Goal: Task Accomplishment & Management: Manage account settings

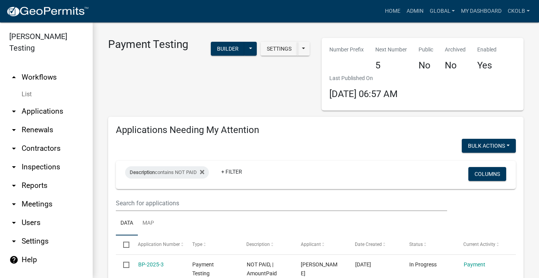
select select "3: 100"
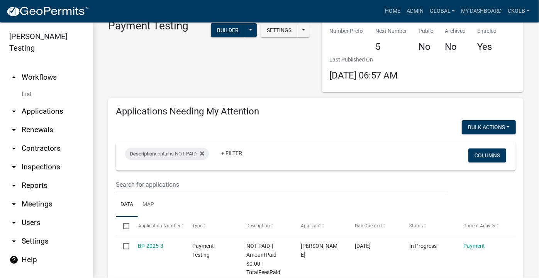
scroll to position [35, 0]
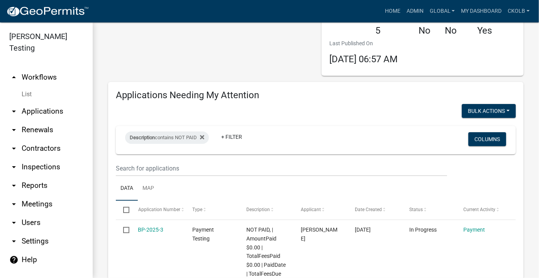
click at [130, 47] on div "Payment Testing Settings Start Application URL Start Application URL With Parce…" at bounding box center [209, 39] width 214 height 73
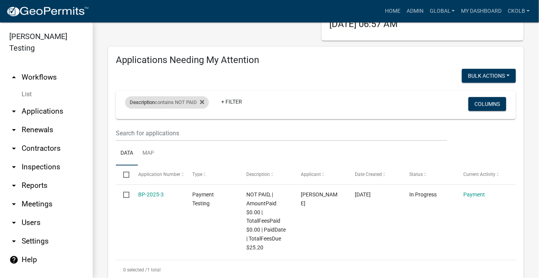
click at [184, 105] on div "Description contains NOT PAID" at bounding box center [167, 102] width 84 height 12
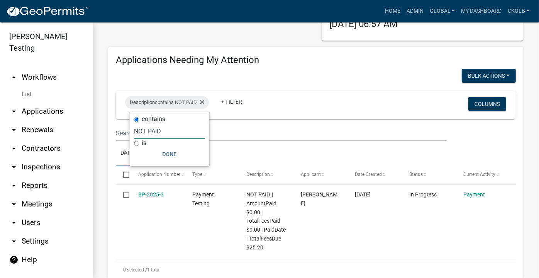
click at [147, 132] on input "NOT PAID" at bounding box center [169, 131] width 71 height 16
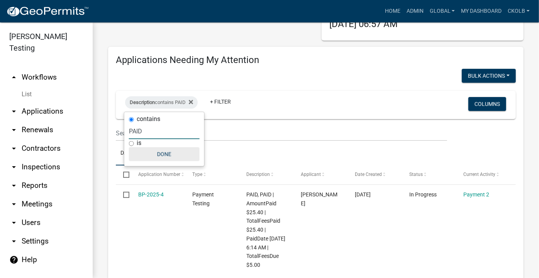
type input "PAID"
click at [168, 153] on button "Done" at bounding box center [164, 154] width 71 height 14
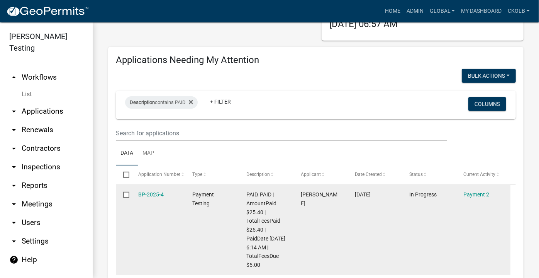
scroll to position [0, 0]
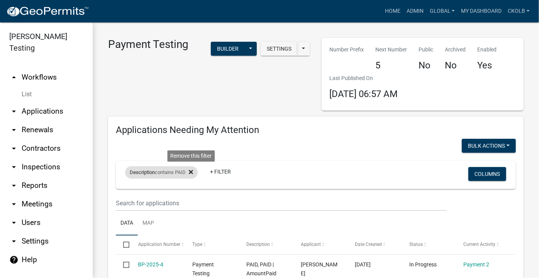
click at [193, 171] on icon at bounding box center [191, 172] width 4 height 4
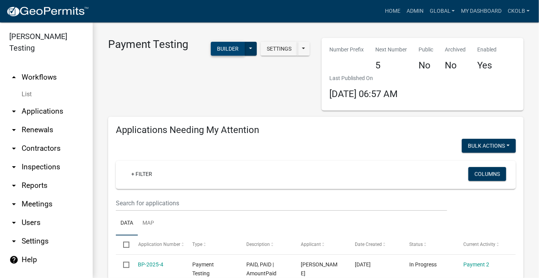
click at [226, 45] on button "Builder" at bounding box center [228, 49] width 34 height 14
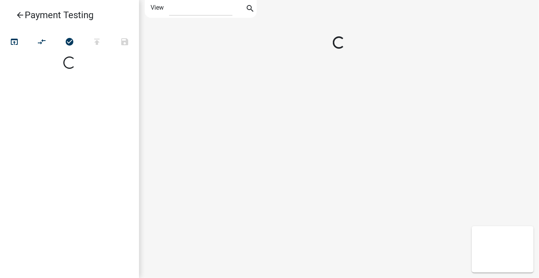
select select "1"
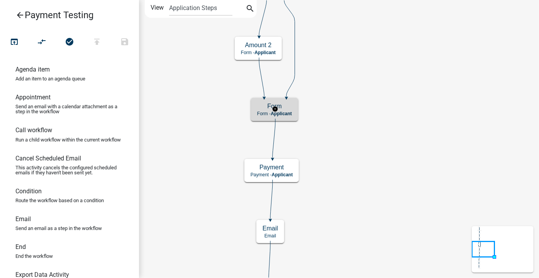
click at [292, 104] on h5 "Form" at bounding box center [274, 105] width 35 height 7
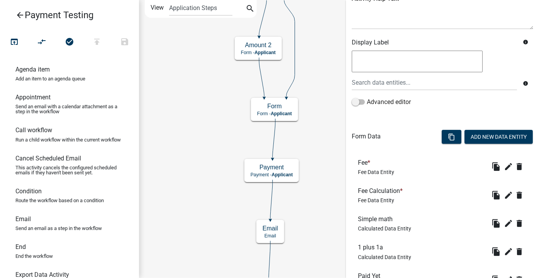
scroll to position [228, 0]
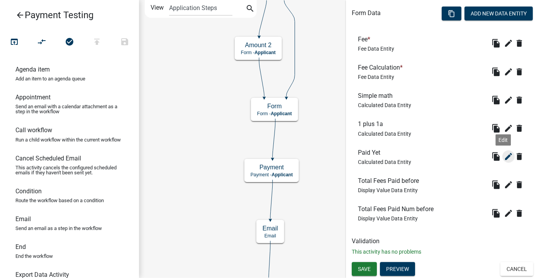
click at [506, 157] on icon "edit" at bounding box center [508, 156] width 9 height 9
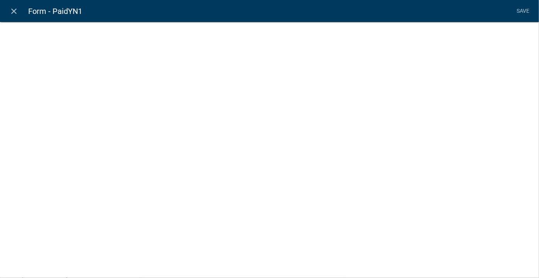
select select "calculated-value"
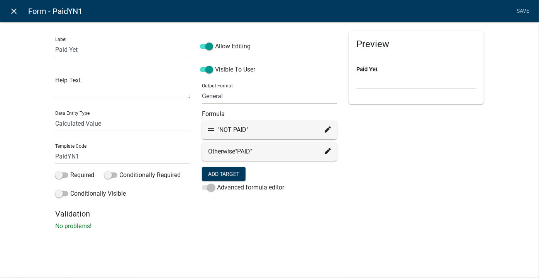
click at [15, 14] on icon "close" at bounding box center [14, 11] width 9 height 9
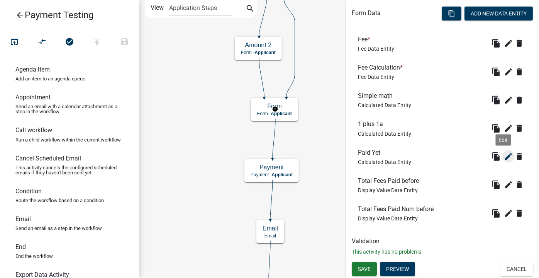
click at [504, 155] on icon "edit" at bounding box center [508, 156] width 9 height 9
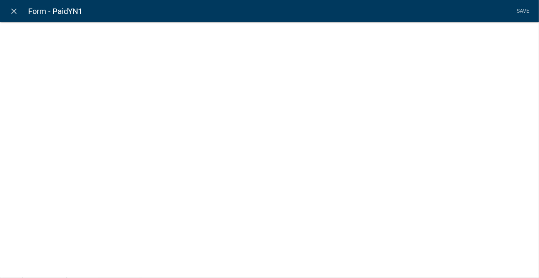
select select "calculated-value"
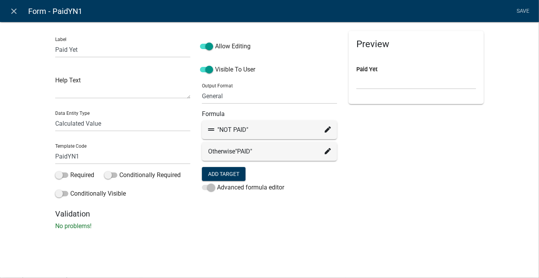
click at [327, 130] on icon at bounding box center [328, 129] width 6 height 6
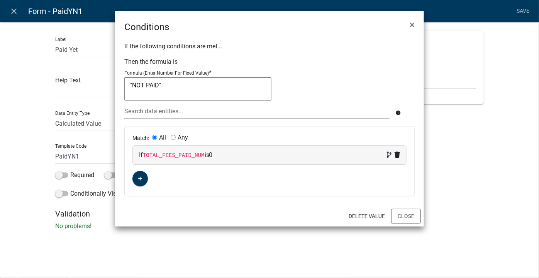
click at [407, 223] on div "Delete Value Close" at bounding box center [269, 216] width 309 height 21
click at [413, 217] on button "Close" at bounding box center [406, 216] width 30 height 15
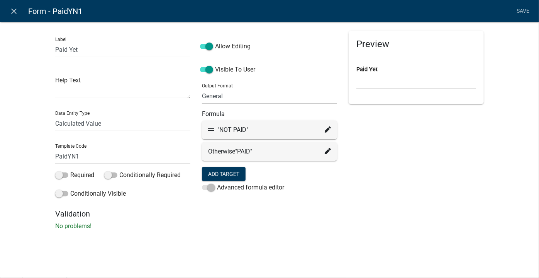
click at [327, 151] on icon at bounding box center [328, 151] width 6 height 6
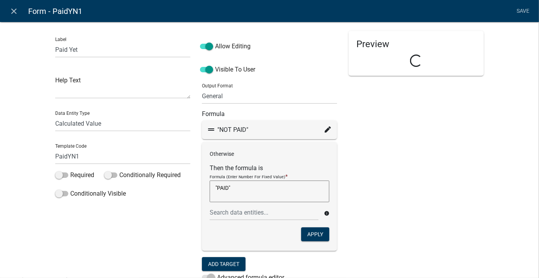
click at [388, 194] on div "Preview Loading..." at bounding box center [416, 165] width 147 height 268
click at [377, 144] on div "Preview Paid Yet" at bounding box center [416, 165] width 147 height 268
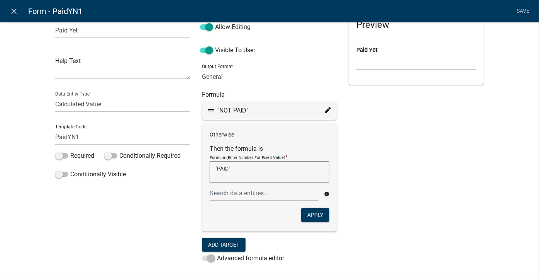
scroll to position [35, 0]
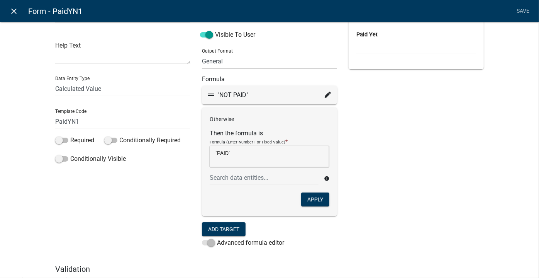
click at [18, 8] on icon "close" at bounding box center [14, 11] width 9 height 9
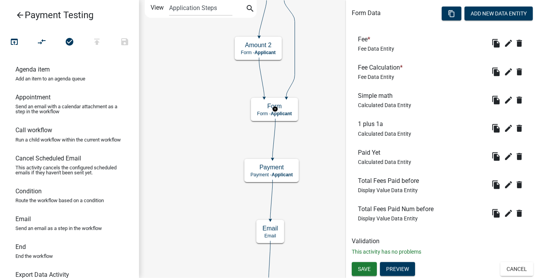
scroll to position [0, 0]
click at [511, 270] on button "Cancel" at bounding box center [517, 269] width 33 height 14
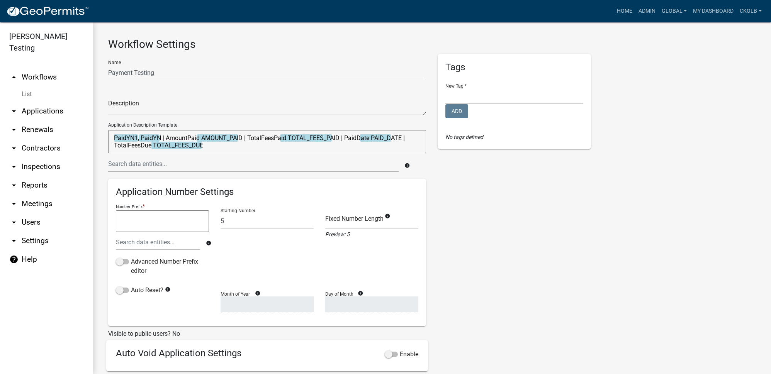
select select "bd3f6247-2fa5-4261-8b09-08097dfedd9a"
select select "3"
select select
click at [558, 221] on div "Tags New Tag * Denise's Tag Karen Licensing Lunch and Learn Planning & Zoning T…" at bounding box center [514, 256] width 165 height 405
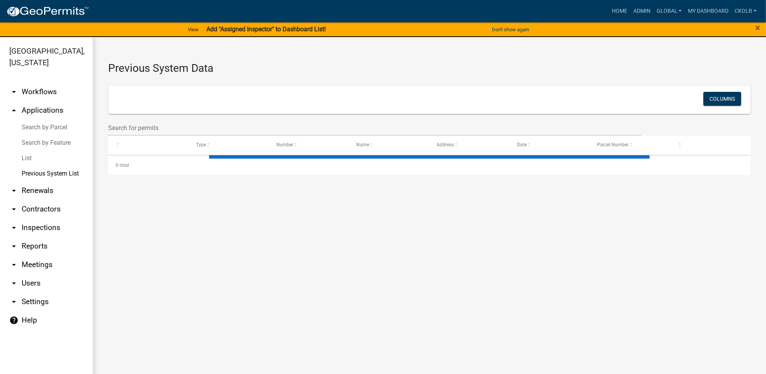
select select "3: 100"
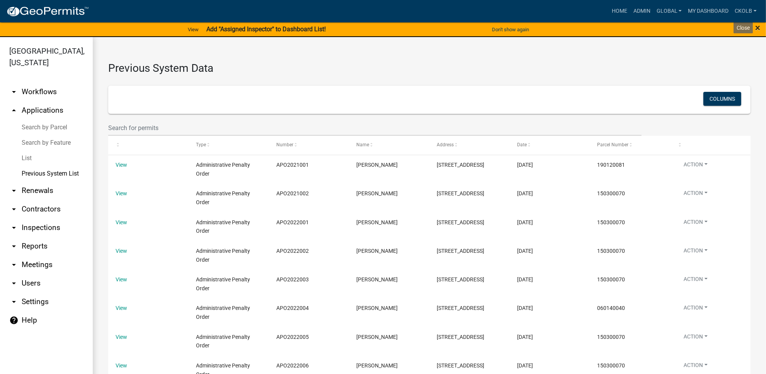
click at [756, 31] on span "×" at bounding box center [757, 27] width 5 height 11
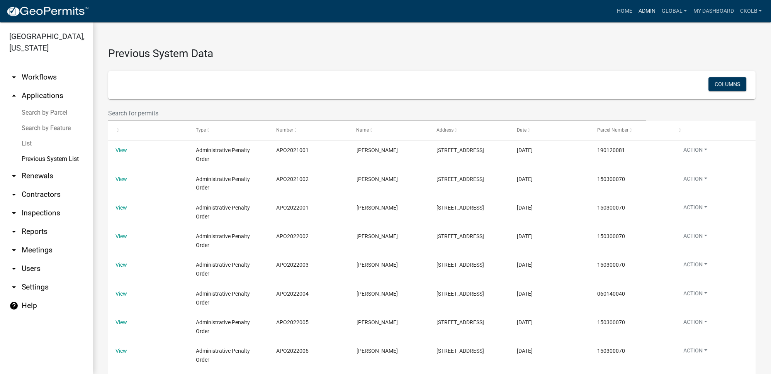
click at [641, 10] on link "Admin" at bounding box center [647, 11] width 23 height 15
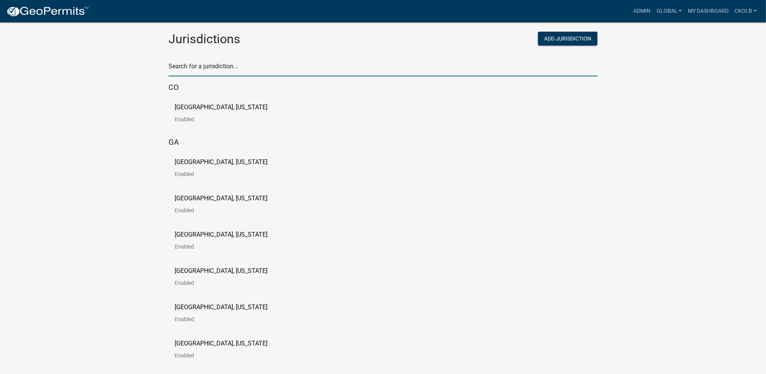
click at [207, 74] on input "text" at bounding box center [382, 69] width 429 height 16
click at [207, 70] on input "text" at bounding box center [382, 69] width 429 height 16
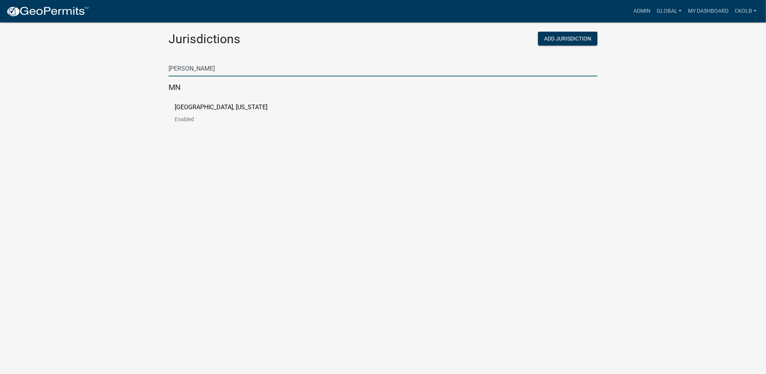
type input "freeborn"
click at [207, 102] on div "Freeborn County, Minnesota Enabled" at bounding box center [382, 116] width 429 height 36
click at [206, 109] on p "[GEOGRAPHIC_DATA], [US_STATE]" at bounding box center [221, 107] width 93 height 6
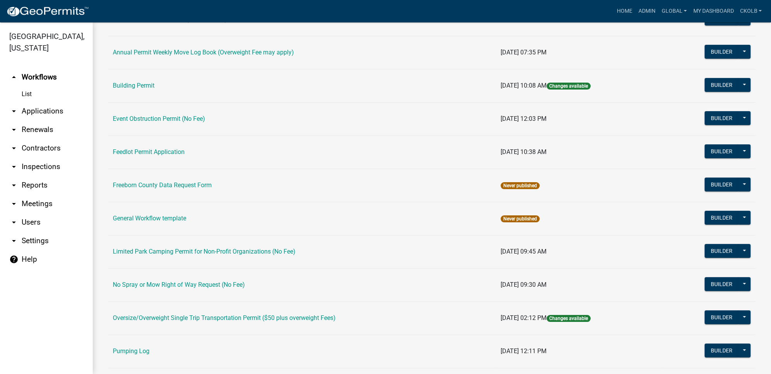
scroll to position [70, 0]
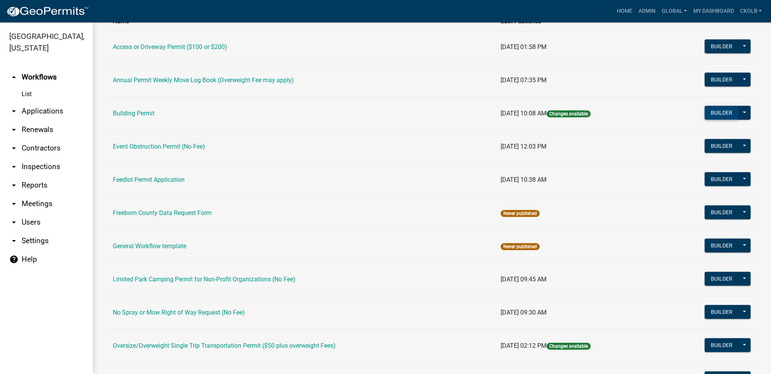
click at [711, 112] on button "Builder" at bounding box center [722, 113] width 34 height 14
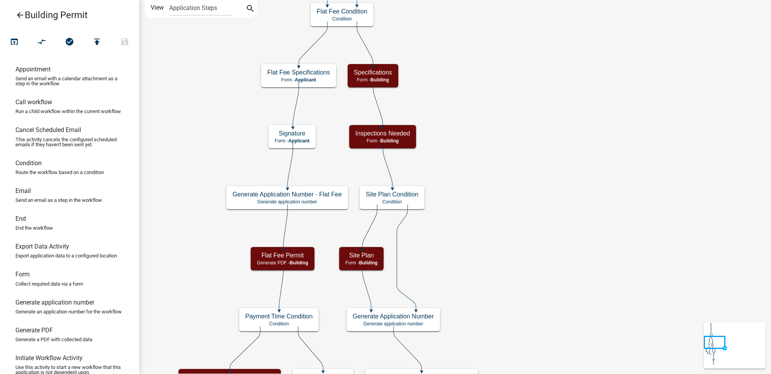
click at [313, 141] on div "Signature Form - Applicant" at bounding box center [292, 136] width 47 height 23
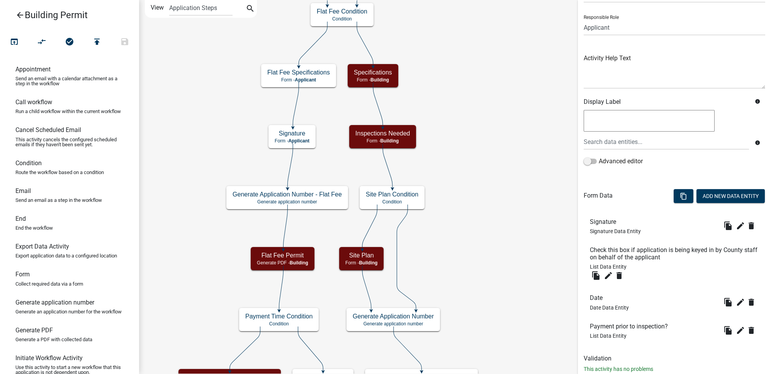
scroll to position [66, 0]
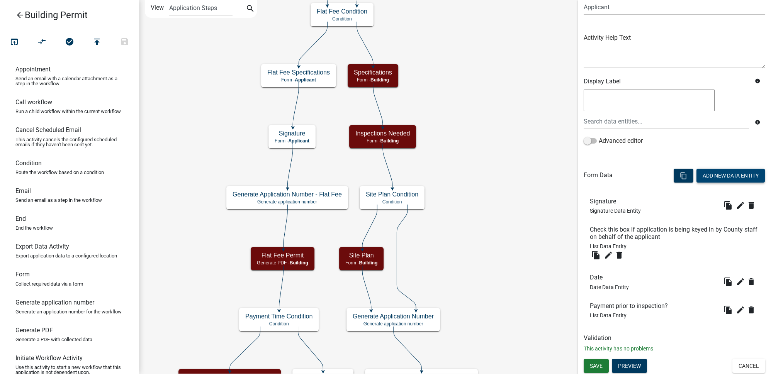
click at [723, 181] on button "Add New Data Entity" at bounding box center [731, 176] width 68 height 14
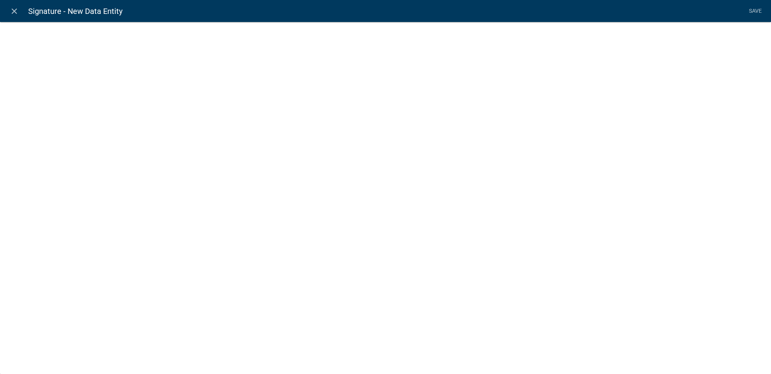
select select
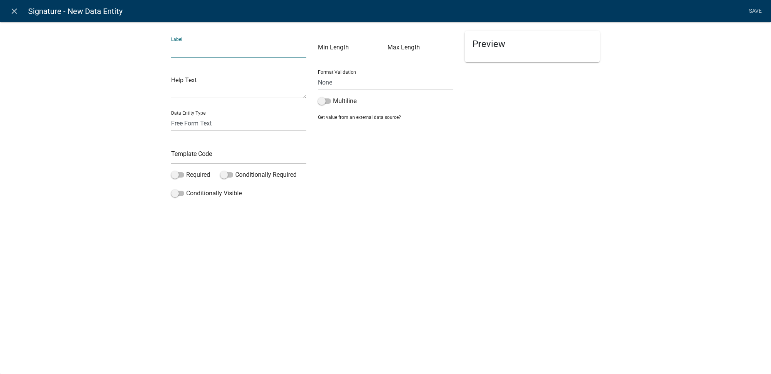
click at [188, 51] on input "text" at bounding box center [238, 50] width 135 height 16
type input "Paid Yet"
click at [188, 121] on select "Free Form Text Document Display Entity Value Fee Numeric Data Date Map Sketch D…" at bounding box center [238, 124] width 135 height 16
select select "calculated-value"
click at [171, 116] on select "Free Form Text Document Display Entity Value Fee Numeric Data Date Map Sketch D…" at bounding box center [238, 124] width 135 height 16
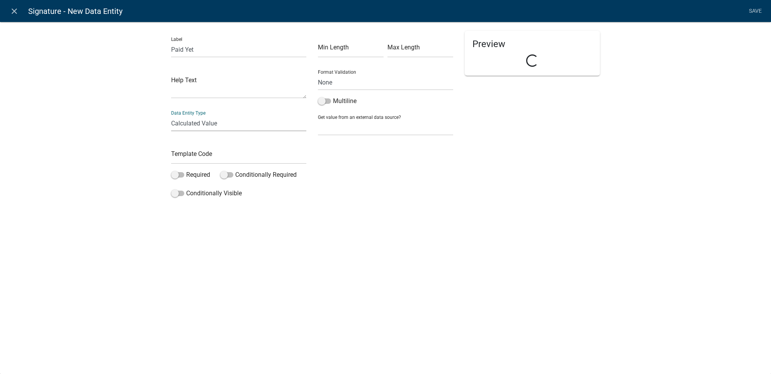
select select "calculated-value"
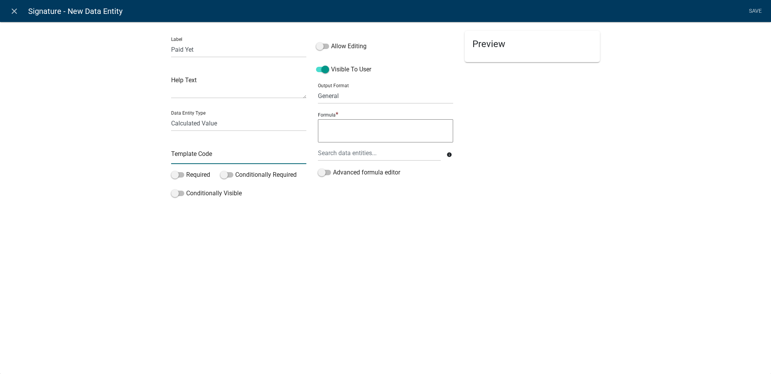
click at [189, 158] on input "text" at bounding box center [238, 156] width 135 height 16
type input "PaidYN"
click at [108, 209] on div "Label Paid Yet Help Text Data Entity Type Free Form Text Document Display Entit…" at bounding box center [385, 113] width 771 height 208
click at [344, 70] on label "Visible To User" at bounding box center [343, 69] width 55 height 9
click at [331, 65] on input "Visible To User" at bounding box center [331, 65] width 0 height 0
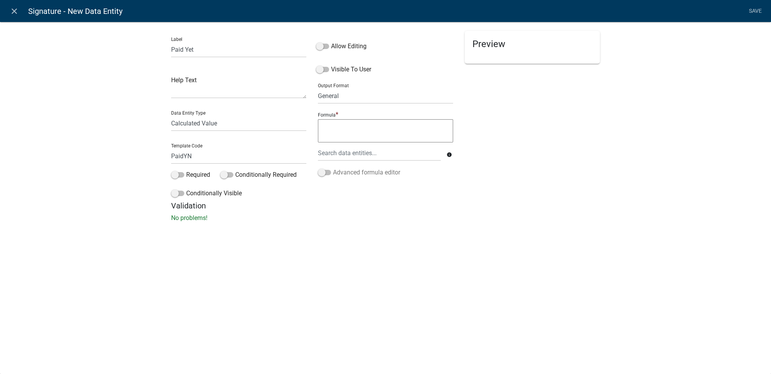
click at [350, 175] on label "Advanced formula editor" at bounding box center [359, 172] width 82 height 9
click at [333, 168] on input "Advanced formula editor" at bounding box center [333, 168] width 0 height 0
click at [328, 150] on button "Add Target" at bounding box center [340, 152] width 44 height 14
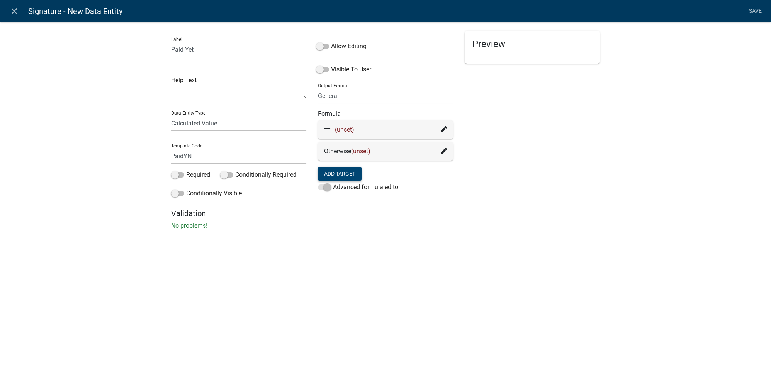
click at [444, 131] on icon at bounding box center [444, 129] width 6 height 6
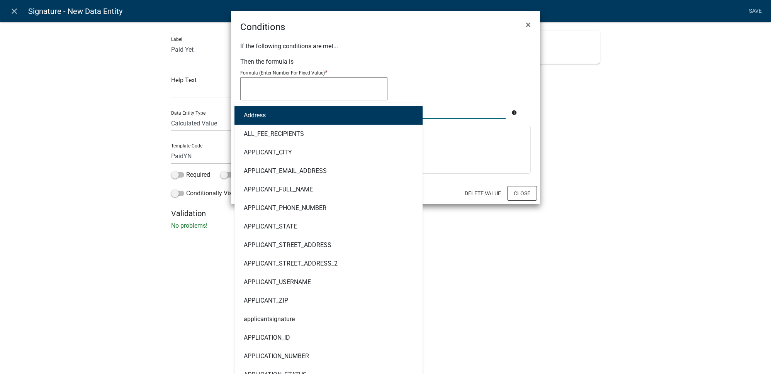
click at [290, 112] on div "Address ALL_FEE_RECIPIENTS APPLICANT_CITY APPLICANT_EMAIL_ADDRESS APPLICANT_FUL…" at bounding box center [373, 111] width 277 height 16
click at [416, 80] on div at bounding box center [385, 90] width 291 height 26
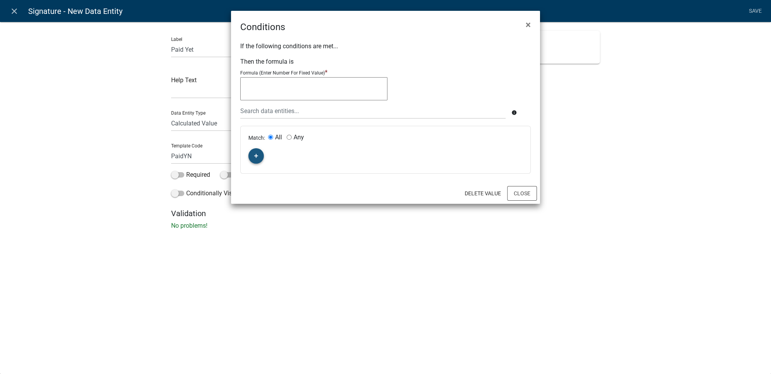
click at [256, 160] on button "button" at bounding box center [255, 155] width 15 height 15
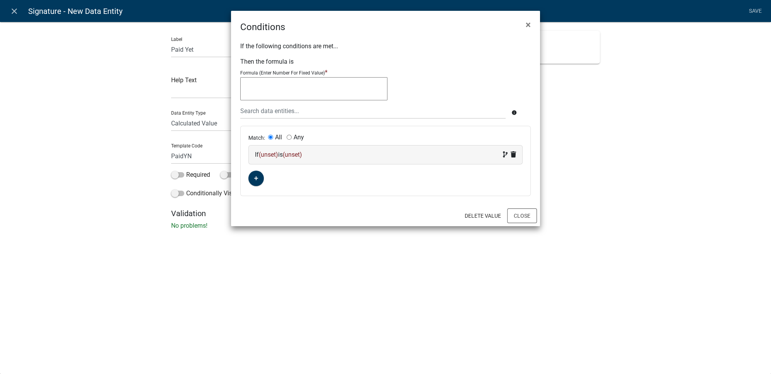
click at [269, 155] on span "(unset)" at bounding box center [268, 154] width 19 height 7
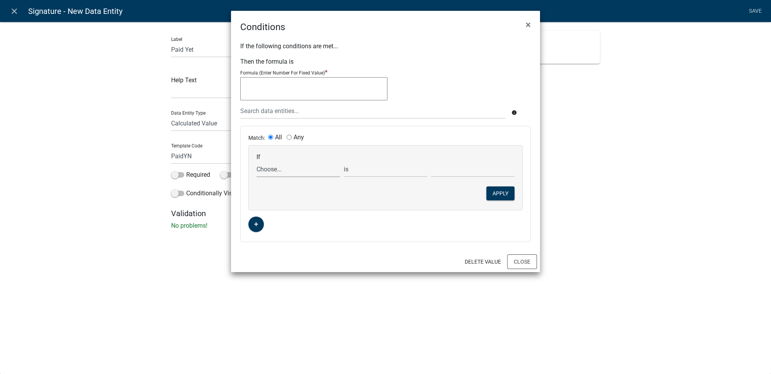
click at [270, 166] on select "Choose... Address ALL_FEE_RECIPIENTS APPLICANT_CITY APPLICANT_EMAIL_ADDRESS APP…" at bounding box center [298, 170] width 83 height 16
select select "164: TOTAL_FEES_PAID_NUM"
click at [257, 162] on select "Choose... Address ALL_FEE_RECIPIENTS APPLICANT_CITY APPLICANT_EMAIL_ADDRESS APP…" at bounding box center [298, 170] width 83 height 16
click at [441, 173] on input "text" at bounding box center [472, 170] width 83 height 16
type input "0"
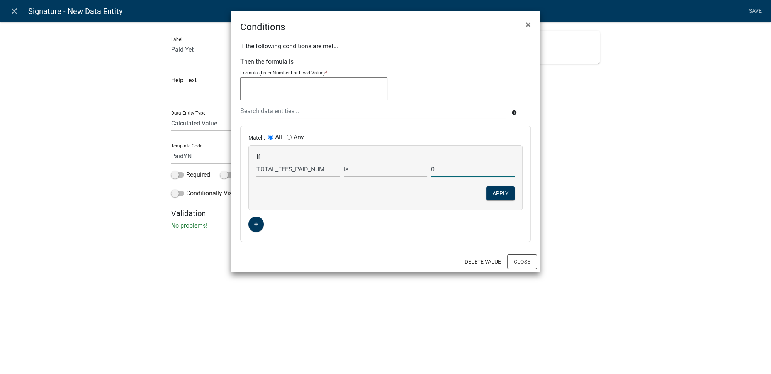
click at [529, 158] on div "Match: All Any If Choose... Address ALL_FEE_RECIPIENTS APPLICANT_CITY APPLICANT…" at bounding box center [386, 184] width 290 height 116
click at [501, 191] on button "Apply" at bounding box center [500, 194] width 28 height 14
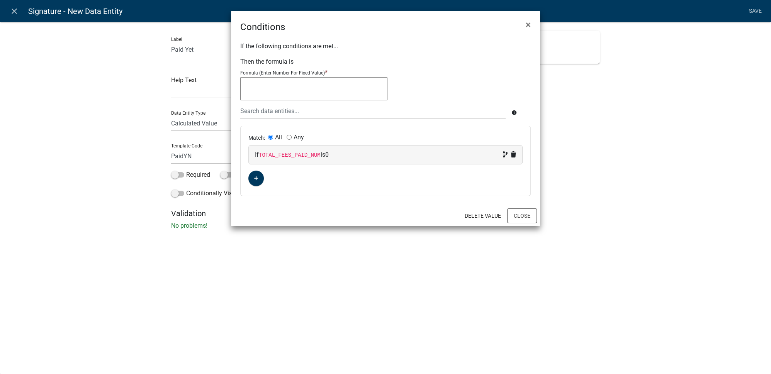
click at [298, 92] on textarea at bounding box center [313, 88] width 147 height 23
type textarea ""NOT PAID""
click at [523, 214] on button "Close" at bounding box center [522, 216] width 30 height 15
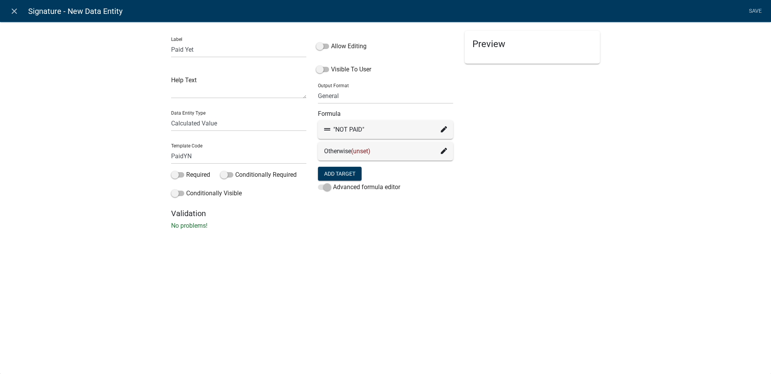
click at [440, 151] on div "Otherwise (unset)" at bounding box center [385, 151] width 123 height 9
click at [445, 151] on icon at bounding box center [444, 151] width 6 height 6
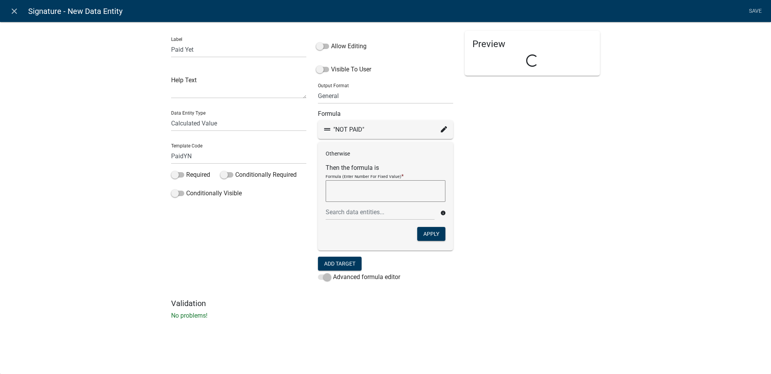
click at [369, 195] on textarea at bounding box center [386, 191] width 120 height 22
type textarea ""PAID""
click at [437, 233] on button "Apply" at bounding box center [431, 234] width 28 height 14
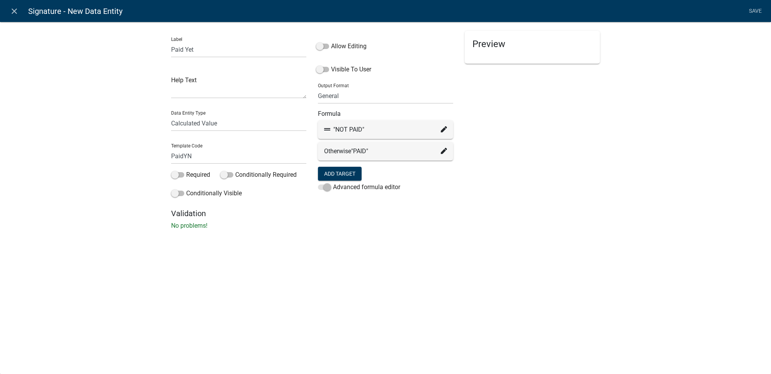
click at [437, 240] on div "Label Paid Yet Help Text Data Entity Type Free Form Text Document Display Entit…" at bounding box center [385, 128] width 771 height 238
drag, startPoint x: 68, startPoint y: 41, endPoint x: 344, endPoint y: 43, distance: 276.7
click at [68, 41] on div "Label Paid Yet Help Text Data Entity Type Free Form Text Document Display Entit…" at bounding box center [385, 128] width 771 height 238
click at [750, 14] on link "Save" at bounding box center [755, 11] width 19 height 15
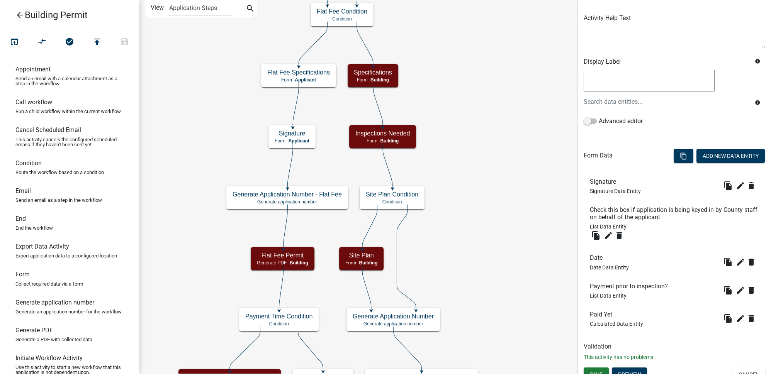
scroll to position [94, 0]
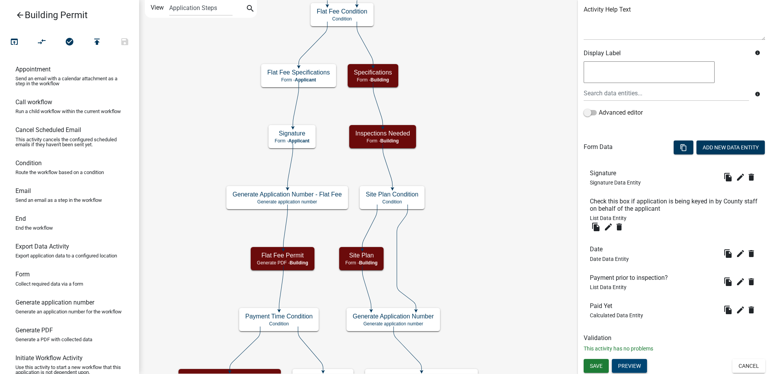
click at [633, 361] on button "Preview" at bounding box center [629, 366] width 35 height 14
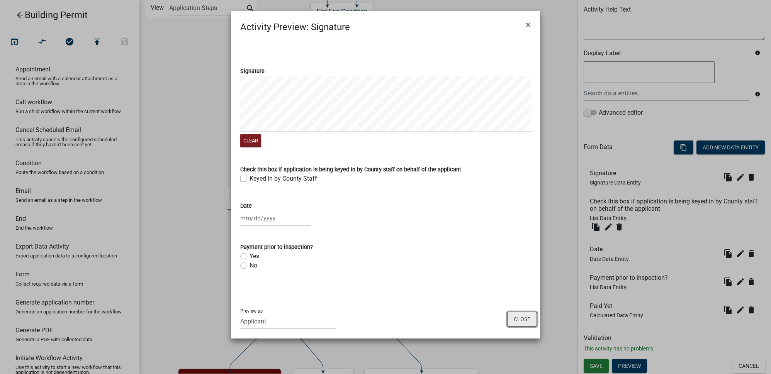
click at [530, 318] on button "Close" at bounding box center [522, 319] width 30 height 15
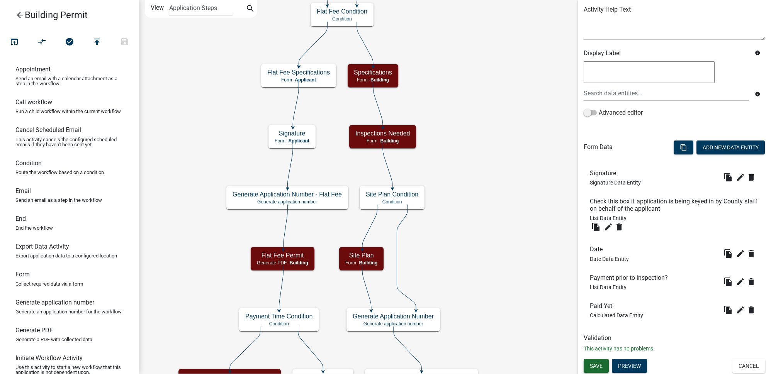
click at [599, 365] on span "Save" at bounding box center [596, 366] width 13 height 6
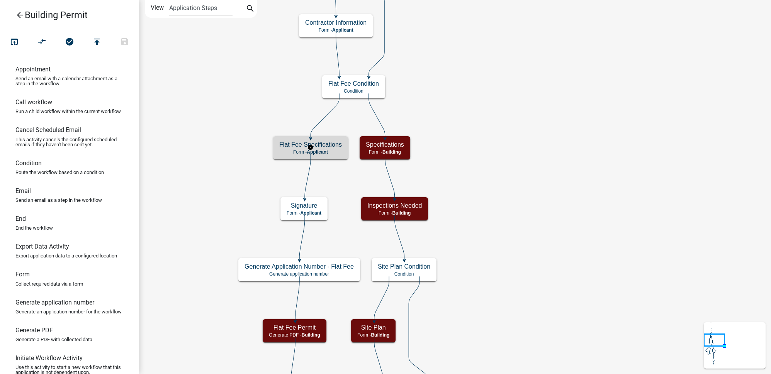
click at [327, 145] on h5 "Flat Fee Specifications" at bounding box center [310, 144] width 63 height 7
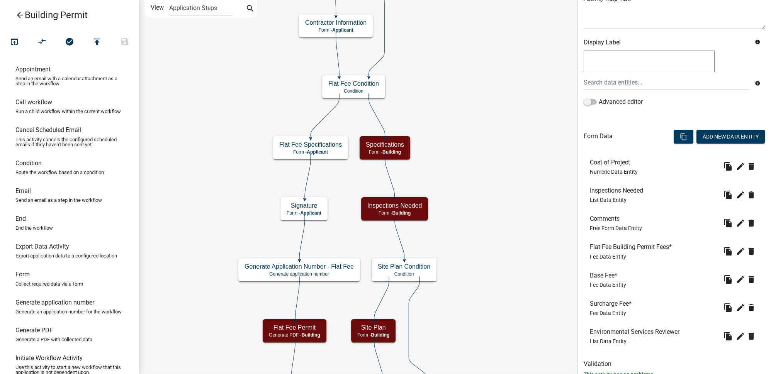
scroll to position [131, 0]
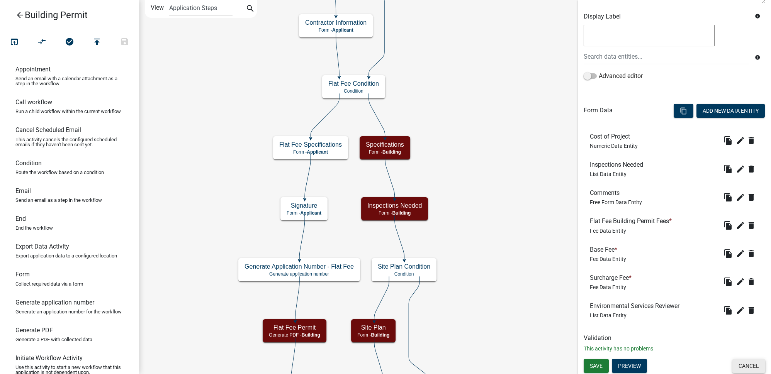
click at [744, 368] on button "Cancel" at bounding box center [749, 366] width 33 height 14
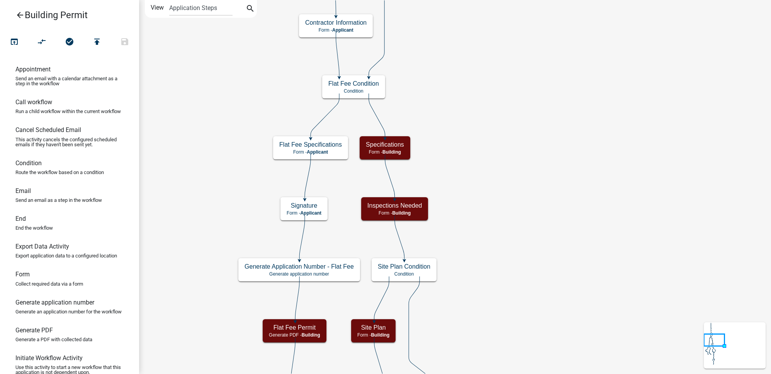
scroll to position [0, 0]
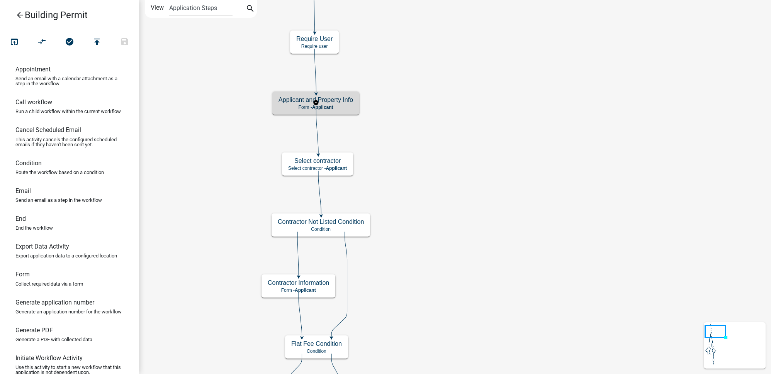
click at [339, 102] on h5 "Applicant and Property Info" at bounding box center [316, 99] width 75 height 7
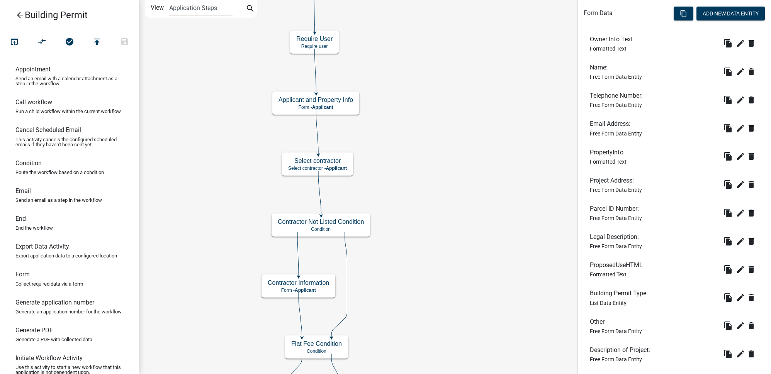
scroll to position [272, 0]
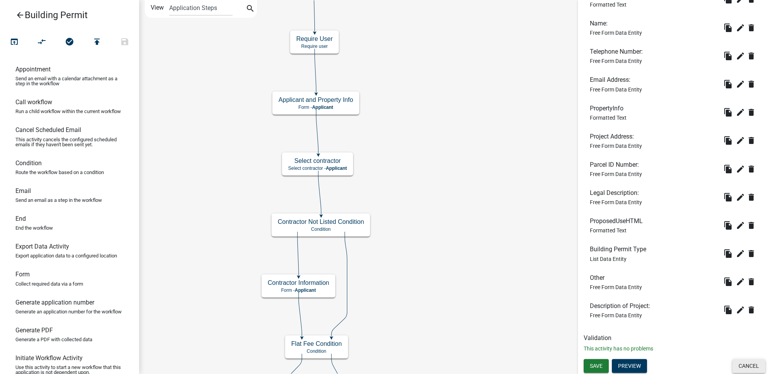
click at [742, 366] on button "Cancel" at bounding box center [749, 366] width 33 height 14
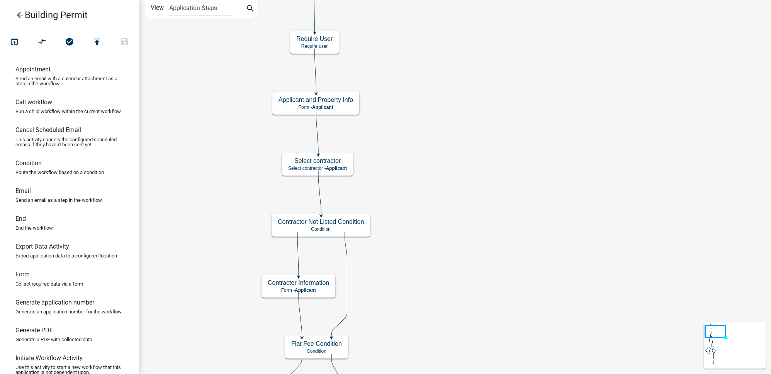
scroll to position [0, 0]
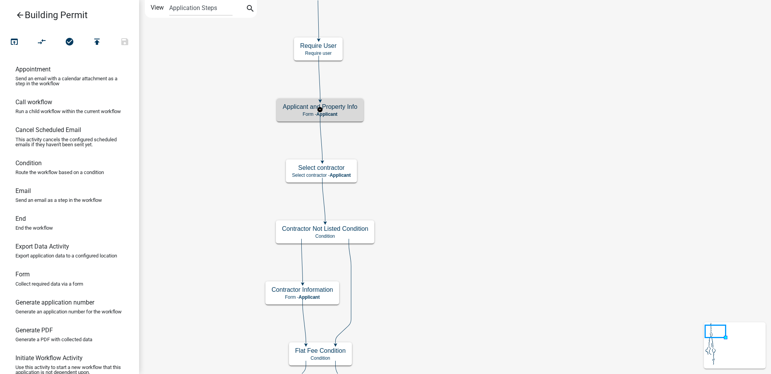
click at [345, 106] on h5 "Applicant and Property Info" at bounding box center [320, 106] width 75 height 7
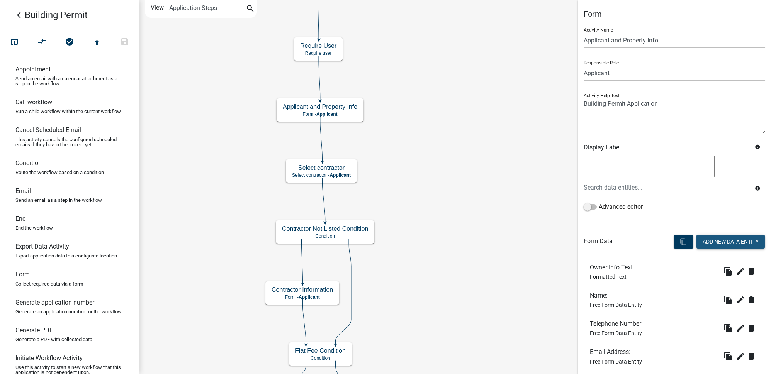
click at [729, 245] on button "Add New Data Entity" at bounding box center [731, 242] width 68 height 14
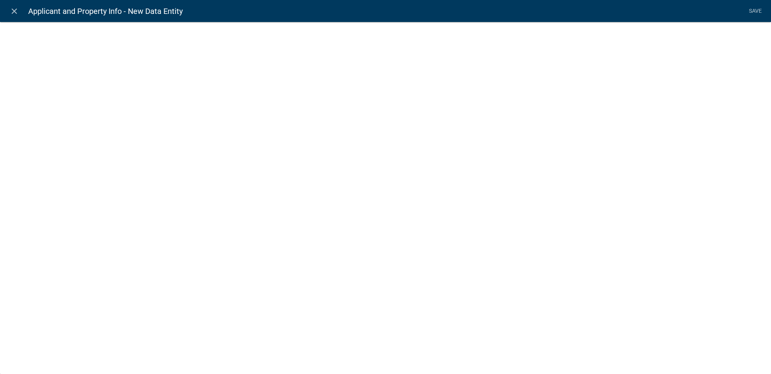
select select
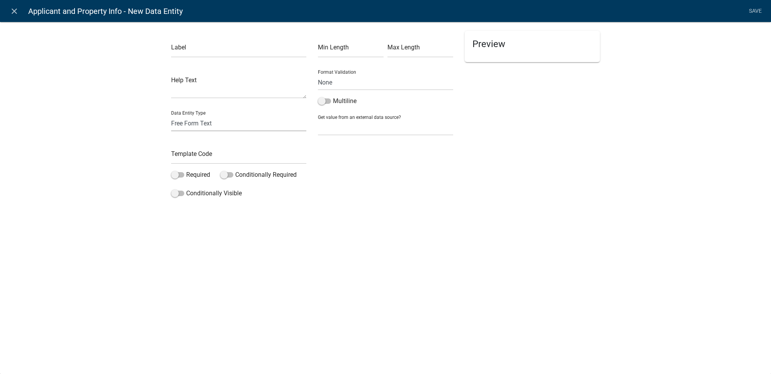
click at [221, 123] on select "Free Form Text Document Display Entity Value Fee Numeric Data Date Map Sketch D…" at bounding box center [238, 124] width 135 height 16
select select "calculated-value"
click at [171, 116] on select "Free Form Text Document Display Entity Value Fee Numeric Data Date Map Sketch D…" at bounding box center [238, 124] width 135 height 16
select select "calculated-value"
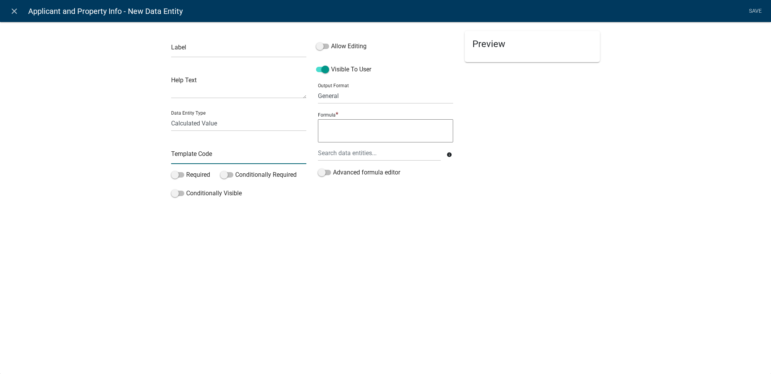
click at [235, 152] on input "text" at bounding box center [238, 156] width 135 height 16
type input "dsf"
click at [344, 151] on div at bounding box center [379, 153] width 134 height 16
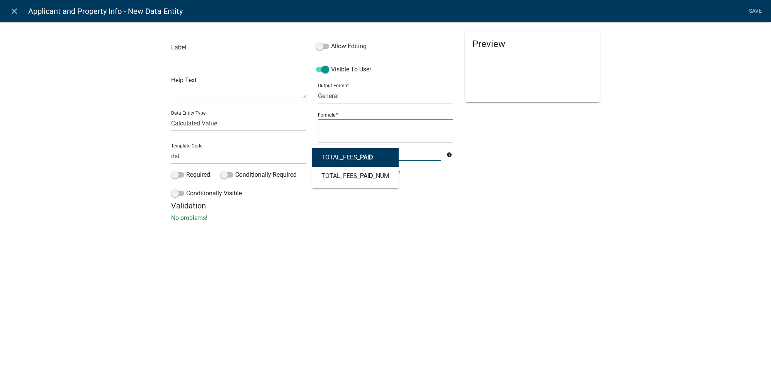
type input "paid"
click at [504, 189] on div "Preview" at bounding box center [532, 116] width 147 height 170
click at [14, 13] on icon "close" at bounding box center [14, 11] width 9 height 9
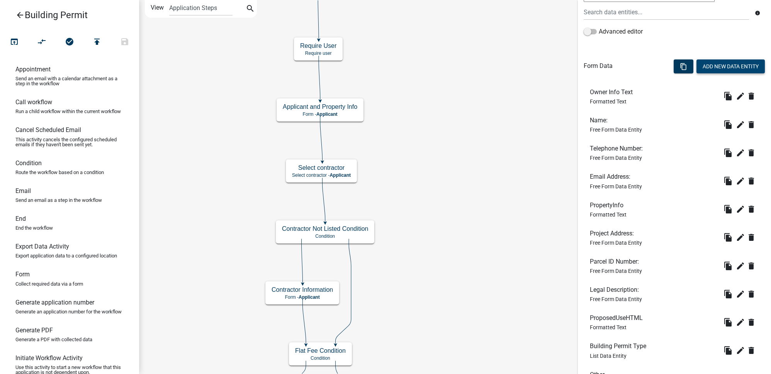
scroll to position [272, 0]
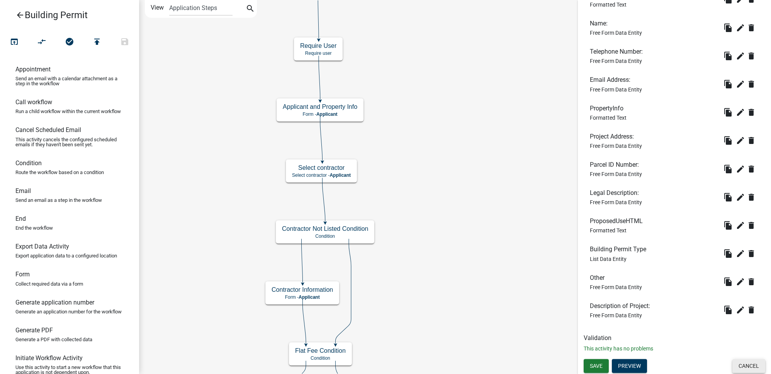
click at [744, 362] on button "Cancel" at bounding box center [749, 366] width 33 height 14
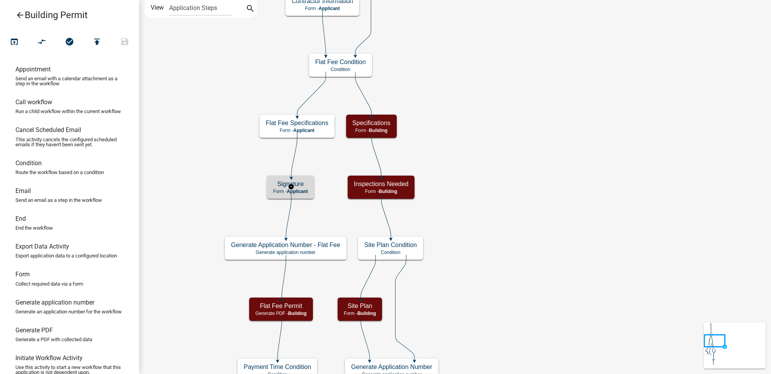
click at [310, 184] on div "Signature Form - Applicant" at bounding box center [290, 187] width 47 height 23
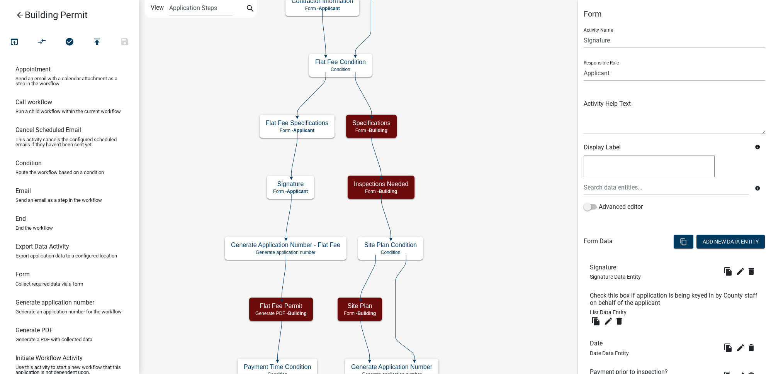
scroll to position [94, 0]
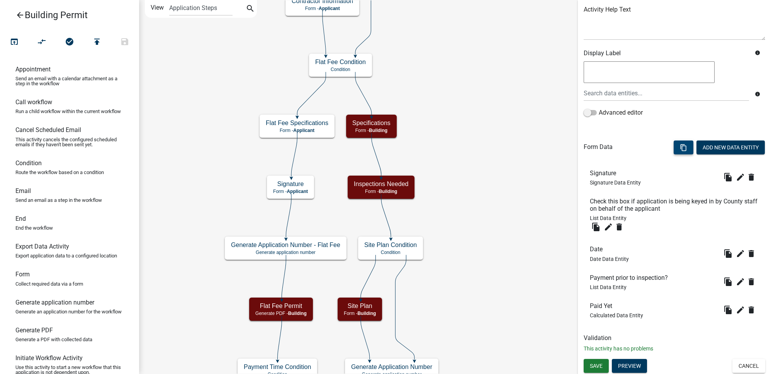
click at [680, 152] on button "content_copy" at bounding box center [684, 148] width 20 height 14
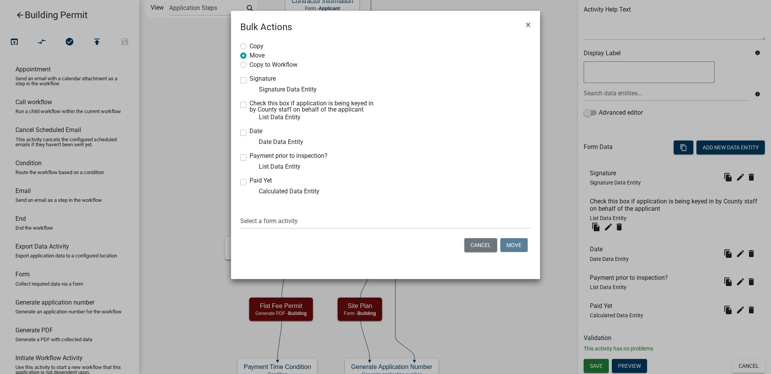
click at [250, 182] on label "Paid Yet" at bounding box center [261, 181] width 22 height 6
click at [250, 182] on input "Paid Yet" at bounding box center [252, 180] width 5 height 5
checkbox input "true"
click at [259, 216] on select "Select a form activity Applicant and Property Info Specifications Site Plan Fee…" at bounding box center [385, 221] width 291 height 16
select select "2f247aa2-b047-457f-a203-ea9e0f8c1245"
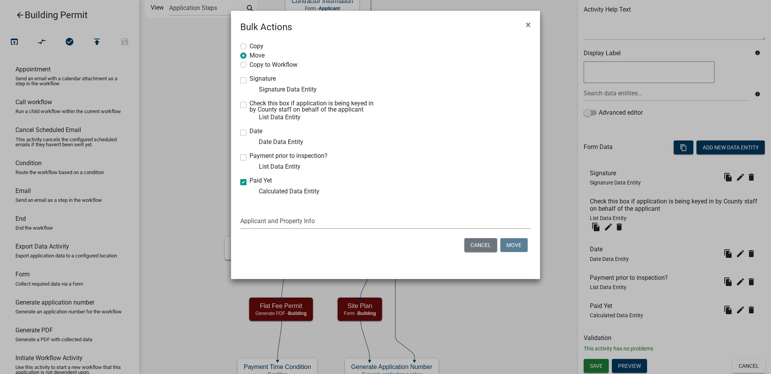
click at [240, 213] on select "Select a form activity Applicant and Property Info Specifications Site Plan Fee…" at bounding box center [385, 221] width 291 height 16
click at [524, 249] on button "Move" at bounding box center [513, 245] width 27 height 14
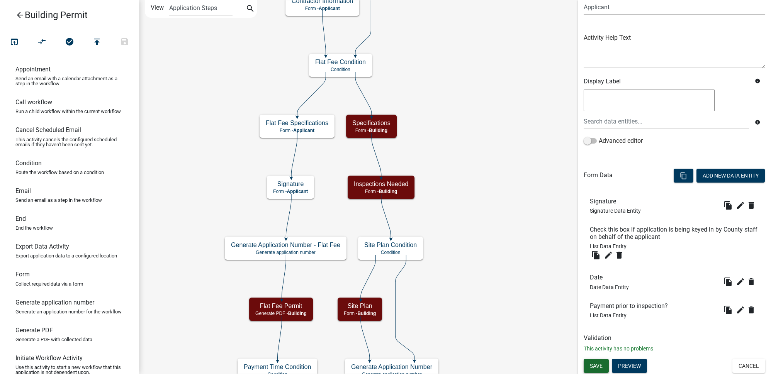
click at [600, 367] on span "Save" at bounding box center [596, 366] width 13 height 6
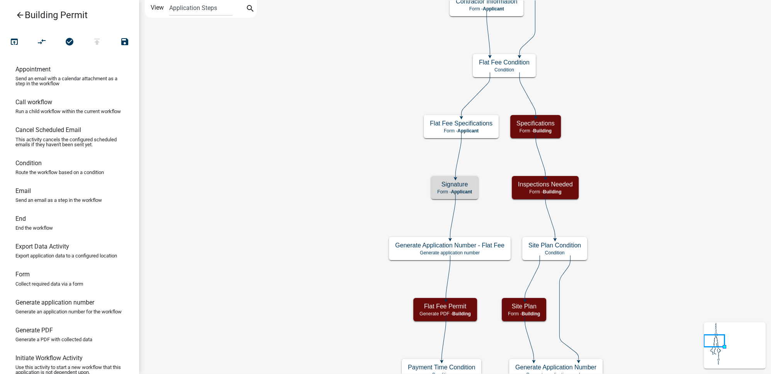
scroll to position [0, 0]
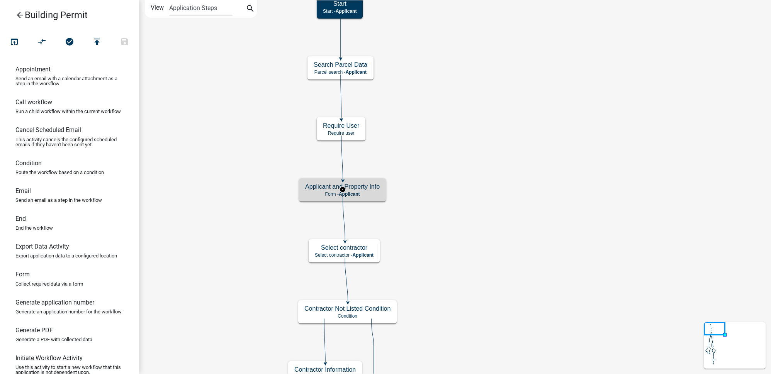
click at [372, 193] on p "Form - Applicant" at bounding box center [342, 194] width 75 height 5
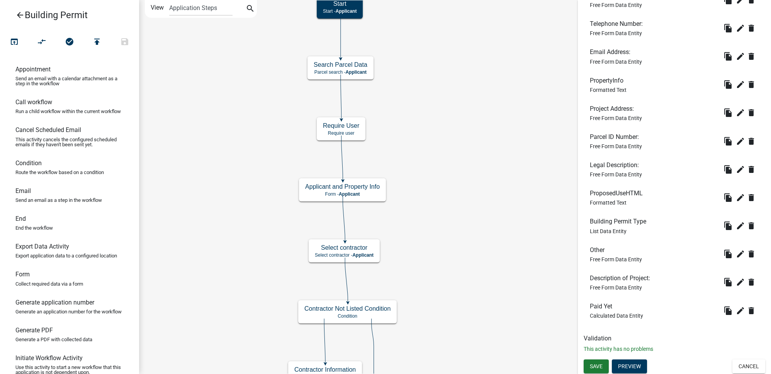
scroll to position [301, 0]
click at [736, 311] on icon "edit" at bounding box center [740, 310] width 9 height 9
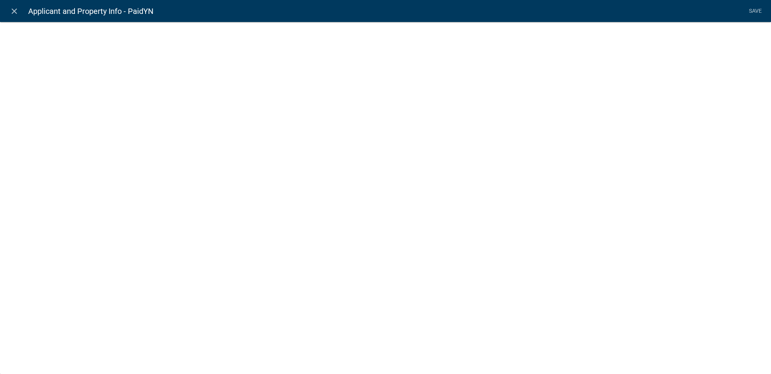
select select "calculated-value"
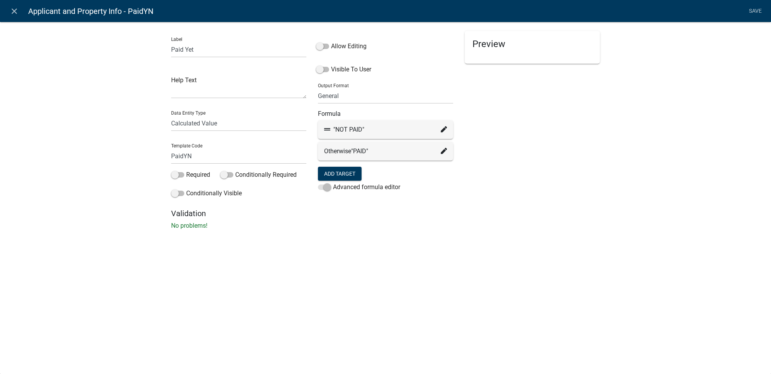
click at [350, 275] on div "close Applicant and Property Info - PaidYN Save Label Paid Yet Help Text Data E…" at bounding box center [385, 187] width 771 height 374
click at [12, 8] on icon "close" at bounding box center [14, 11] width 9 height 9
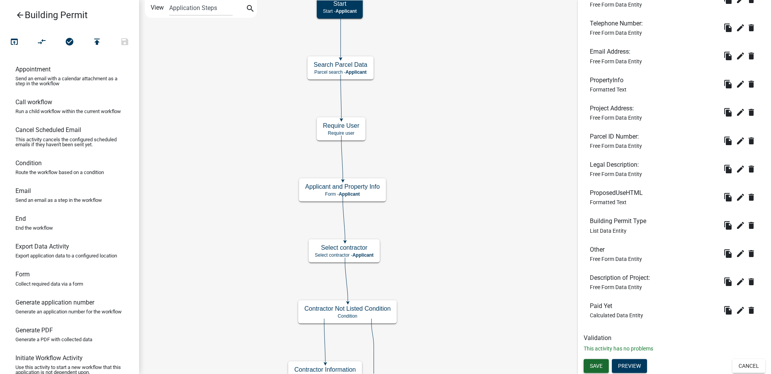
click at [600, 366] on span "Save" at bounding box center [596, 366] width 13 height 6
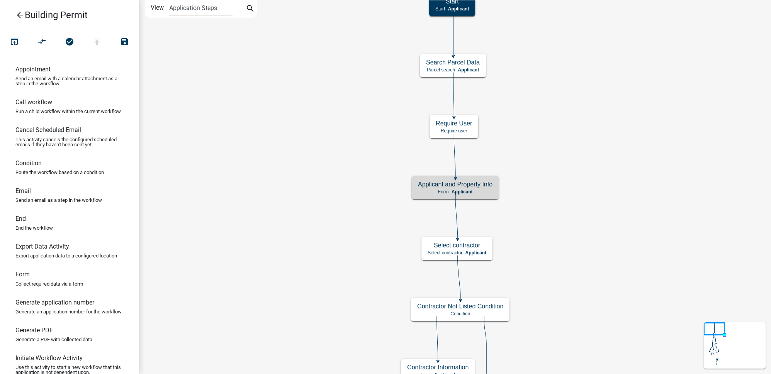
scroll to position [0, 0]
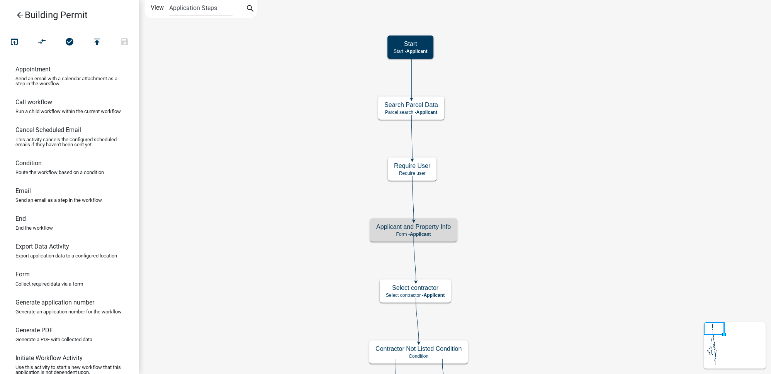
click at [18, 15] on icon "arrow_back" at bounding box center [19, 15] width 9 height 11
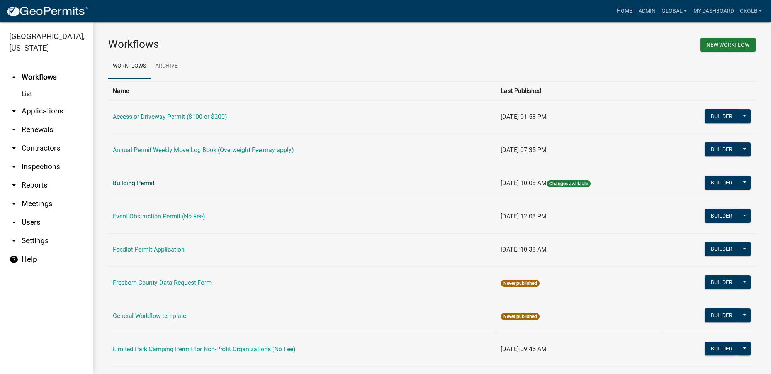
click at [146, 181] on link "Building Permit" at bounding box center [134, 183] width 42 height 7
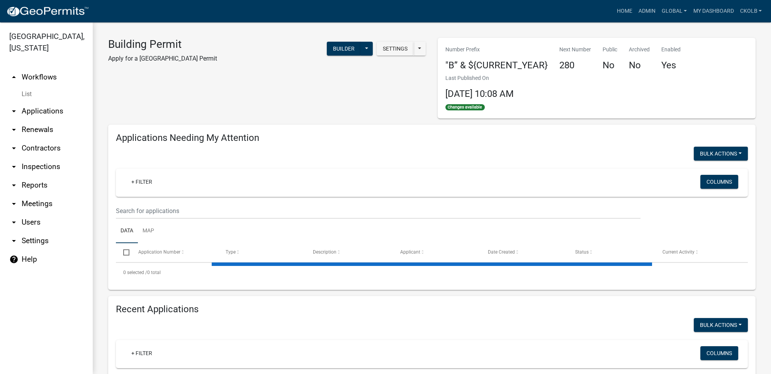
select select "3: 100"
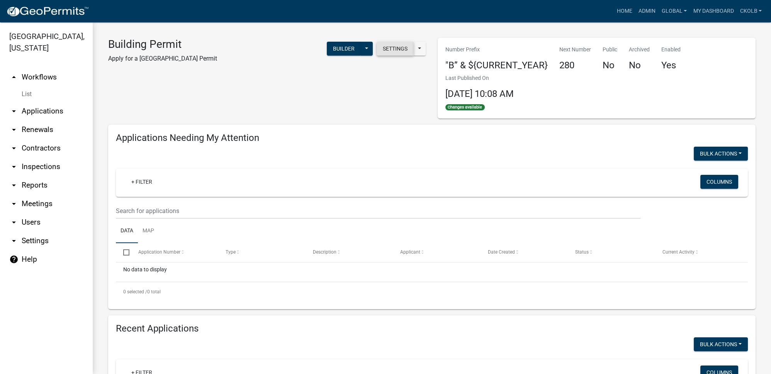
click at [399, 53] on button "Settings" at bounding box center [395, 49] width 37 height 14
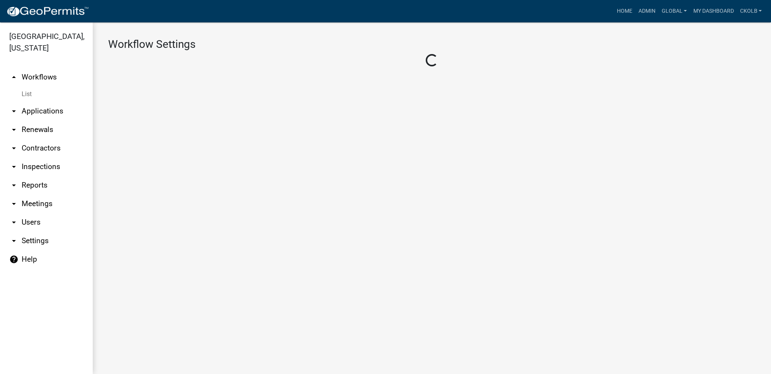
select select "1"
select select "65783045-841a-491a-8bc7-d6ae9b1c2ba3"
select select "d0c1d4b4-2a25-4654-9052-513e1c3db190"
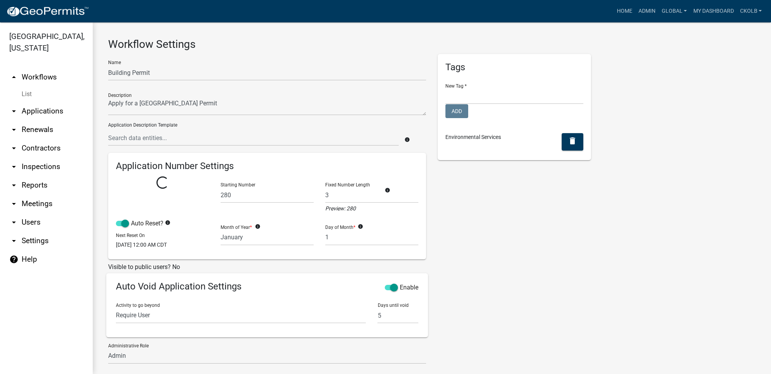
select select
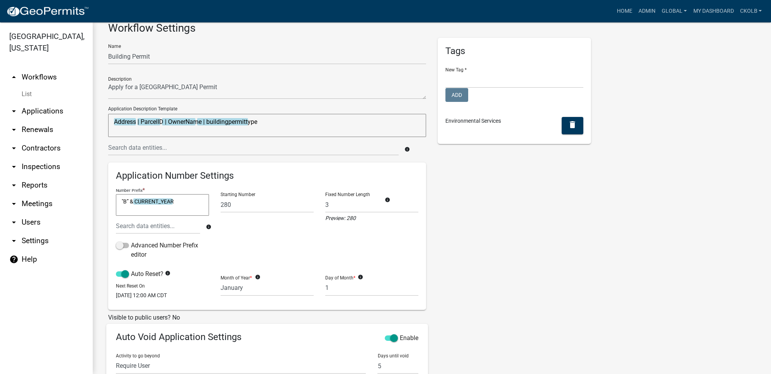
scroll to position [7, 0]
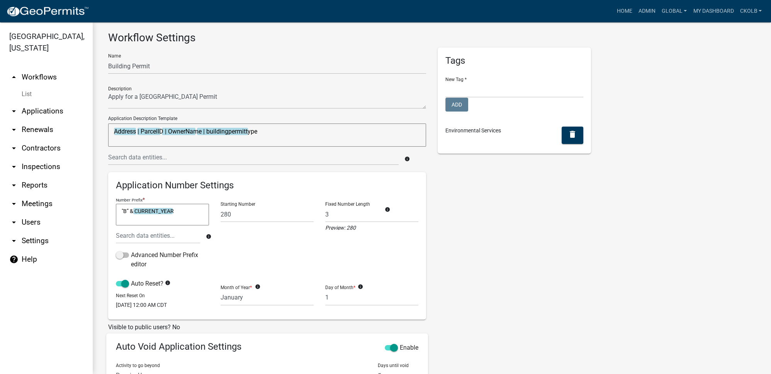
click at [297, 131] on textarea "Address | ParcelID | OwnerName | buildingpermittype" at bounding box center [267, 135] width 318 height 23
click at [46, 79] on link "arrow_drop_up Workflows" at bounding box center [46, 77] width 93 height 19
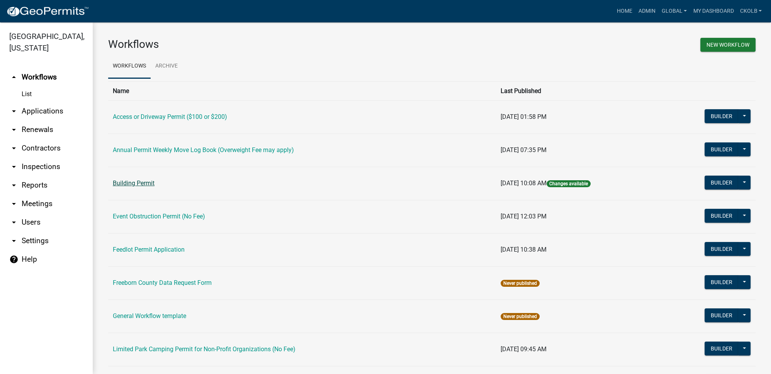
click at [139, 181] on link "Building Permit" at bounding box center [134, 183] width 42 height 7
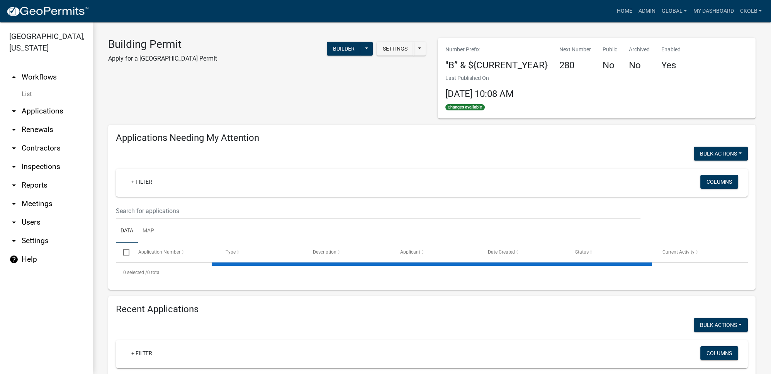
select select "3: 100"
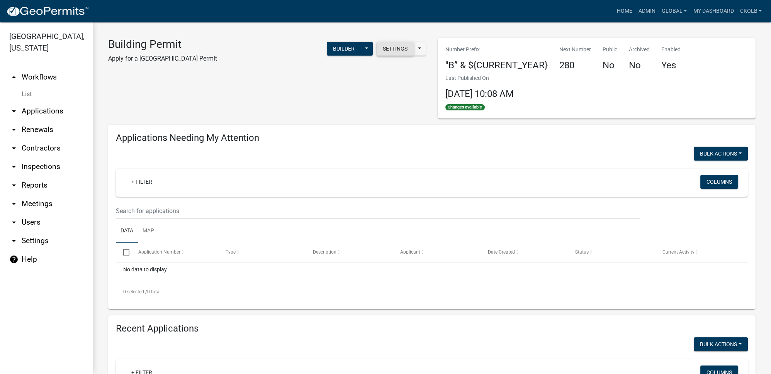
click at [378, 43] on button "Settings" at bounding box center [395, 49] width 37 height 14
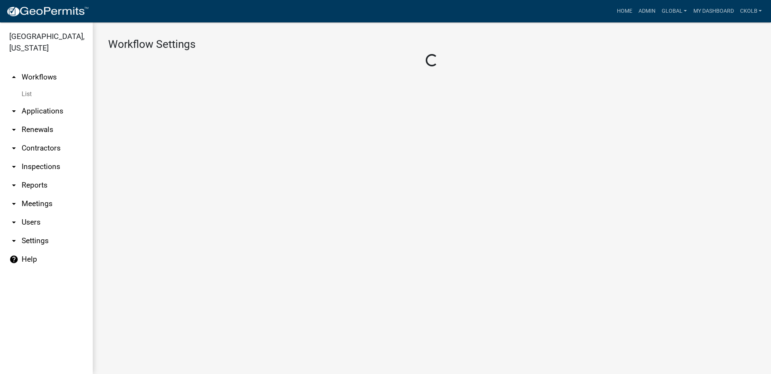
select select "1"
select select "65783045-841a-491a-8bc7-d6ae9b1c2ba3"
select select "d0c1d4b4-2a25-4654-9052-513e1c3db190"
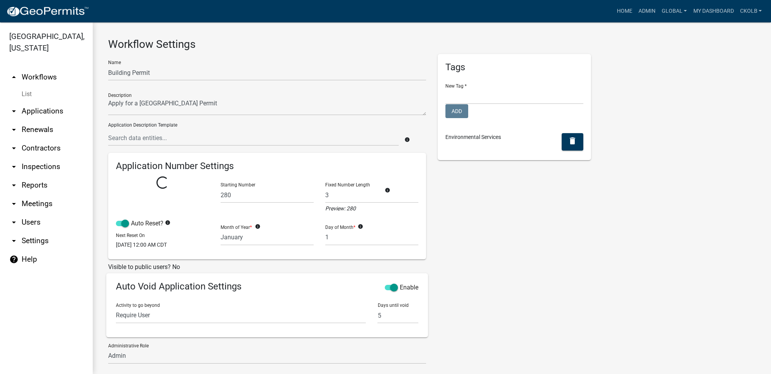
select select
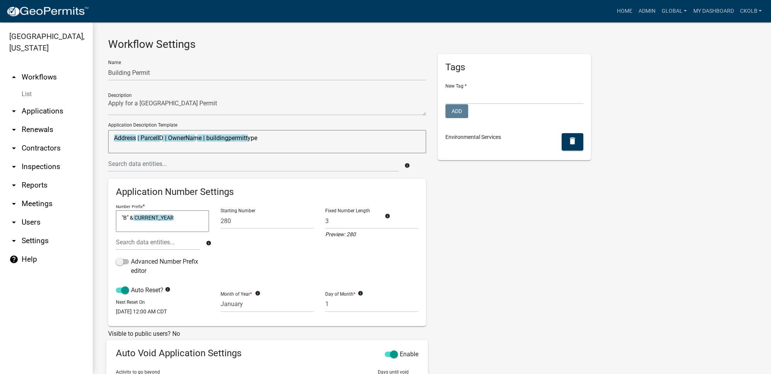
click at [288, 139] on textarea "Address | ParcelID | OwnerName | buildingpermittype" at bounding box center [267, 141] width 318 height 23
type textarea "Address | ParcelID | OwnerName | buildingpermittype |"
click at [197, 158] on input "text" at bounding box center [253, 164] width 291 height 16
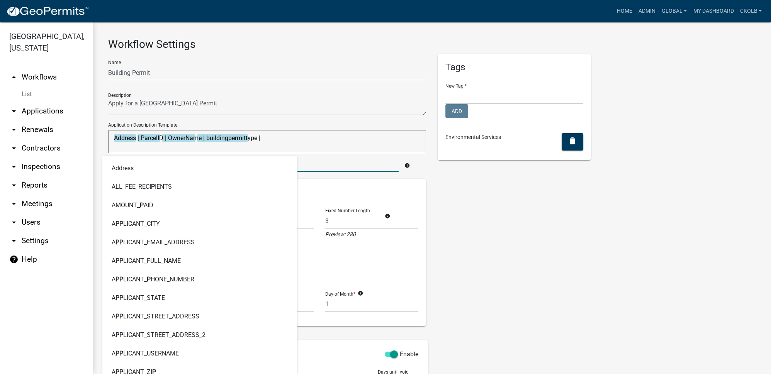
type input "paid"
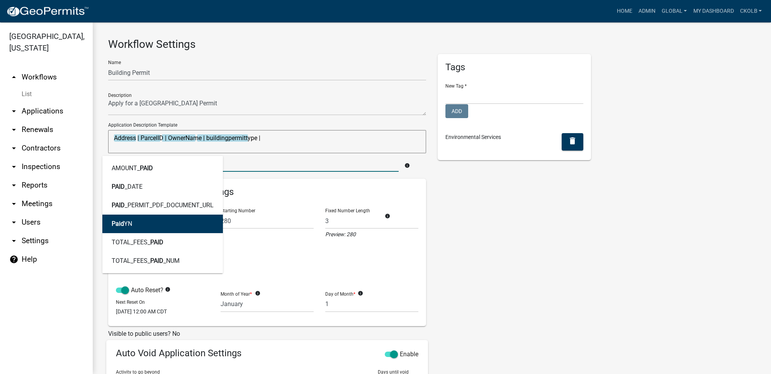
click at [156, 221] on button "Paid YN" at bounding box center [162, 224] width 121 height 19
type textarea "Address | ParcelID | OwnerName | buildingpermittype | PaidYN"
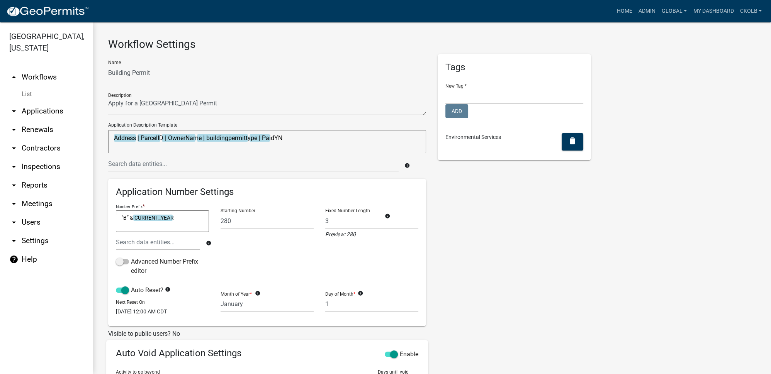
click at [488, 226] on div "Tags New Tag * Freeborn County Public Works Add Environmental Services delete" at bounding box center [514, 284] width 165 height 460
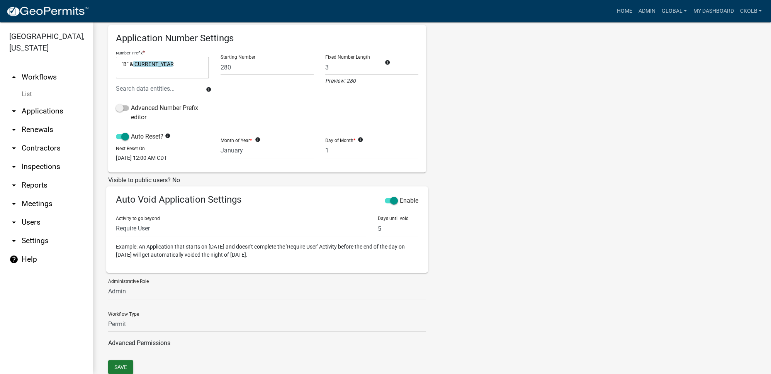
scroll to position [182, 0]
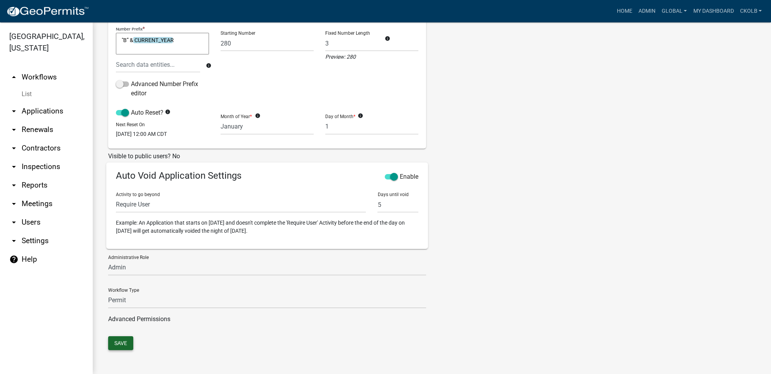
click at [133, 344] on button "Save" at bounding box center [120, 344] width 25 height 14
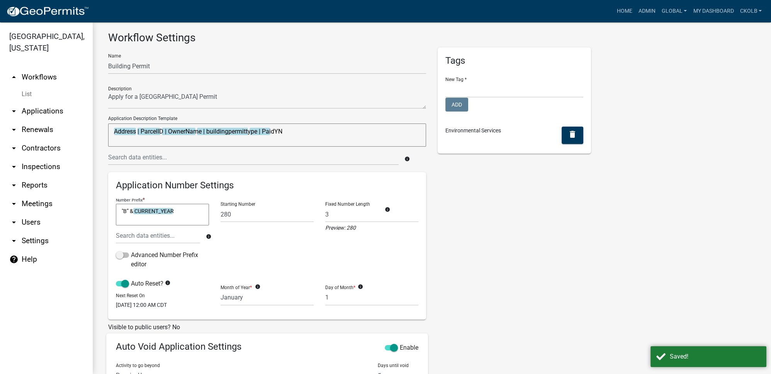
scroll to position [0, 0]
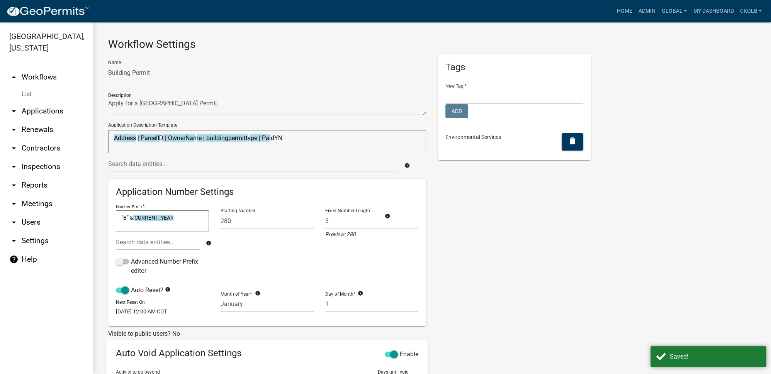
click at [48, 79] on link "arrow_drop_up Workflows" at bounding box center [46, 77] width 93 height 19
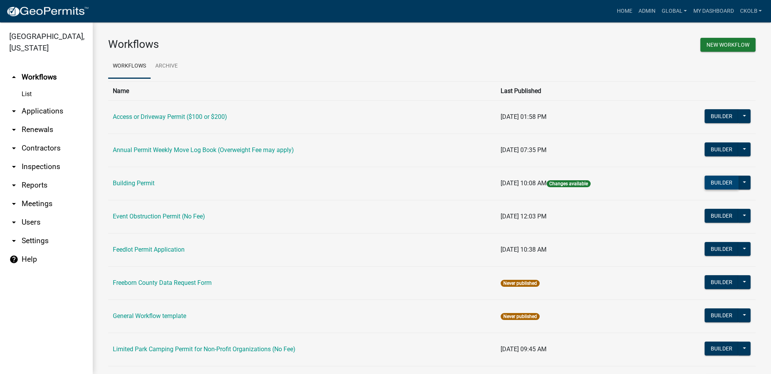
click at [710, 182] on button "Builder" at bounding box center [722, 183] width 34 height 14
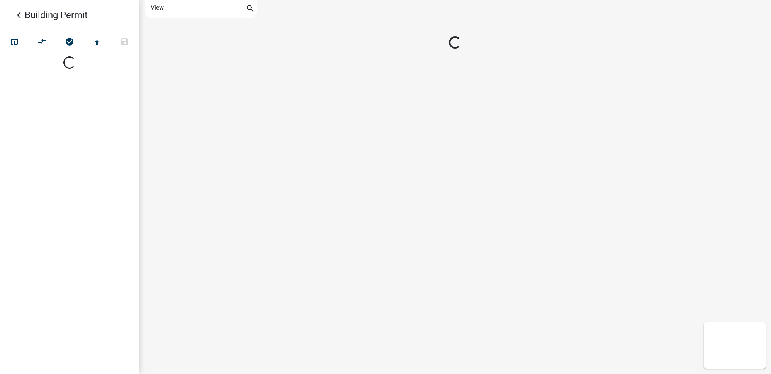
select select "1"
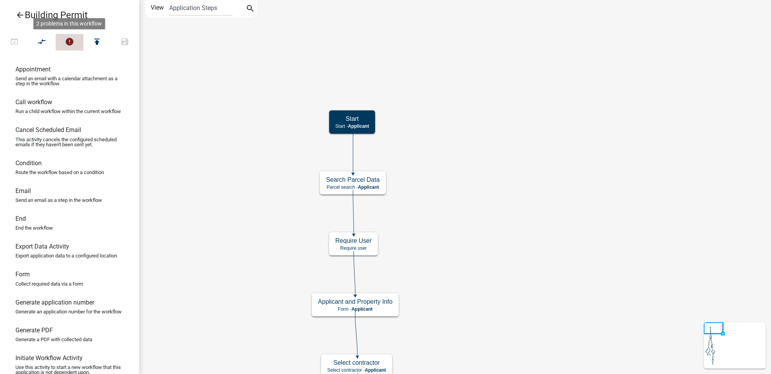
click at [73, 47] on icon "error" at bounding box center [69, 42] width 9 height 11
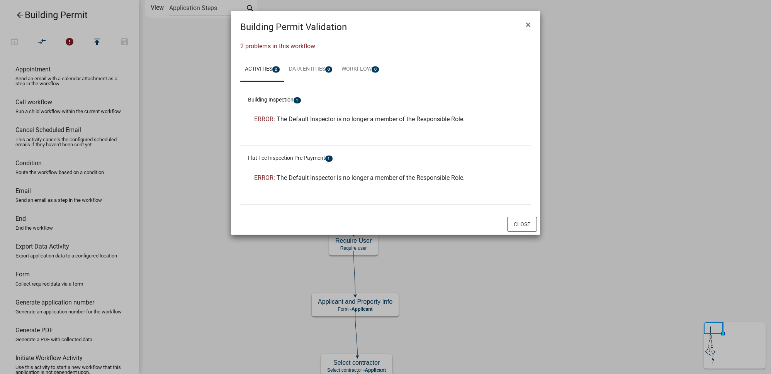
click at [373, 121] on span "The Default Inspector is no longer a member of the Responsible Role." at bounding box center [371, 119] width 188 height 7
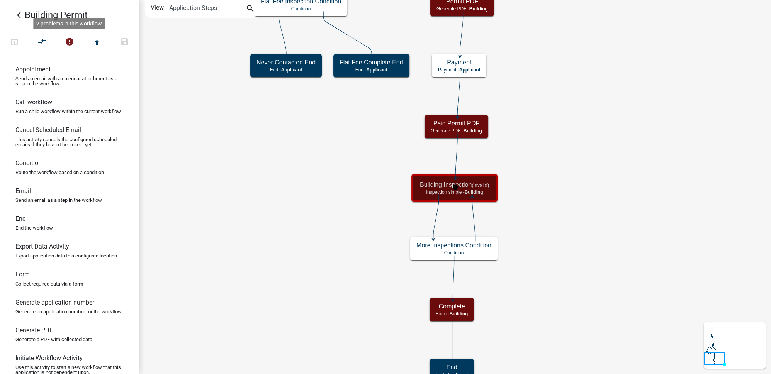
click at [485, 184] on small "(invalid)" at bounding box center [480, 185] width 17 height 6
select select "346FD04E-1C99-418E-B127-D7F1CD973E39"
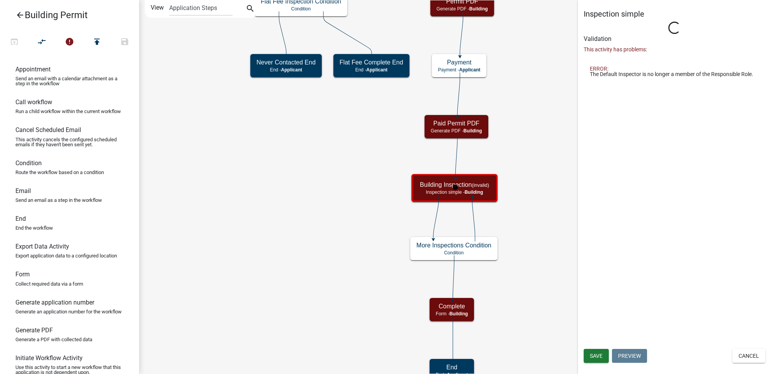
select select "3613e5d6-c0da-40a7-83d4-d5638b2e6124"
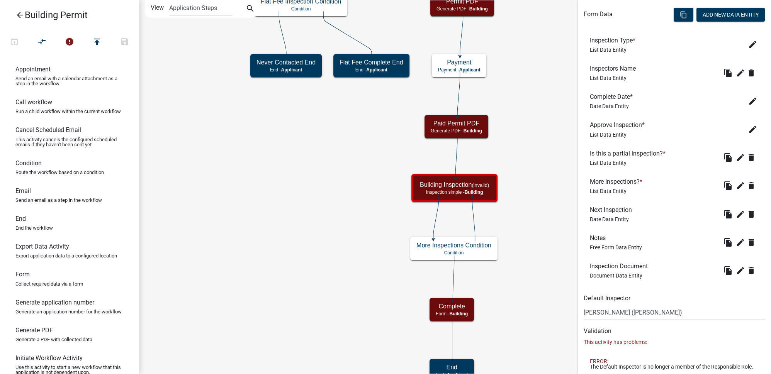
scroll to position [267, 0]
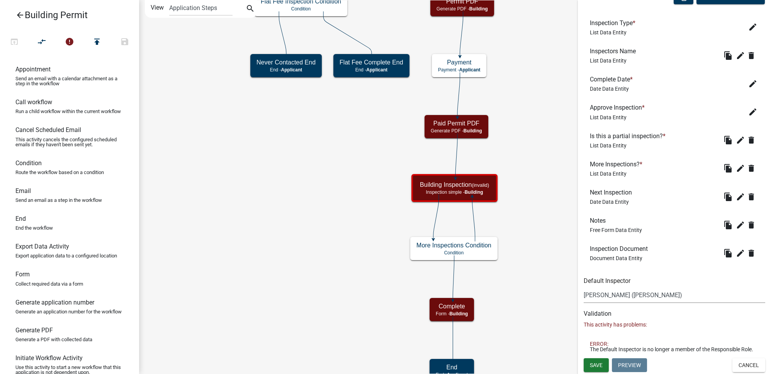
click at [643, 289] on select "Select Item... ginarg (Gina Gullickson) rwehner (Rachel Wehner) RossL (Ross Leo…" at bounding box center [675, 295] width 182 height 16
click at [592, 368] on span "Save" at bounding box center [596, 365] width 13 height 6
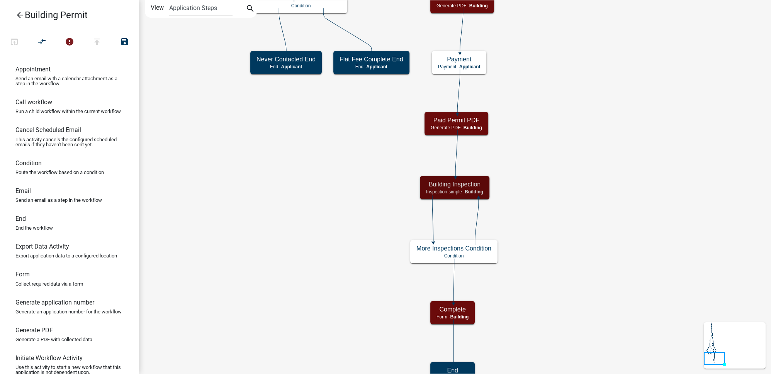
scroll to position [0, 0]
click at [65, 45] on icon "error" at bounding box center [69, 42] width 9 height 11
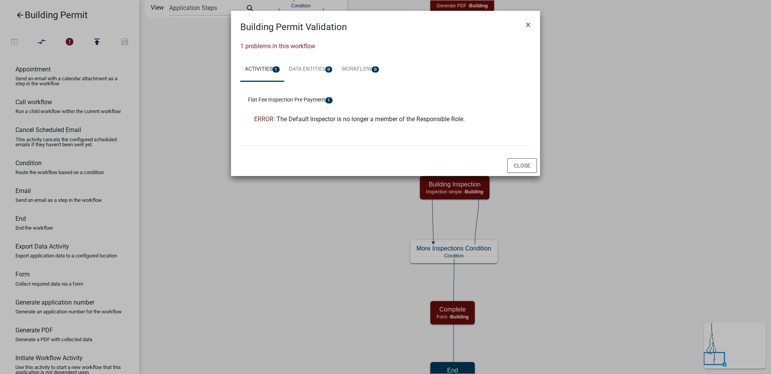
click at [365, 120] on span "The Default Inspector is no longer a member of the Responsible Role." at bounding box center [371, 119] width 188 height 7
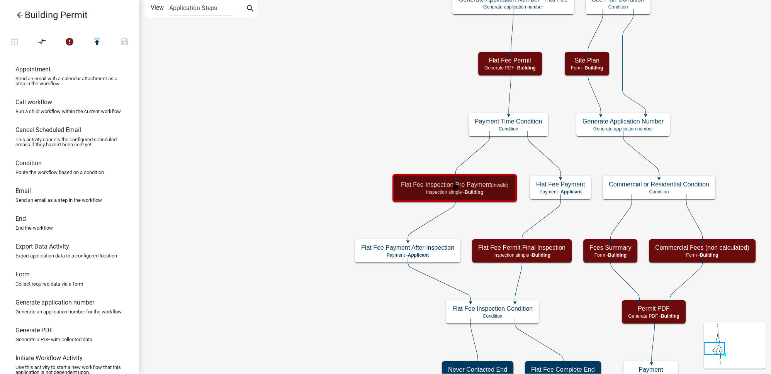
click at [419, 191] on p "Inspection simple - Building" at bounding box center [454, 192] width 107 height 5
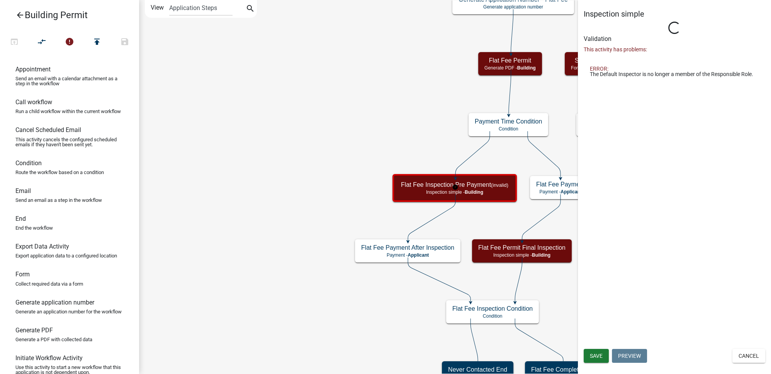
select select "3613e5d6-c0da-40a7-83d4-d5638b2e6124"
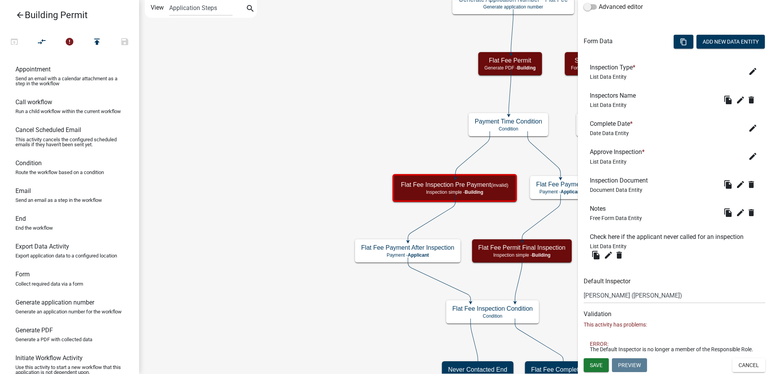
scroll to position [223, 0]
click at [635, 289] on select "Select Item... ginarg (Gina Gullickson) rwehner (Rachel Wehner) RossL (Ross Leo…" at bounding box center [675, 296] width 182 height 16
click at [594, 365] on span "Save" at bounding box center [596, 365] width 13 height 6
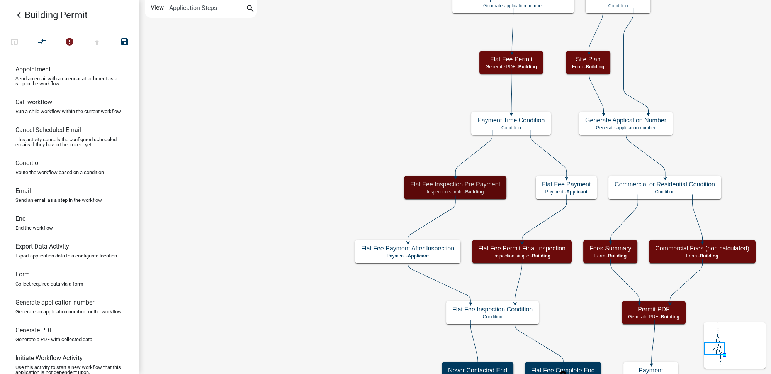
scroll to position [0, 0]
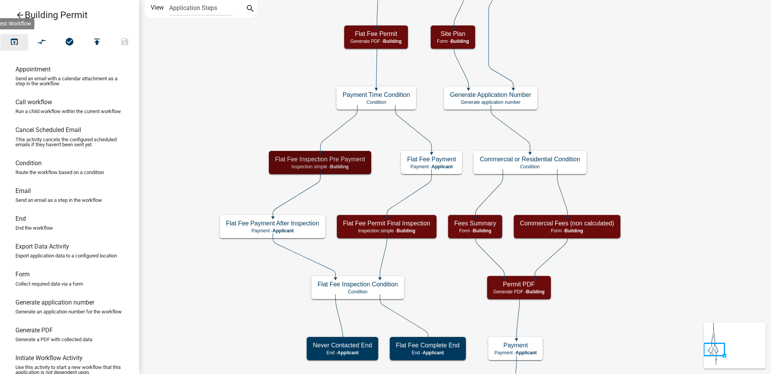
click at [18, 39] on icon "open_in_browser" at bounding box center [14, 42] width 9 height 11
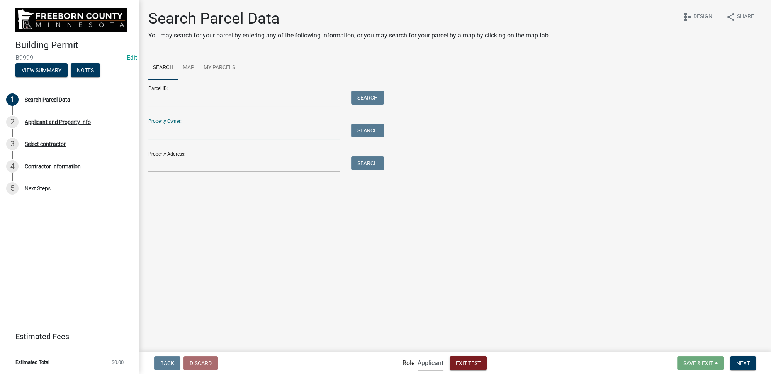
click at [190, 129] on input "Property Owner:" at bounding box center [243, 132] width 191 height 16
type input "colby"
click at [372, 128] on button "Search" at bounding box center [367, 131] width 33 height 14
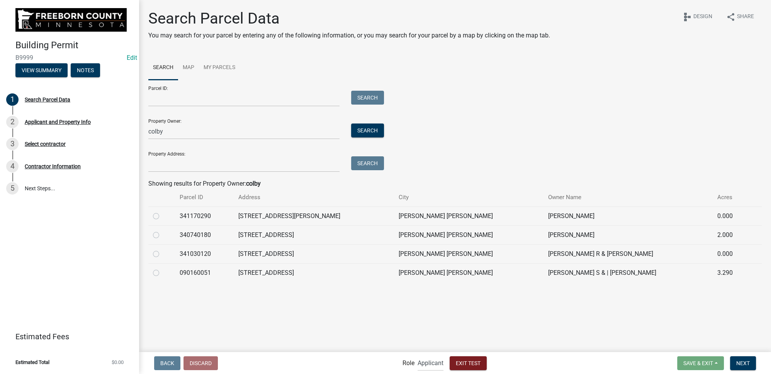
click at [162, 212] on label at bounding box center [162, 212] width 0 height 0
click at [162, 217] on input "radio" at bounding box center [164, 214] width 5 height 5
radio input "true"
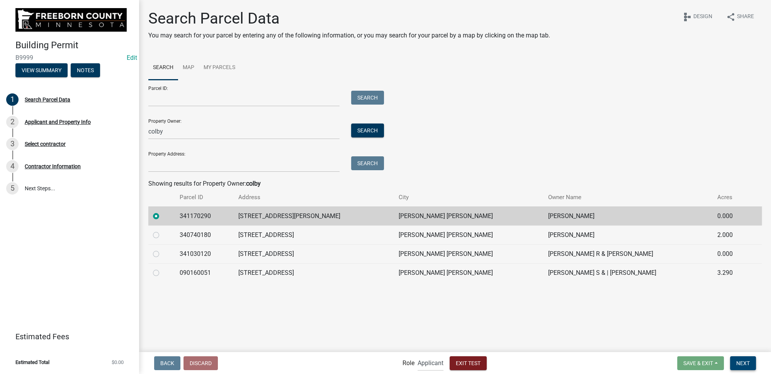
click at [740, 365] on span "Next" at bounding box center [744, 363] width 14 height 6
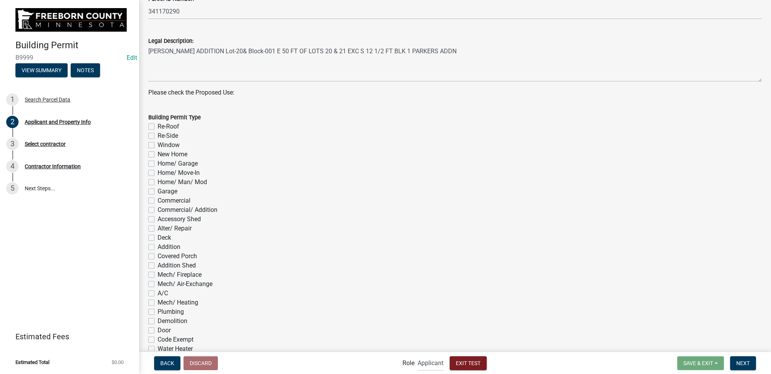
scroll to position [351, 0]
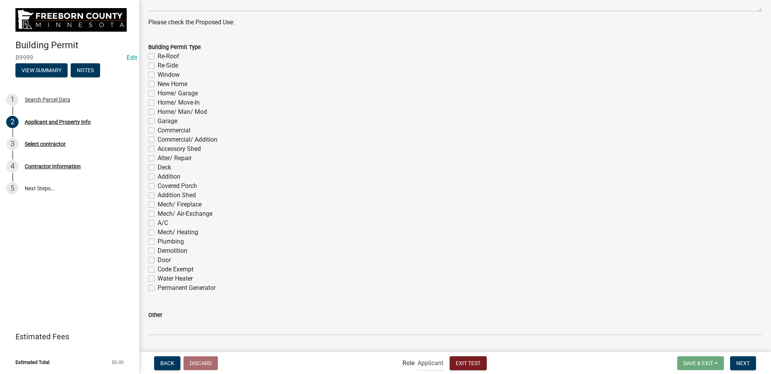
click at [158, 168] on label "Deck" at bounding box center [165, 167] width 14 height 9
click at [158, 168] on input "Deck" at bounding box center [160, 165] width 5 height 5
checkbox input "true"
checkbox input "false"
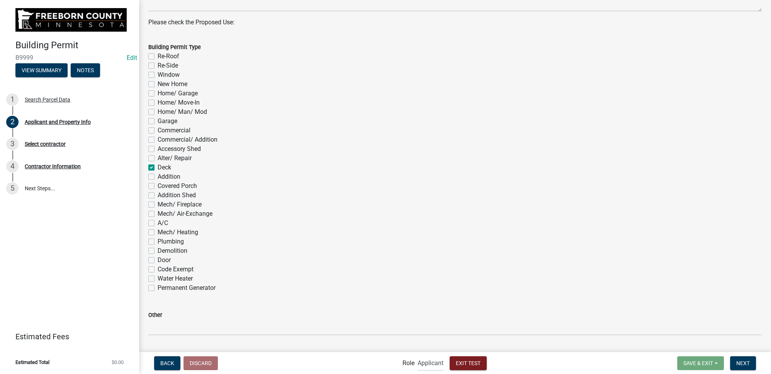
checkbox input "false"
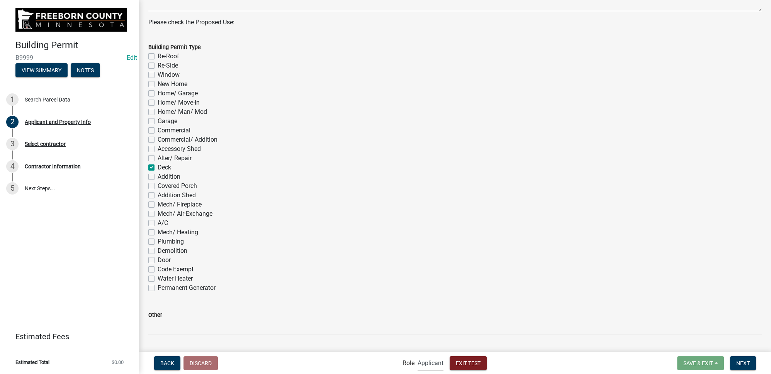
checkbox input "false"
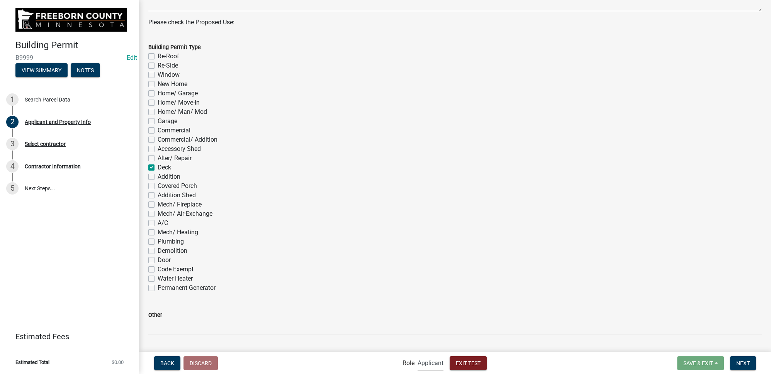
checkbox input "true"
checkbox input "false"
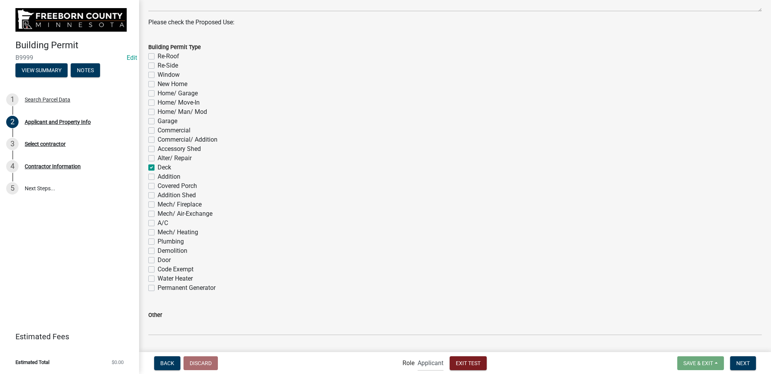
checkbox input "false"
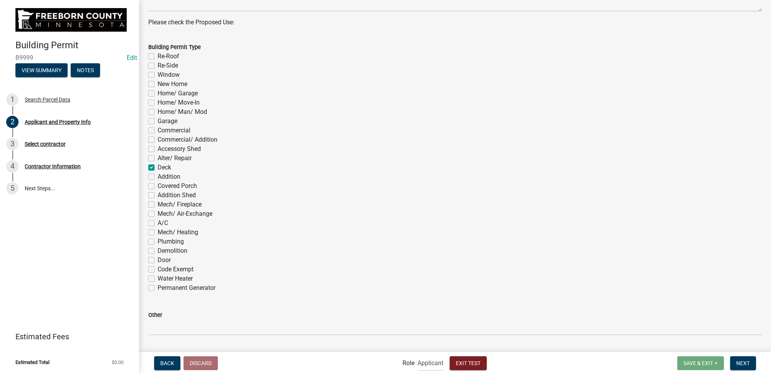
checkbox input "false"
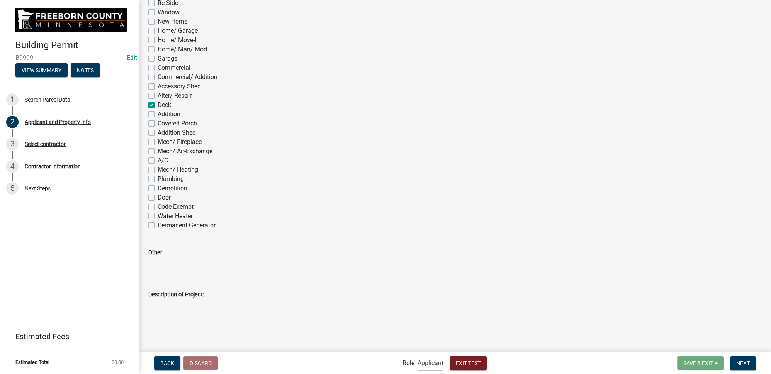
scroll to position [440, 0]
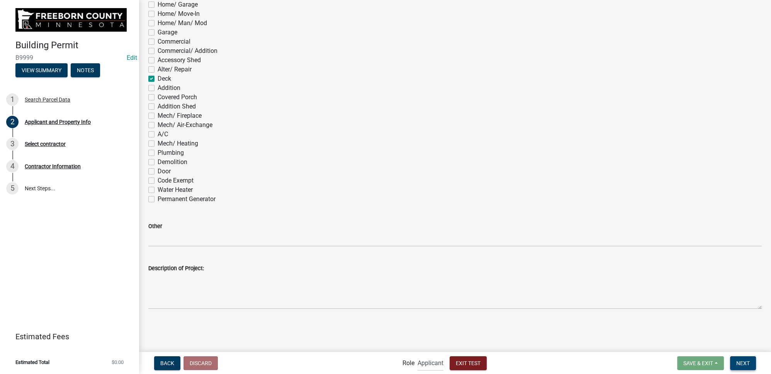
click at [743, 364] on span "Next" at bounding box center [744, 363] width 14 height 6
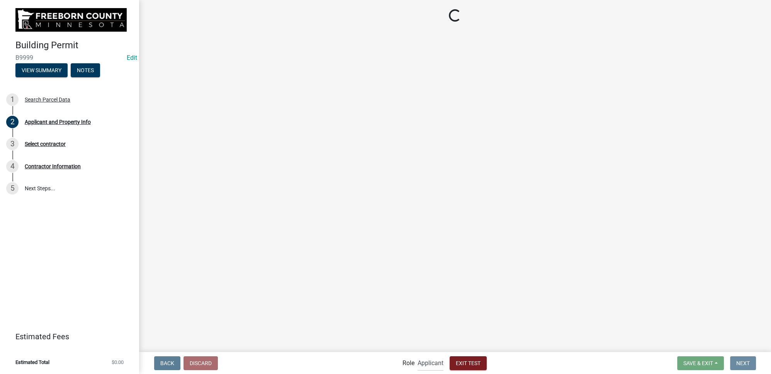
scroll to position [0, 0]
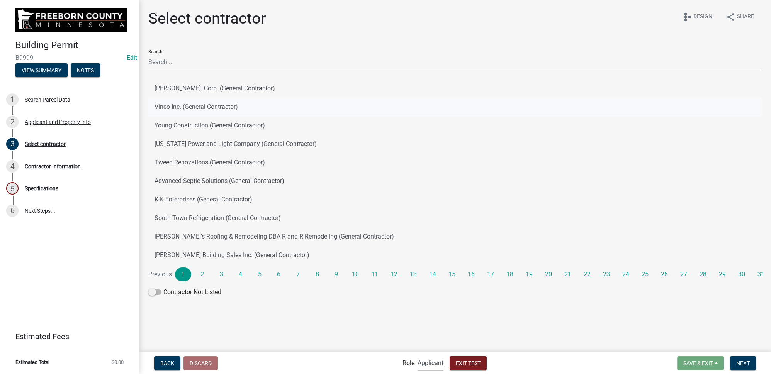
click at [183, 103] on button "Vinco Inc. (General Contractor)" at bounding box center [455, 107] width 614 height 19
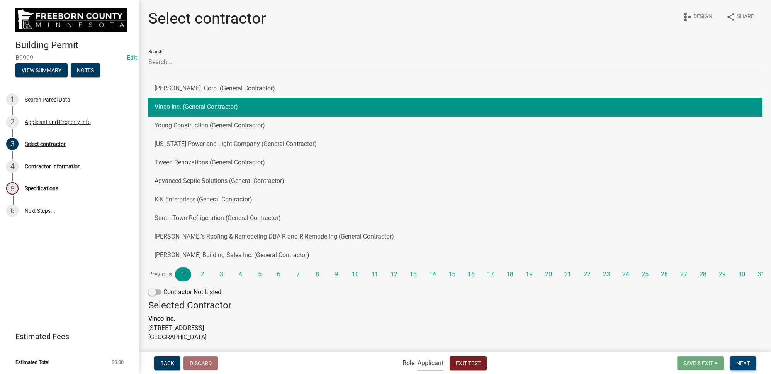
click at [746, 364] on span "Next" at bounding box center [744, 363] width 14 height 6
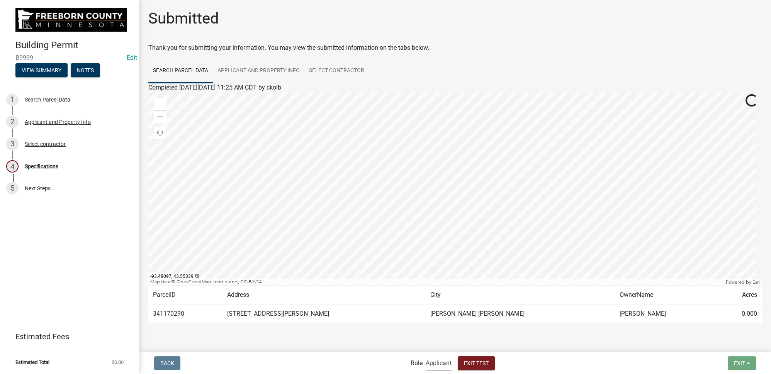
click at [437, 366] on select "Applicant Admin Building" at bounding box center [439, 363] width 26 height 16
select select "346fd04e-1c99-418e-b127-d7f1cd973e39"
click at [426, 355] on select "Applicant Admin Building" at bounding box center [439, 363] width 26 height 16
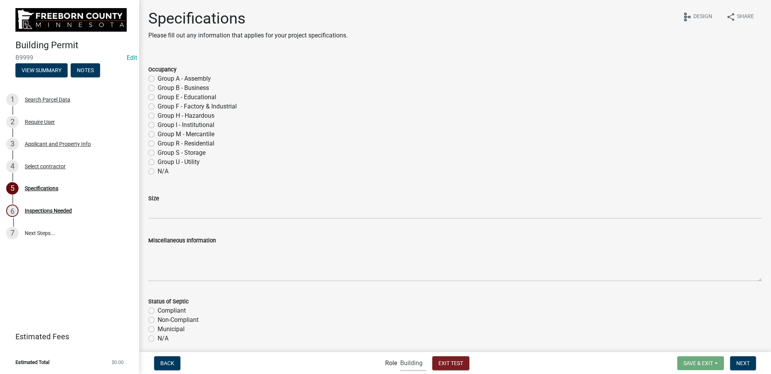
click at [199, 79] on label "Group A - Assembly" at bounding box center [184, 78] width 53 height 9
click at [163, 79] on input "Group A - Assembly" at bounding box center [160, 76] width 5 height 5
radio input "true"
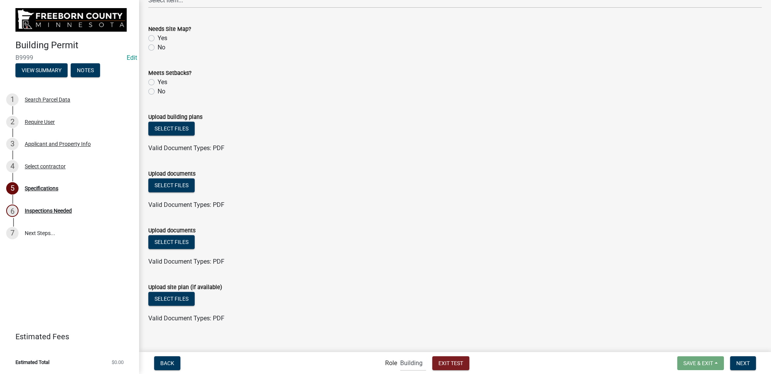
scroll to position [841, 0]
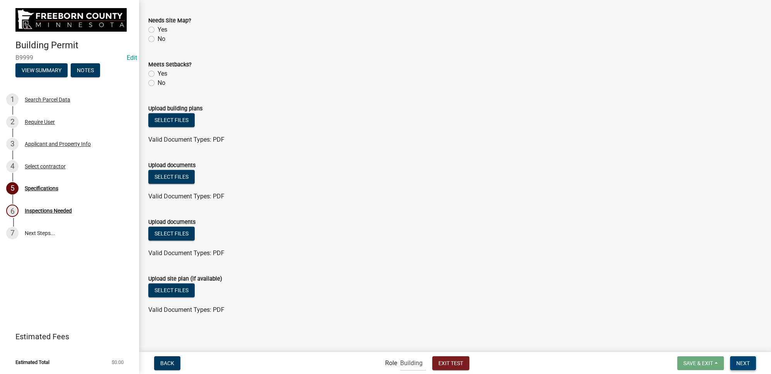
click at [745, 365] on span "Next" at bounding box center [744, 363] width 14 height 6
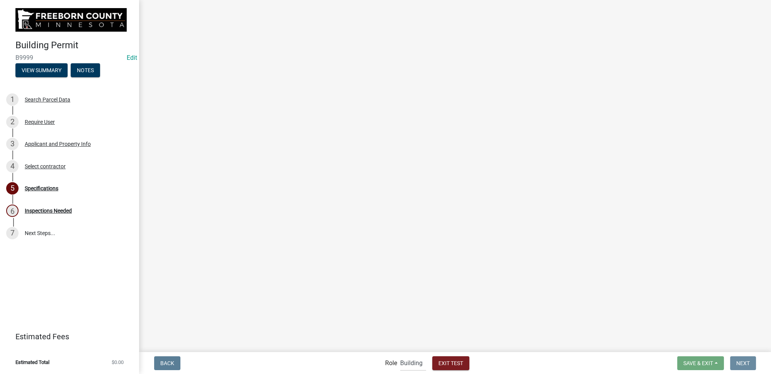
scroll to position [0, 0]
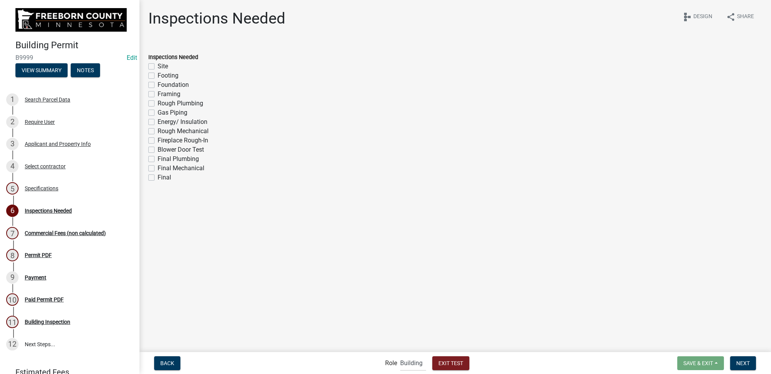
click at [158, 76] on label "Footing" at bounding box center [168, 75] width 21 height 9
click at [158, 76] on input "Footing" at bounding box center [160, 73] width 5 height 5
checkbox input "true"
checkbox input "false"
checkbox input "true"
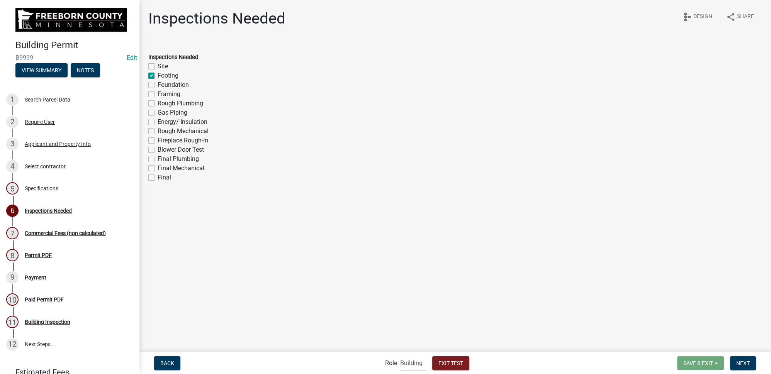
checkbox input "false"
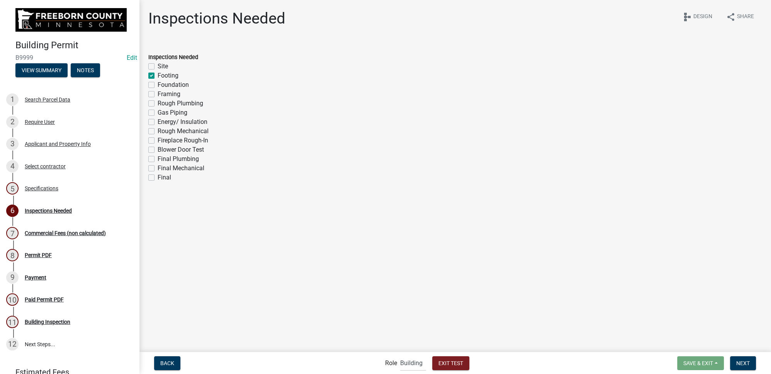
checkbox input "false"
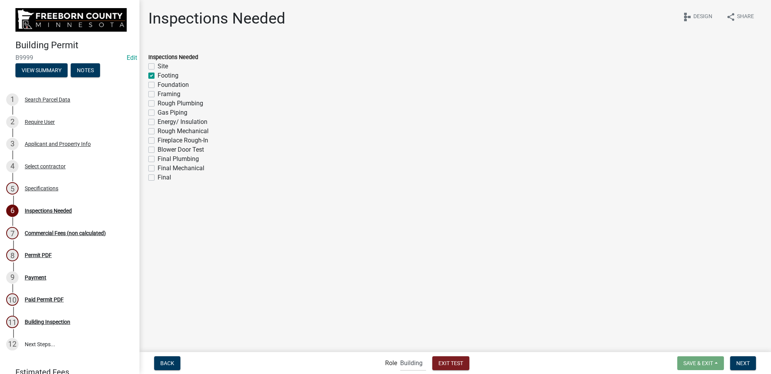
checkbox input "false"
click at [750, 364] on button "Next" at bounding box center [743, 364] width 26 height 14
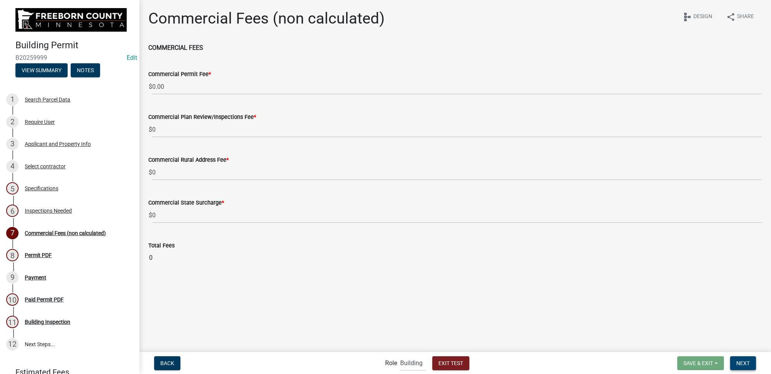
click at [744, 363] on span "Next" at bounding box center [744, 363] width 14 height 6
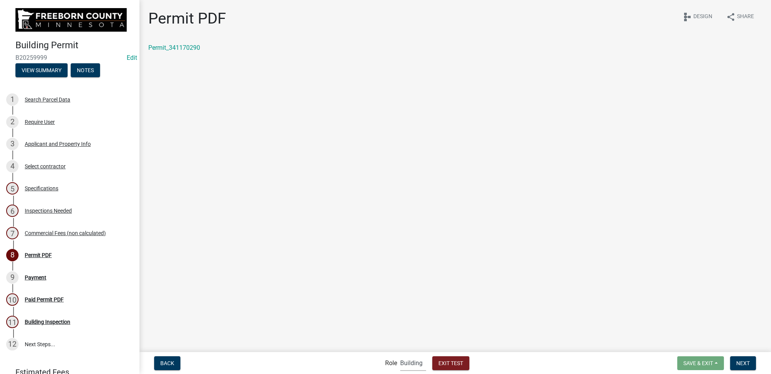
click at [405, 361] on select "Applicant Admin Building" at bounding box center [413, 363] width 26 height 16
click at [400, 355] on select "Applicant Admin Building" at bounding box center [413, 363] width 26 height 16
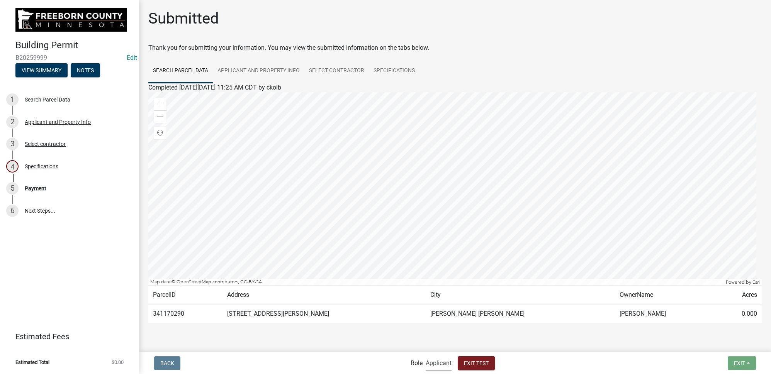
click at [414, 365] on label "Role" at bounding box center [417, 364] width 12 height 6
click at [434, 365] on select "Applicant Admin Building" at bounding box center [439, 363] width 26 height 16
select select "d0c1d4b4-2a25-4654-9052-513e1c3db190"
click at [426, 355] on select "Applicant Admin Building" at bounding box center [439, 363] width 26 height 16
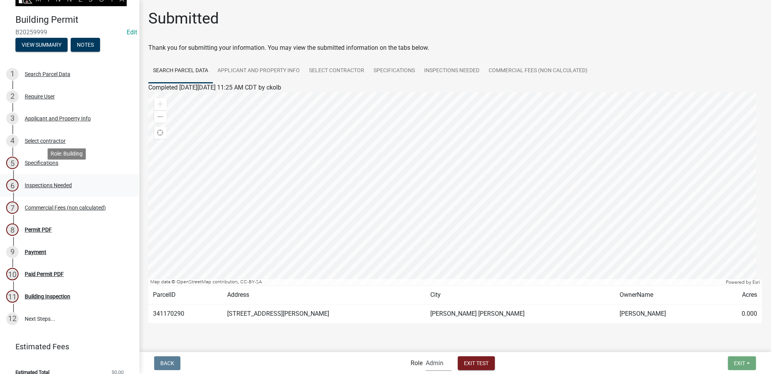
scroll to position [34, 0]
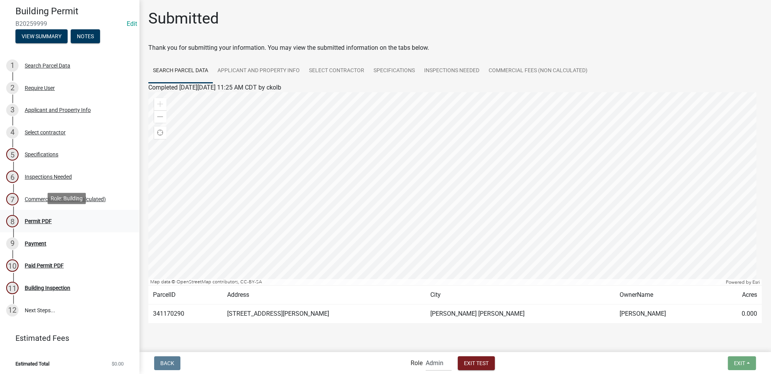
click at [41, 219] on div "Permit PDF" at bounding box center [38, 221] width 27 height 5
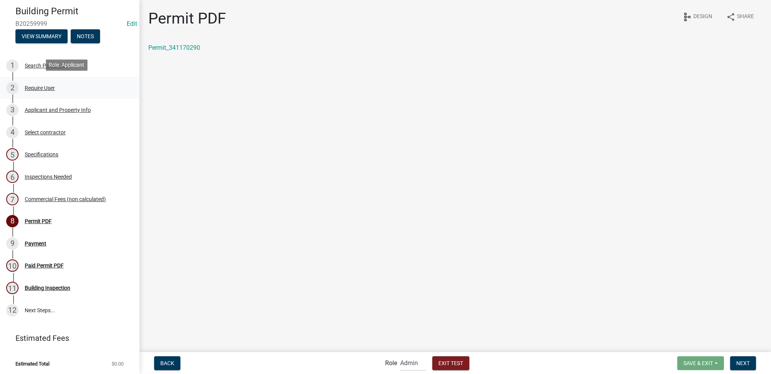
click at [50, 87] on div "Require User" at bounding box center [40, 87] width 30 height 5
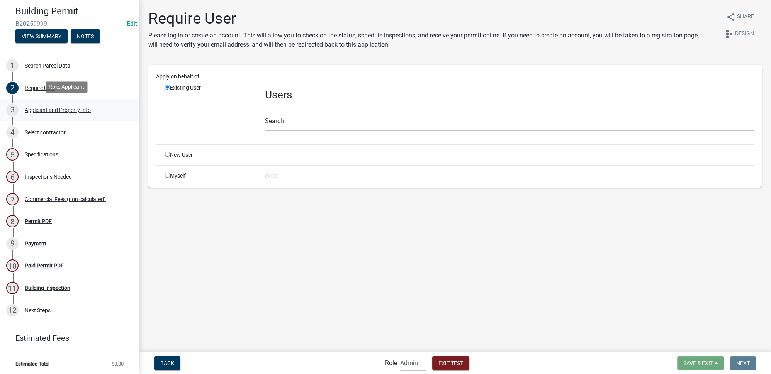
click at [58, 107] on div "Applicant and Property Info" at bounding box center [58, 109] width 66 height 5
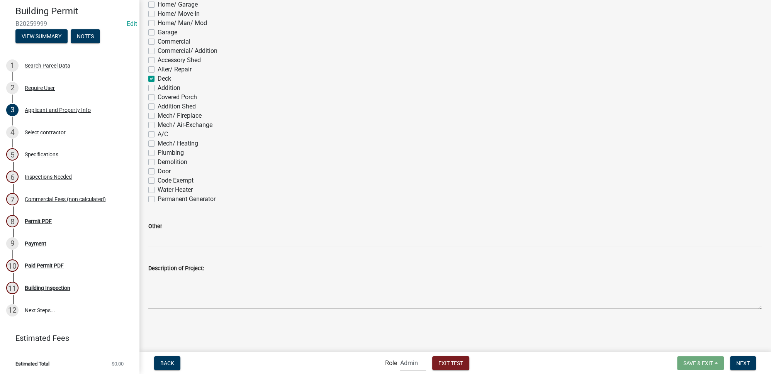
scroll to position [370, 0]
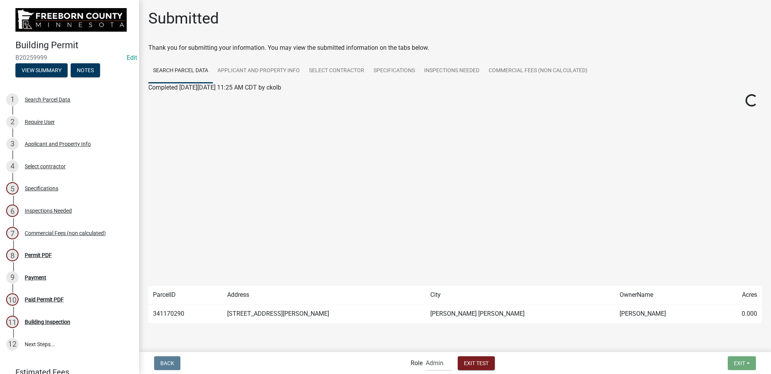
select select "d0c1d4b4-2a25-4654-9052-513e1c3db190"
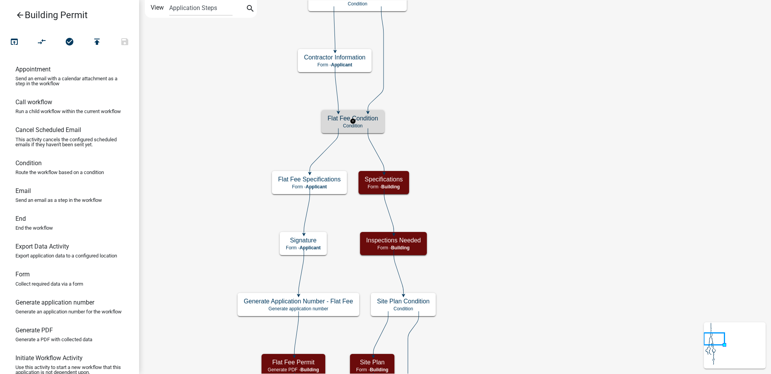
click at [374, 116] on h5 "Flat Fee Condition" at bounding box center [353, 118] width 51 height 7
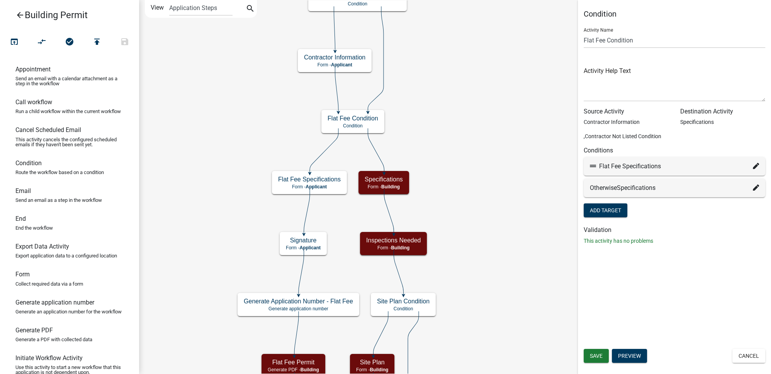
click at [755, 167] on icon at bounding box center [756, 166] width 6 height 6
select select "13: c3ee6f60-f1da-4753-a610-84e10ddbc2c7"
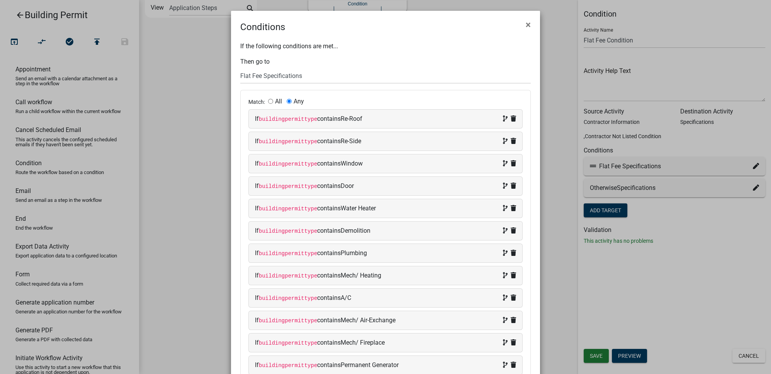
scroll to position [68, 0]
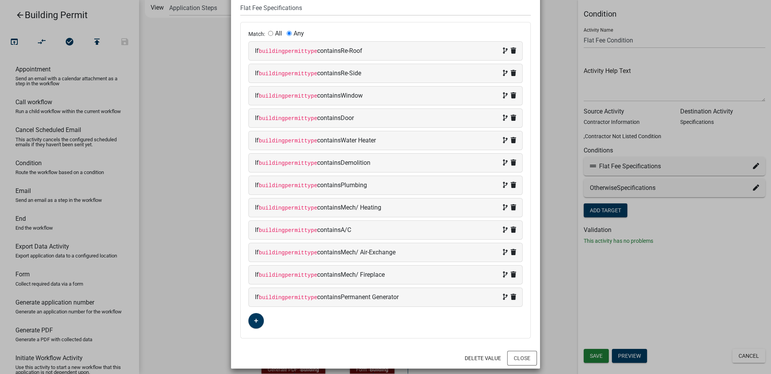
click at [520, 361] on div "Delete Value Close" at bounding box center [385, 358] width 309 height 21
click at [516, 357] on button "Close" at bounding box center [522, 358] width 30 height 15
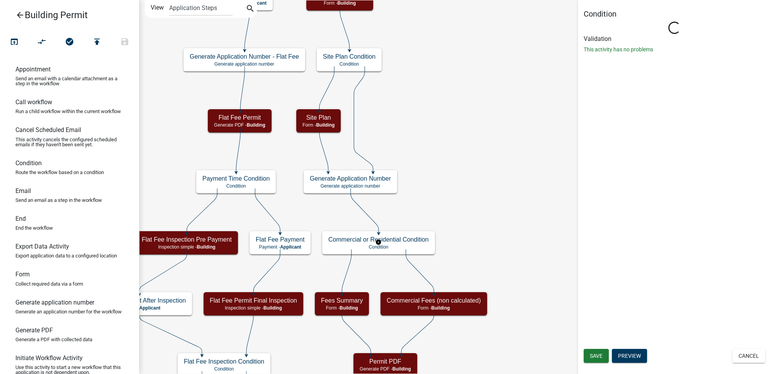
scroll to position [0, 0]
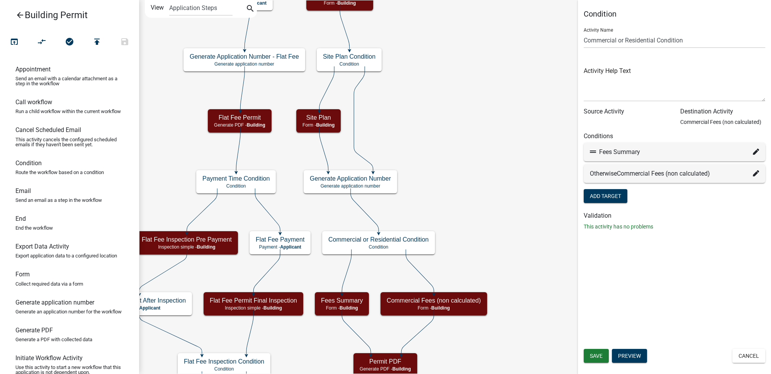
click at [755, 155] on icon at bounding box center [756, 152] width 6 height 6
select select "6: 852194f2-fdc0-4313-aad1-6cbeae06318c"
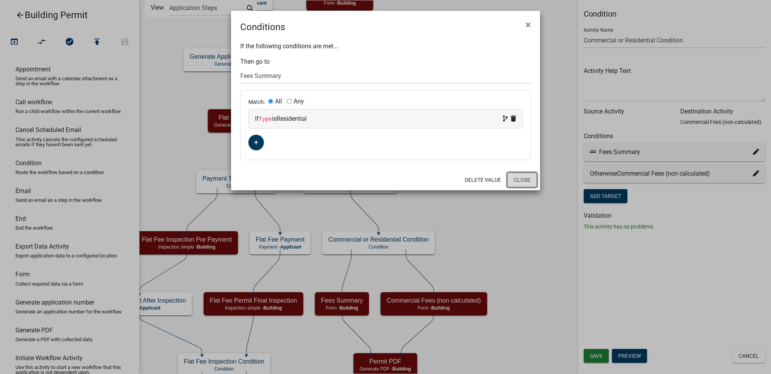
click at [525, 184] on button "Close" at bounding box center [522, 180] width 30 height 15
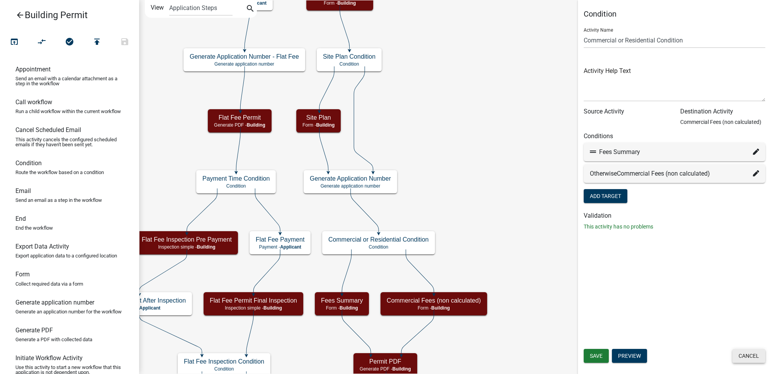
click at [740, 359] on button "Cancel" at bounding box center [749, 356] width 33 height 14
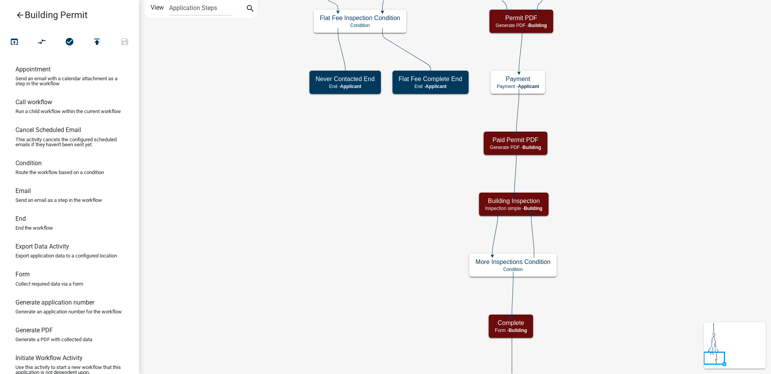
click at [649, 93] on icon "Start Start - Applicant Search Parcel Data Parcel search - Applicant Applicant …" at bounding box center [454, 199] width 631 height 398
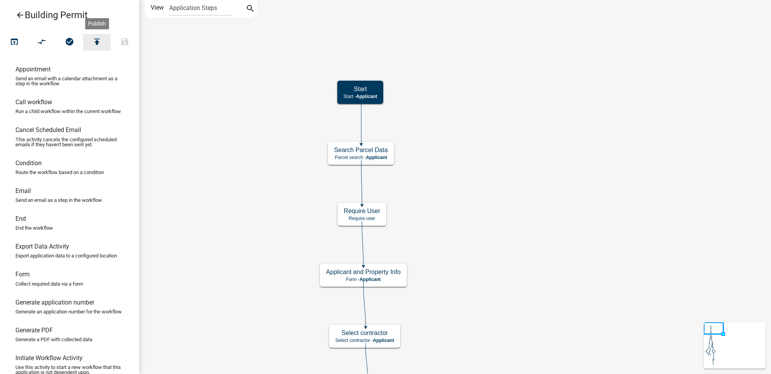
click at [93, 41] on icon "publish" at bounding box center [96, 42] width 9 height 11
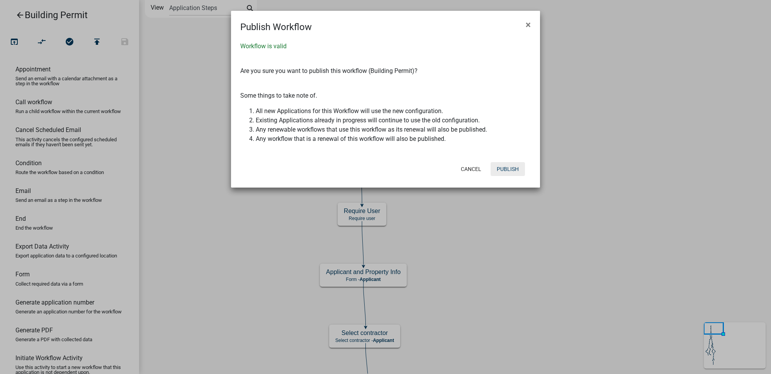
click at [514, 170] on button "Publish" at bounding box center [508, 169] width 34 height 14
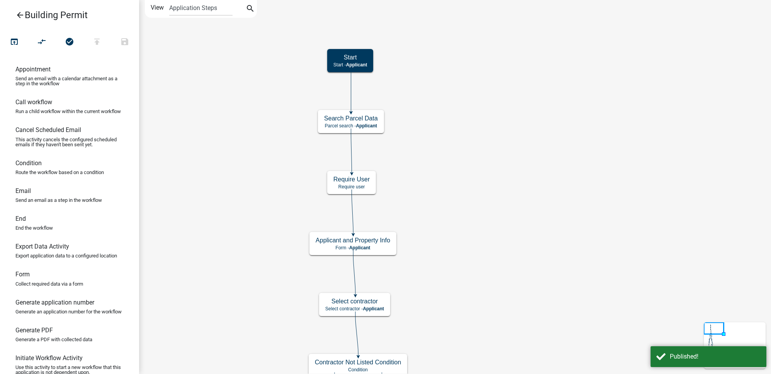
click at [21, 15] on icon "arrow_back" at bounding box center [19, 15] width 9 height 11
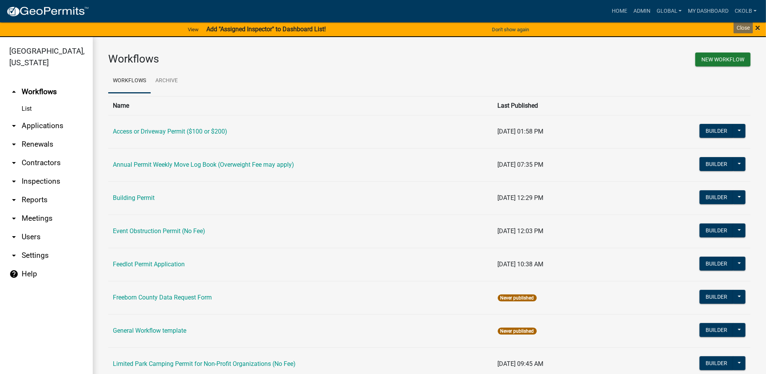
drag, startPoint x: 758, startPoint y: 29, endPoint x: 587, endPoint y: 43, distance: 171.8
click at [758, 29] on span "×" at bounding box center [757, 27] width 5 height 11
click at [759, 27] on span "×" at bounding box center [757, 27] width 5 height 11
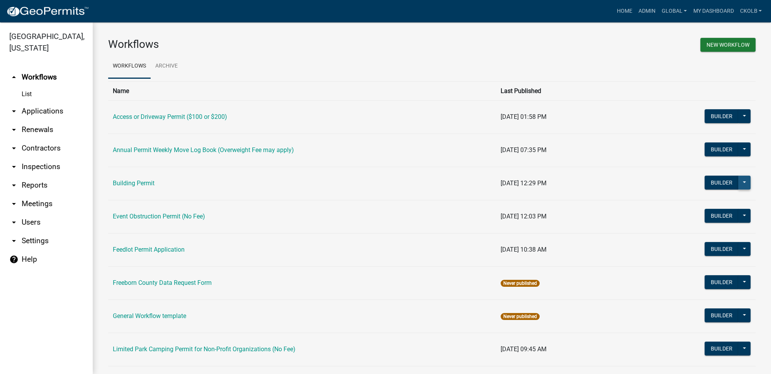
click at [742, 179] on button at bounding box center [744, 183] width 12 height 14
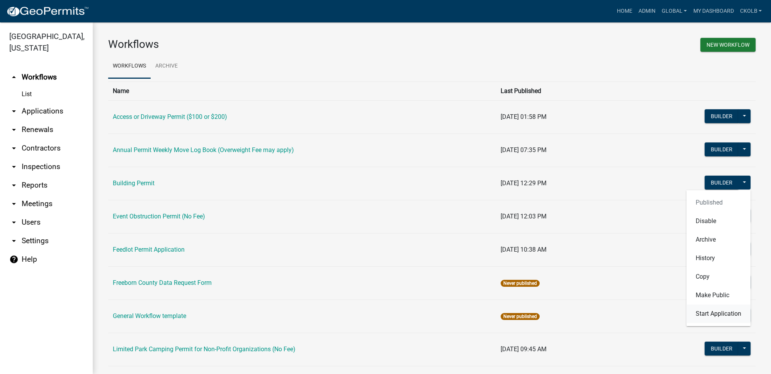
click at [705, 314] on button "Start Application" at bounding box center [719, 314] width 64 height 19
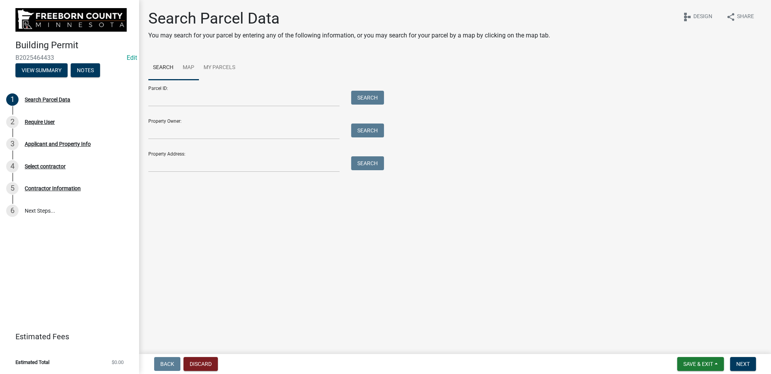
click at [190, 72] on link "Map" at bounding box center [188, 68] width 21 height 25
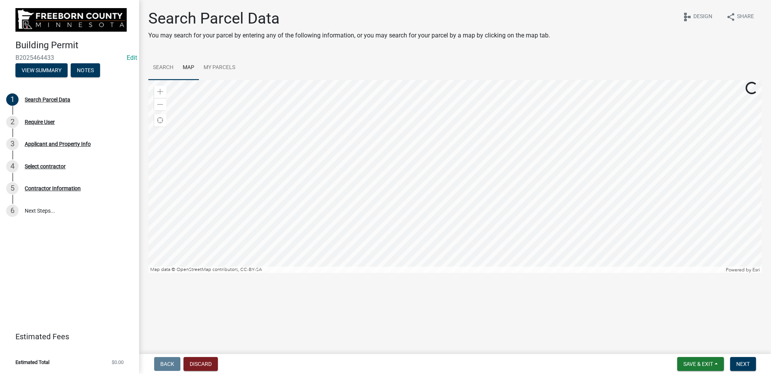
click at [155, 72] on link "Search" at bounding box center [163, 68] width 30 height 25
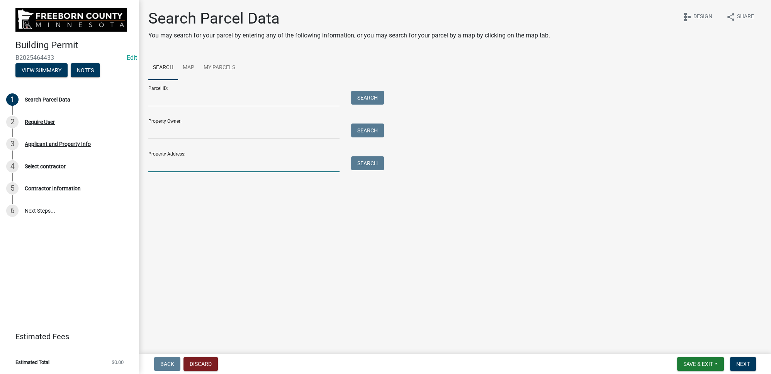
click at [173, 165] on input "Property Address:" at bounding box center [243, 164] width 191 height 16
type input "2020"
click at [376, 160] on button "Search" at bounding box center [367, 163] width 33 height 14
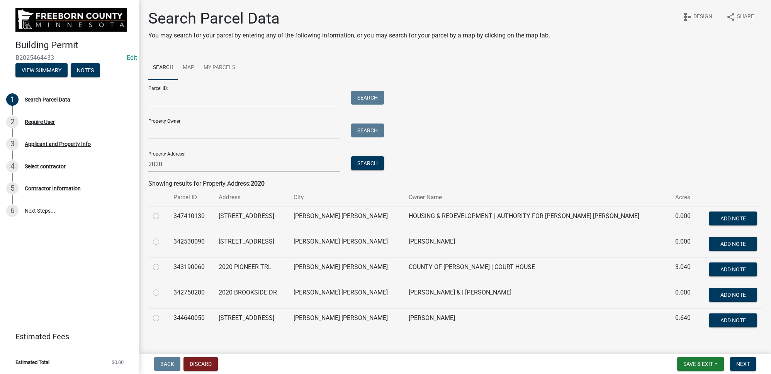
click at [162, 263] on label at bounding box center [162, 263] width 0 height 0
click at [162, 267] on input "radio" at bounding box center [164, 265] width 5 height 5
radio input "true"
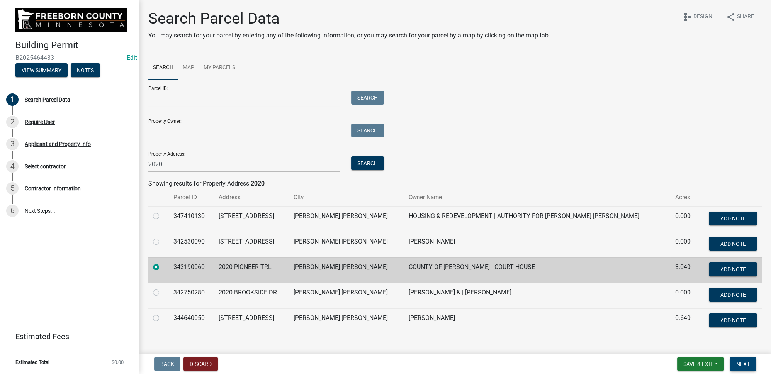
click at [743, 361] on span "Next" at bounding box center [744, 364] width 14 height 6
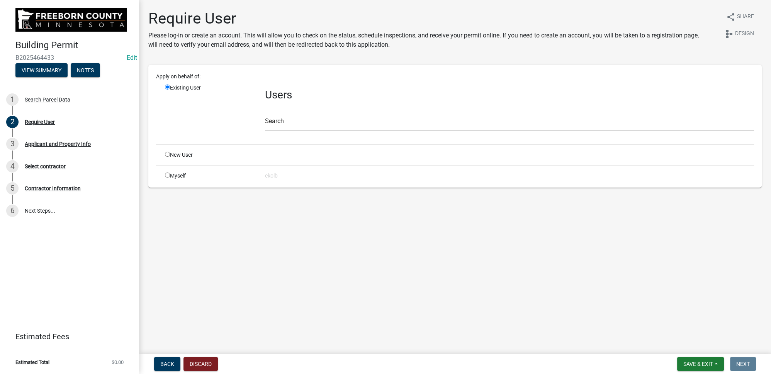
click at [177, 178] on div "Myself" at bounding box center [209, 176] width 100 height 8
click at [165, 174] on input "radio" at bounding box center [167, 175] width 5 height 5
radio input "true"
radio input "false"
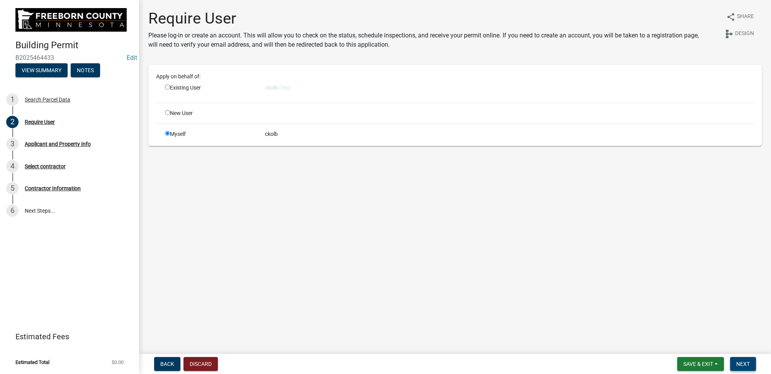
click at [745, 362] on span "Next" at bounding box center [744, 364] width 14 height 6
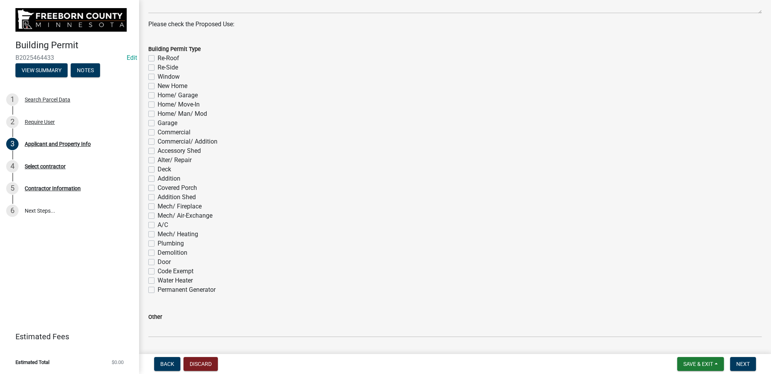
scroll to position [351, 0]
click at [158, 77] on label "Window" at bounding box center [169, 74] width 22 height 9
click at [158, 75] on input "Window" at bounding box center [160, 72] width 5 height 5
checkbox input "true"
checkbox input "false"
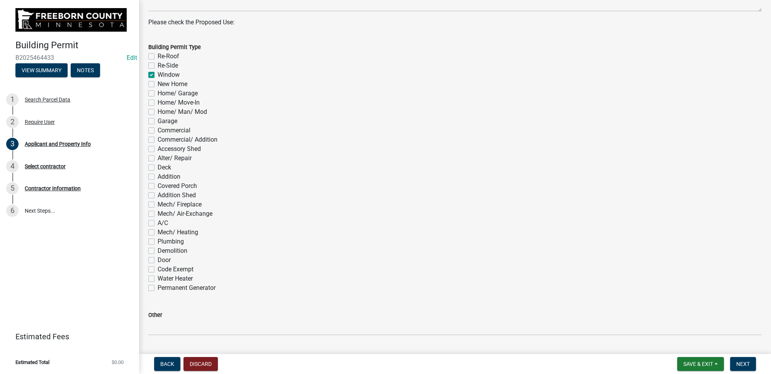
checkbox input "false"
checkbox input "true"
checkbox input "false"
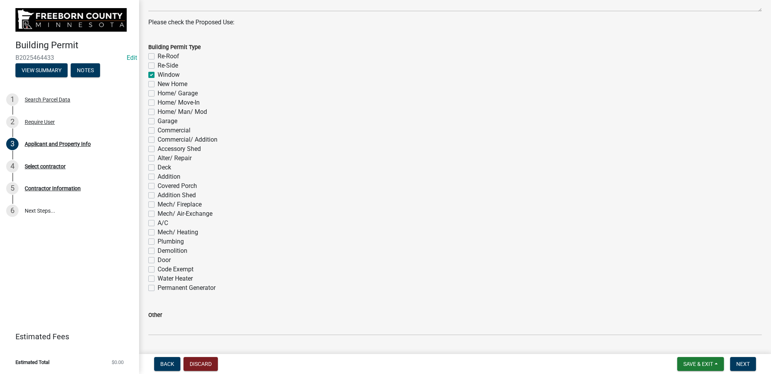
checkbox input "false"
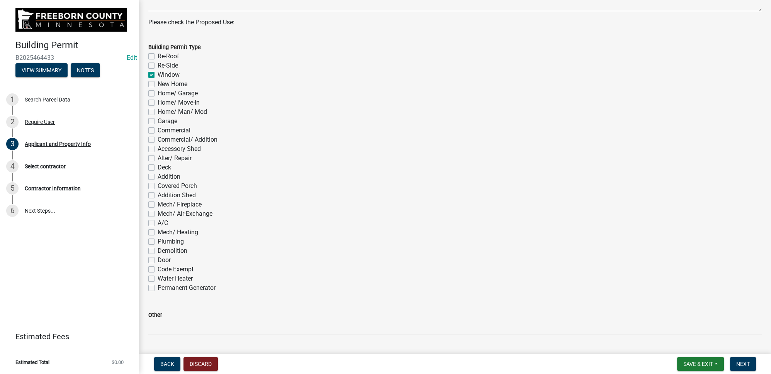
checkbox input "false"
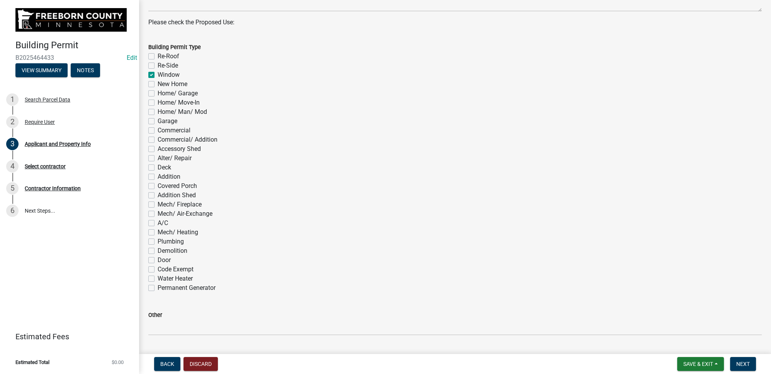
checkbox input "false"
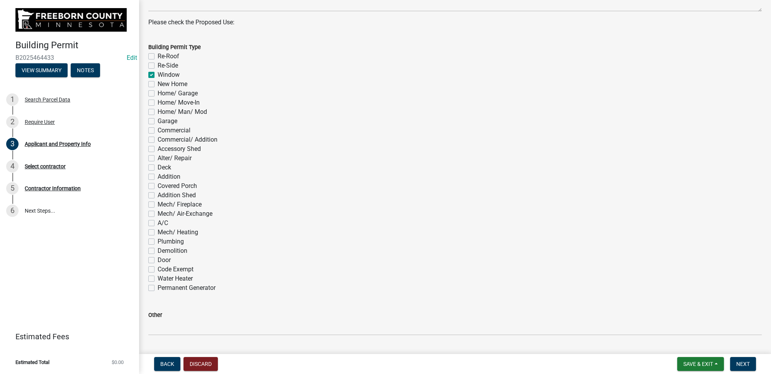
checkbox input "false"
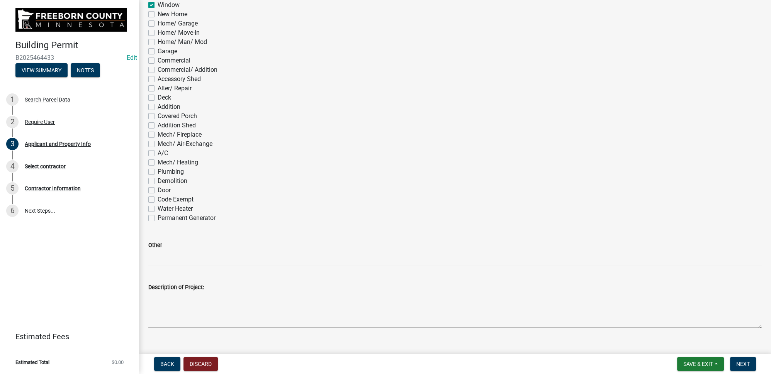
scroll to position [440, 0]
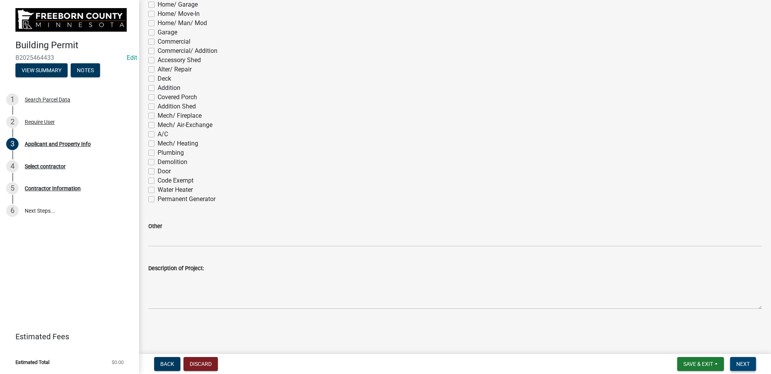
click at [748, 359] on button "Next" at bounding box center [743, 364] width 26 height 14
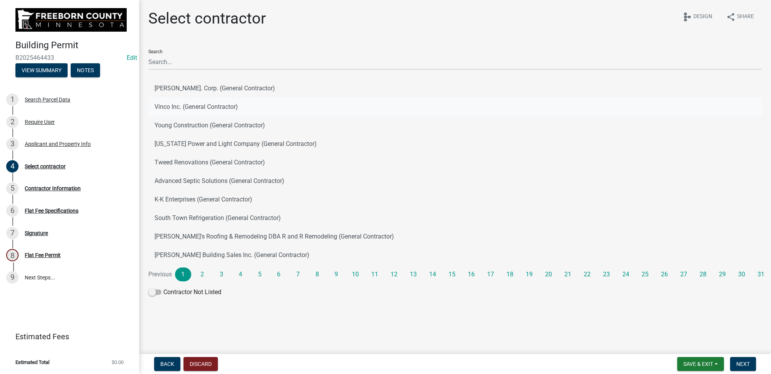
click at [198, 107] on button "Vinco Inc. (General Contractor)" at bounding box center [455, 107] width 614 height 19
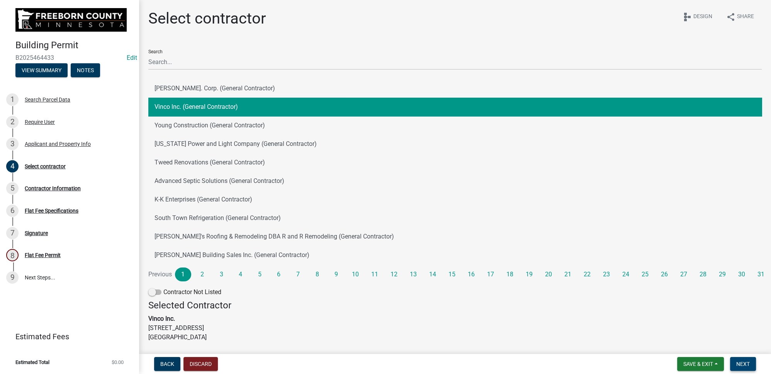
click at [742, 363] on span "Next" at bounding box center [744, 364] width 14 height 6
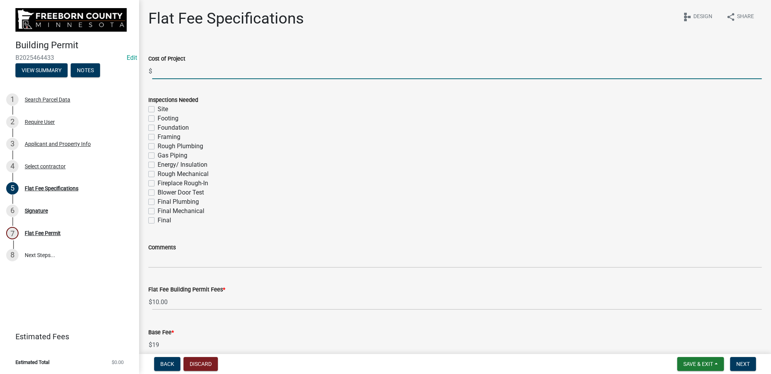
click at [216, 70] on input "text" at bounding box center [457, 71] width 610 height 16
type input "1"
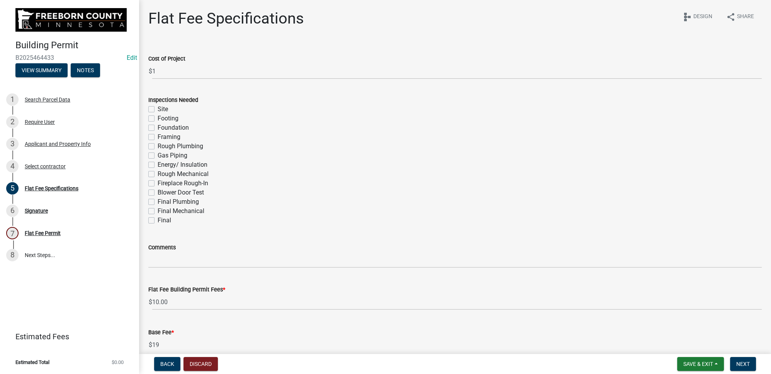
click at [245, 175] on div "Rough Mechanical" at bounding box center [455, 174] width 614 height 9
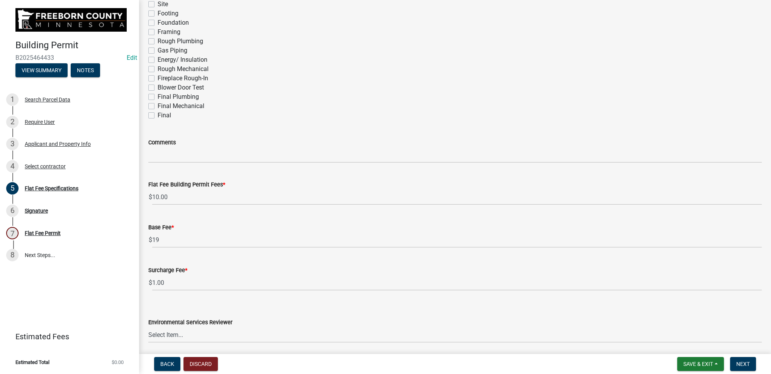
scroll to position [133, 0]
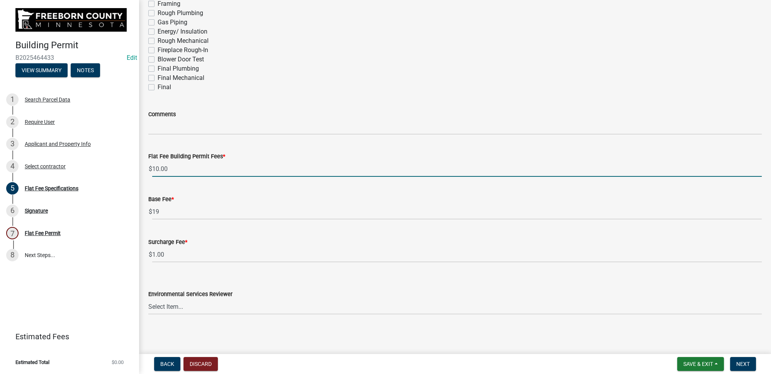
drag, startPoint x: 173, startPoint y: 167, endPoint x: 155, endPoint y: 167, distance: 17.8
click at [155, 167] on input "10.00" at bounding box center [457, 169] width 610 height 16
type input "1"
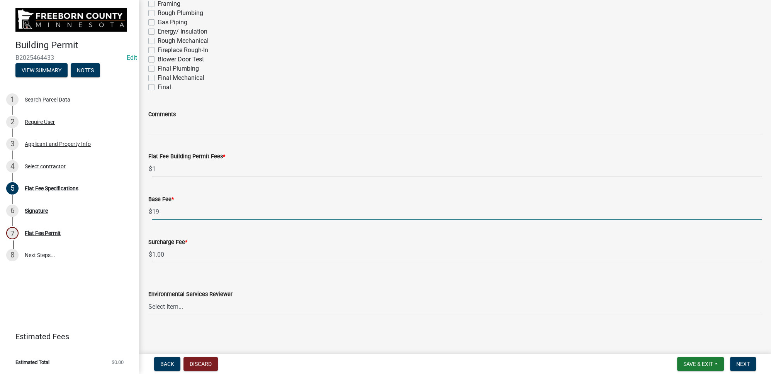
drag, startPoint x: 170, startPoint y: 214, endPoint x: 151, endPoint y: 213, distance: 19.4
click at [151, 213] on div "$ 19" at bounding box center [455, 212] width 614 height 16
type input "0"
click at [245, 277] on div "Environmental Services Reviewer Select Item... [PERSON_NAME] [PERSON_NAME] [PER…" at bounding box center [455, 292] width 614 height 45
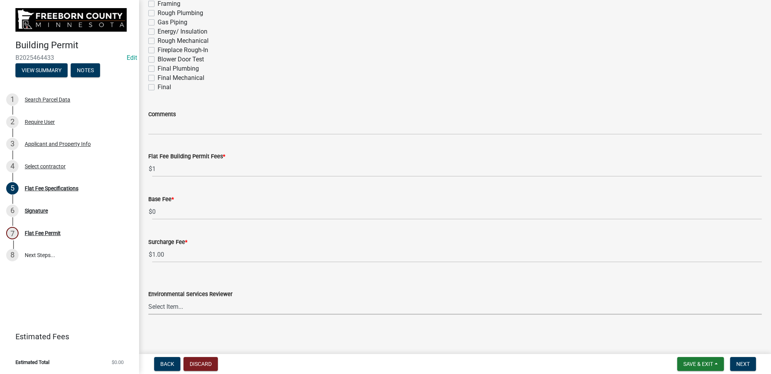
click at [226, 299] on select "Select Item... [PERSON_NAME] [PERSON_NAME] [PERSON_NAME] [PERSON_NAME] [PERSON_…" at bounding box center [455, 307] width 614 height 16
click at [226, 303] on select "Select Item... Rachel Wehner Craig Rosell Mark Goskeson Ross Leonhardi Gina Gul…" at bounding box center [455, 307] width 614 height 16
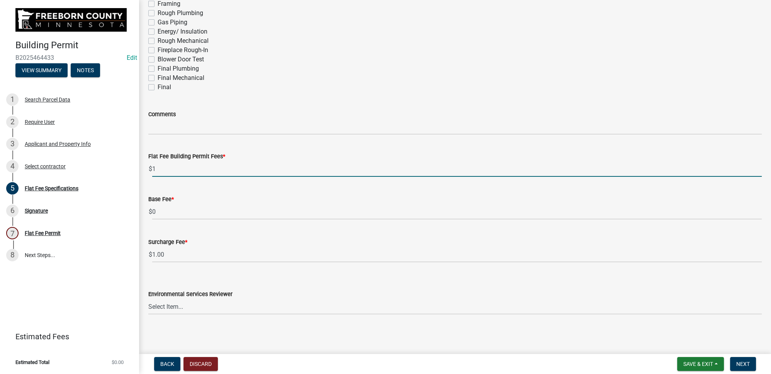
click at [163, 164] on input "1" at bounding box center [457, 169] width 610 height 16
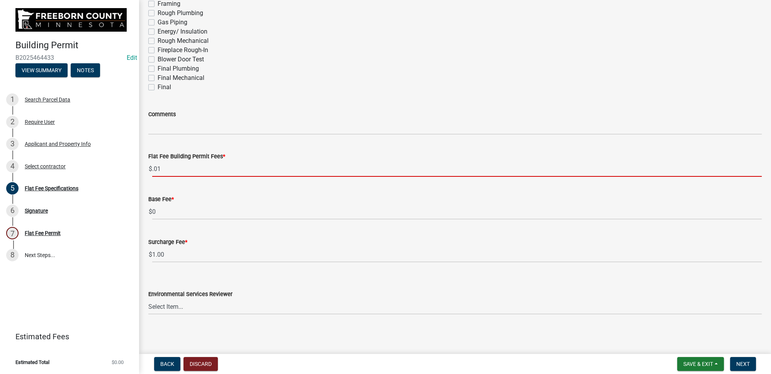
type input ".01"
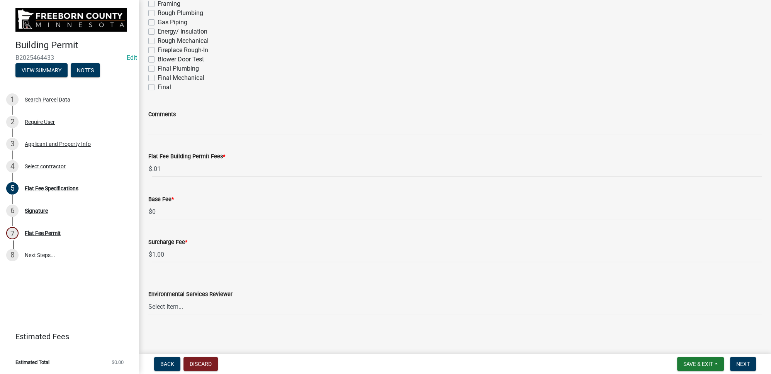
click at [196, 188] on div "Base Fee * $ 0" at bounding box center [455, 202] width 614 height 36
click at [208, 284] on form "Environmental Services Reviewer Select Item... Rachel Wehner Craig Rosell Mark …" at bounding box center [455, 298] width 614 height 34
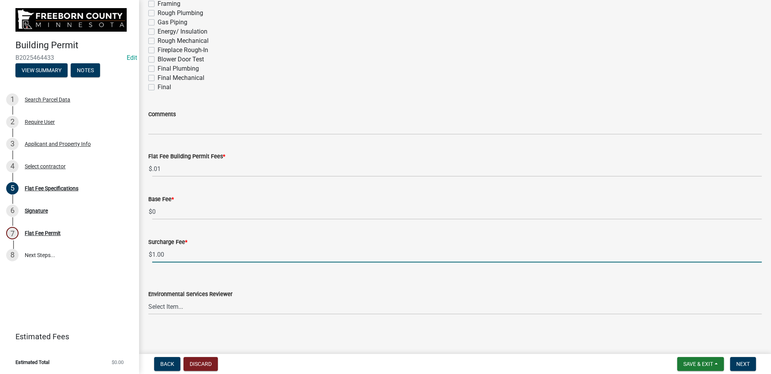
click at [185, 254] on input "1.00" at bounding box center [457, 255] width 610 height 16
type input "1"
type input "0"
click at [195, 270] on div "Environmental Services Reviewer Select Item... Rachel Wehner Craig Rosell Mark …" at bounding box center [455, 292] width 614 height 45
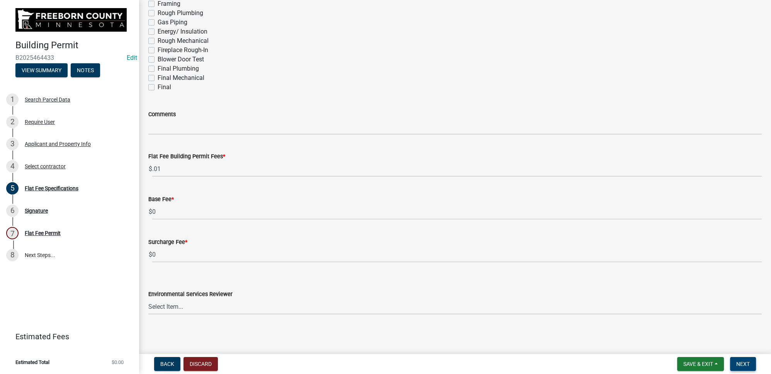
click at [743, 366] on span "Next" at bounding box center [744, 364] width 14 height 6
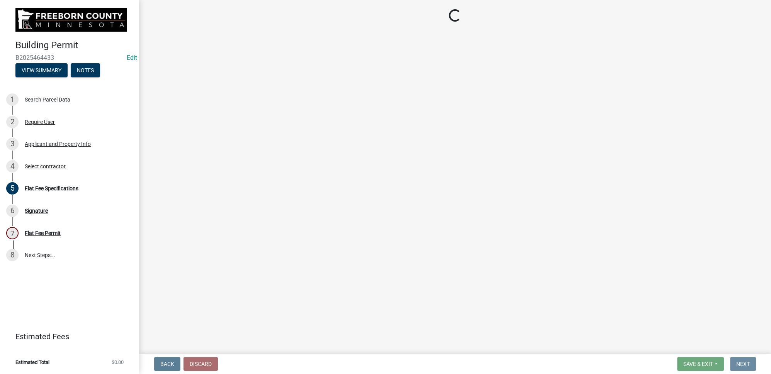
scroll to position [0, 0]
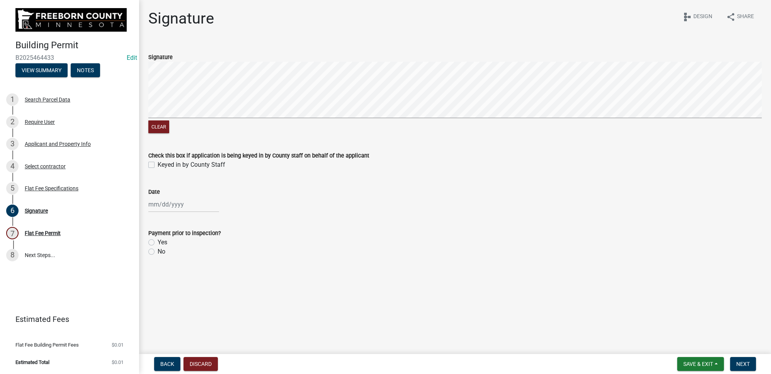
click at [158, 242] on label "Yes" at bounding box center [163, 242] width 10 height 9
click at [158, 242] on input "Yes" at bounding box center [160, 240] width 5 height 5
radio input "true"
click at [578, 308] on main "Signature share Share schema Design Signature Clear Check this box if applicati…" at bounding box center [455, 175] width 632 height 351
click at [748, 362] on span "Next" at bounding box center [744, 364] width 14 height 6
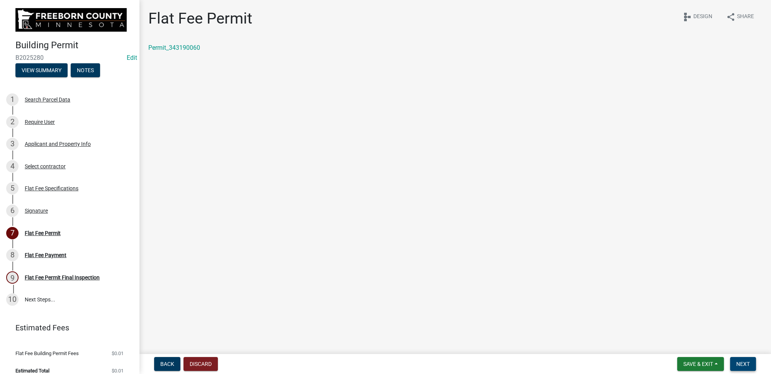
click at [749, 365] on span "Next" at bounding box center [744, 364] width 14 height 6
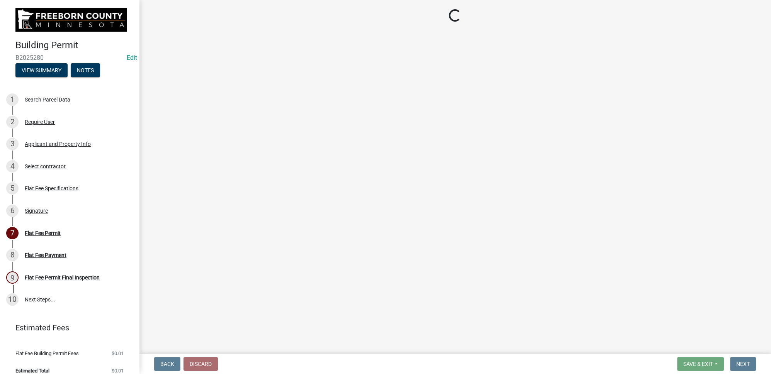
select select "3: 3"
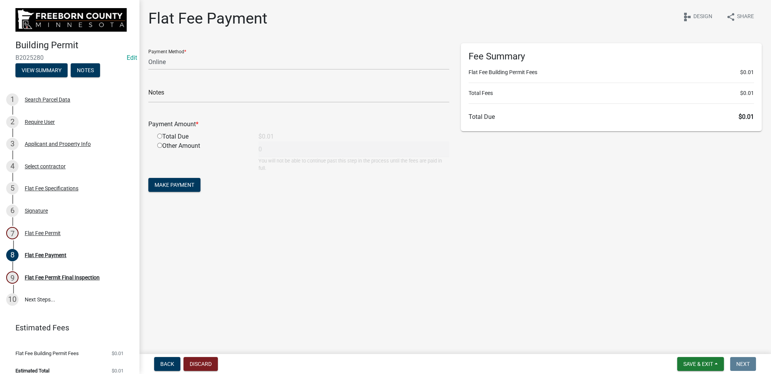
click at [159, 136] on input "radio" at bounding box center [159, 136] width 5 height 5
radio input "true"
type input "0.01"
click at [165, 62] on select "Credit Card POS Check Cash Online" at bounding box center [298, 62] width 301 height 16
select select "2: 1"
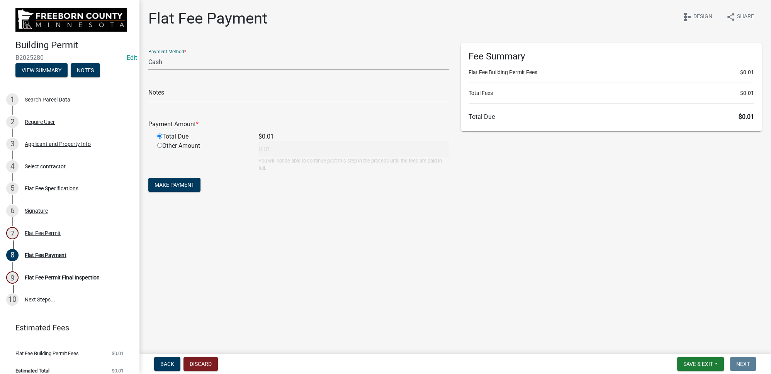
click at [148, 54] on select "Credit Card POS Check Cash Online" at bounding box center [298, 62] width 301 height 16
click at [175, 95] on input "text" at bounding box center [298, 95] width 301 height 16
type input "test"
click at [250, 264] on main "Flat Fee Payment share Share schema Design Payment Method * Credit Card POS Che…" at bounding box center [455, 175] width 632 height 351
click at [189, 188] on span "Make Payment" at bounding box center [175, 185] width 40 height 6
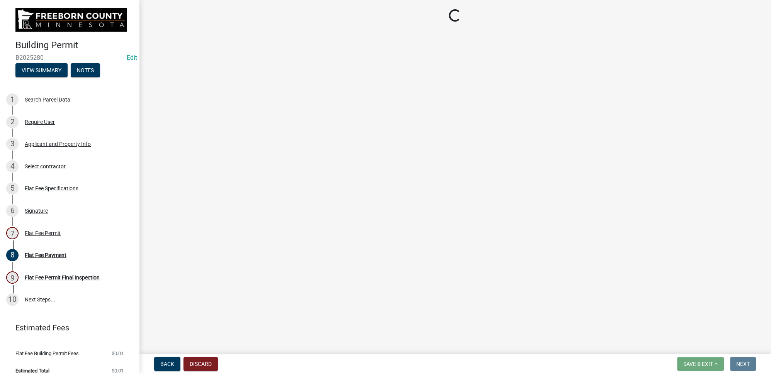
select select "3613e5d6-c0da-40a7-83d4-d5638b2e6124"
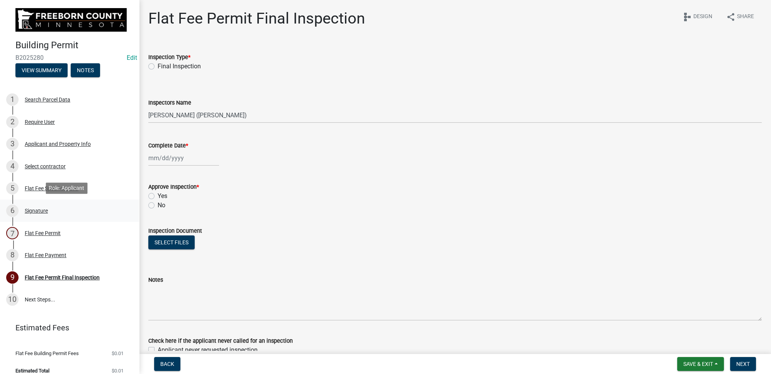
click at [38, 211] on div "Signature" at bounding box center [36, 210] width 23 height 5
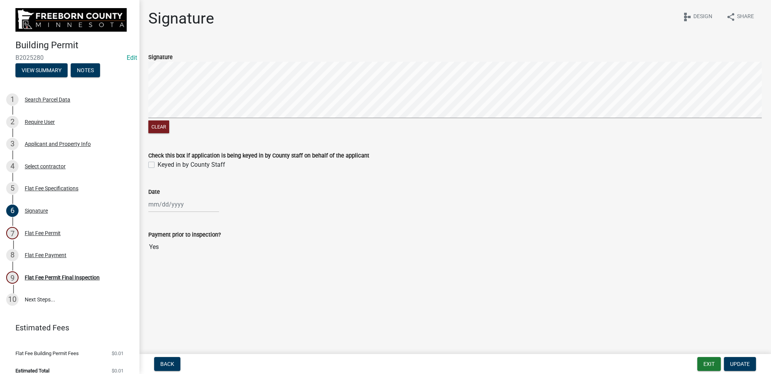
click at [175, 241] on input "Yes" at bounding box center [455, 247] width 614 height 15
click at [185, 308] on main "Signature share Share schema Design Signature Clear Check this box if applicati…" at bounding box center [455, 175] width 632 height 351
click at [56, 256] on div "Flat Fee Payment" at bounding box center [46, 255] width 42 height 5
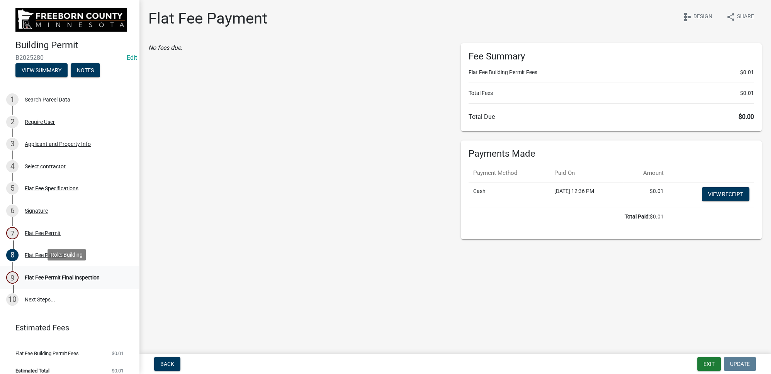
click at [56, 267] on link "9 Flat Fee Permit Final Inspection" at bounding box center [69, 278] width 139 height 22
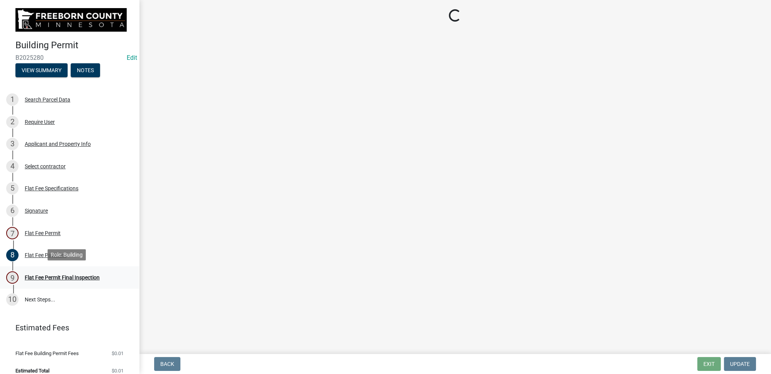
select select "3613e5d6-c0da-40a7-83d4-d5638b2e6124"
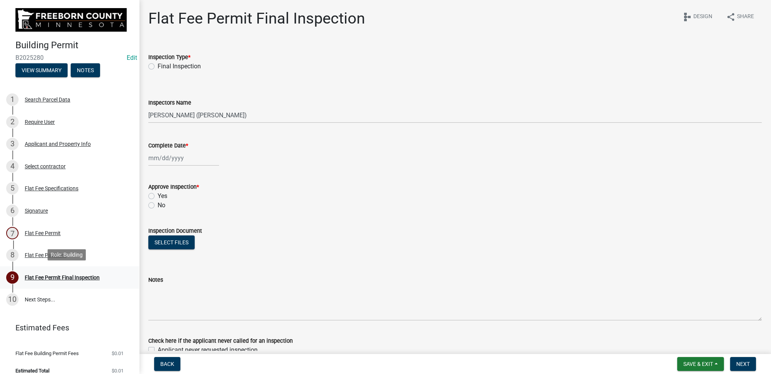
click at [59, 275] on div "Flat Fee Permit Final Inspection" at bounding box center [62, 277] width 75 height 5
click at [59, 254] on div "Flat Fee Payment" at bounding box center [46, 255] width 42 height 5
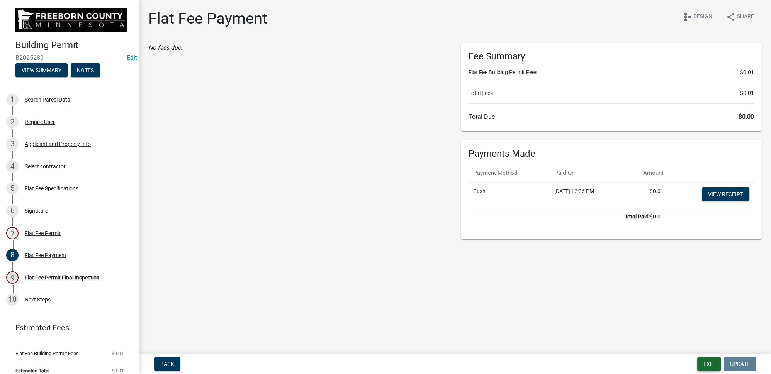
click at [720, 364] on button "Exit" at bounding box center [709, 364] width 24 height 14
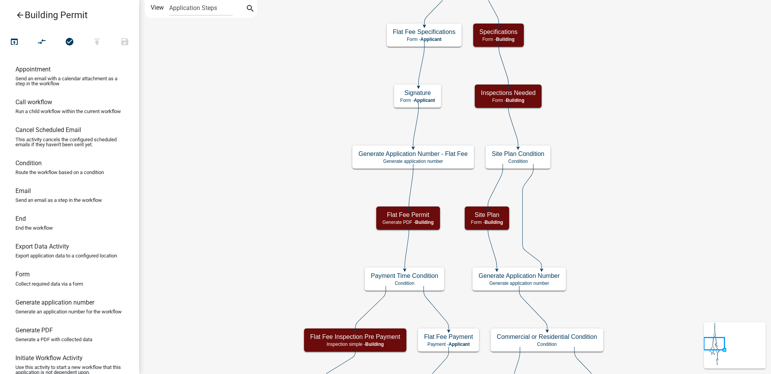
click at [21, 16] on icon "arrow_back" at bounding box center [19, 15] width 9 height 11
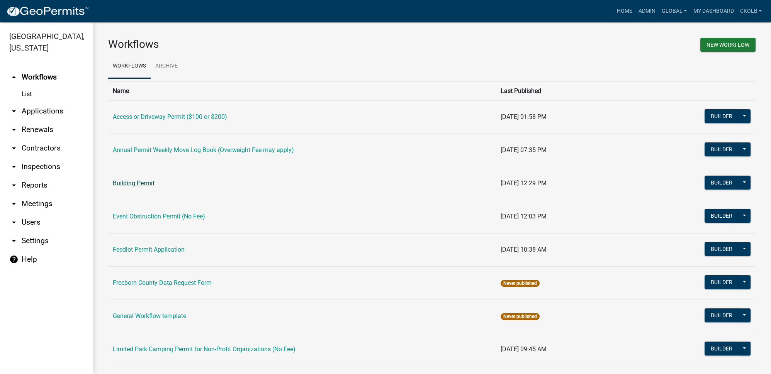
click at [151, 182] on link "Building Permit" at bounding box center [134, 183] width 42 height 7
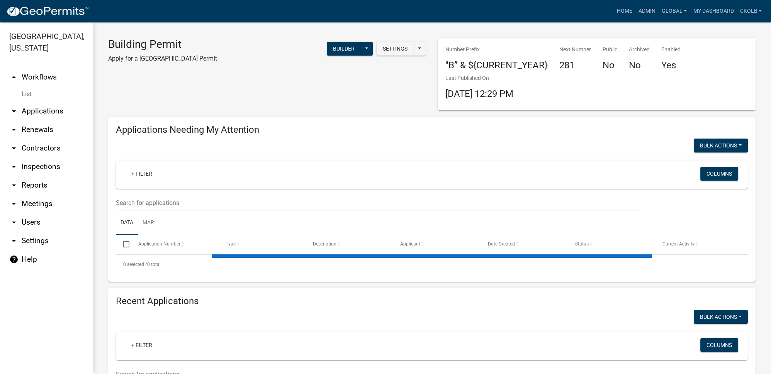
select select "3: 100"
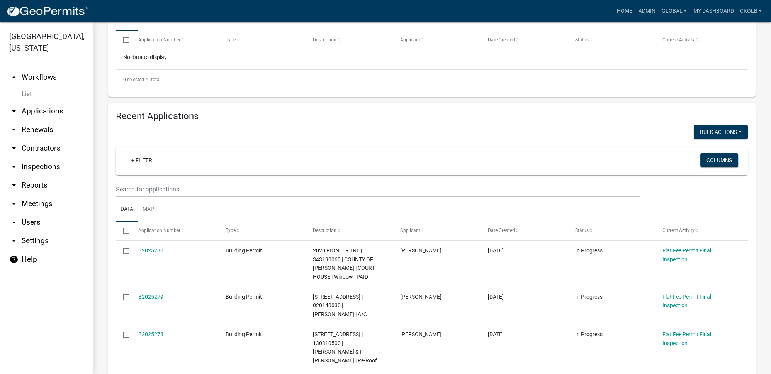
scroll to position [246, 0]
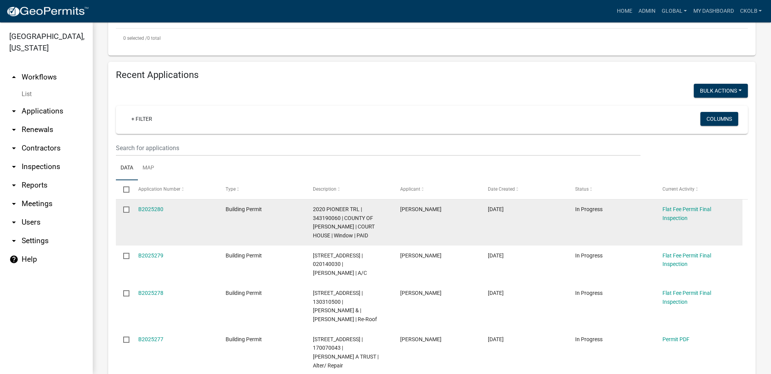
click at [126, 211] on input "checkbox" at bounding box center [125, 209] width 5 height 5
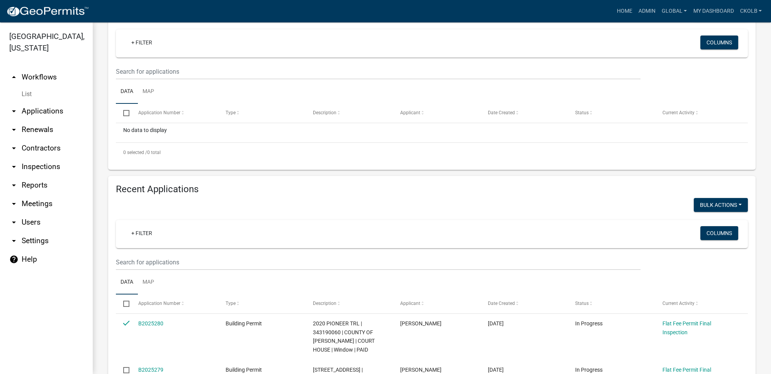
scroll to position [105, 0]
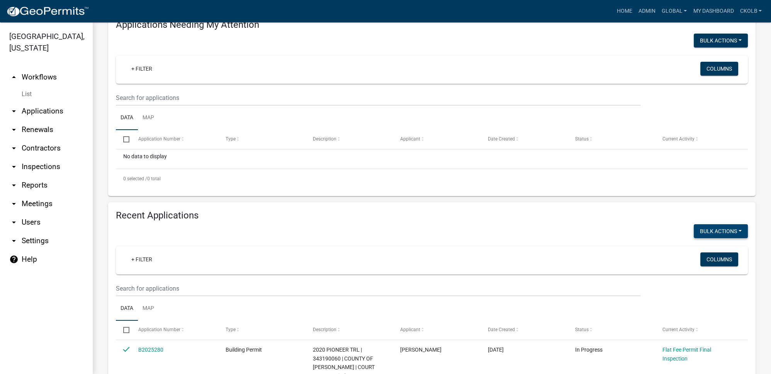
click at [725, 48] on button "Bulk Actions" at bounding box center [721, 41] width 54 height 14
click at [707, 248] on button "Void" at bounding box center [717, 251] width 62 height 19
checkbox input "false"
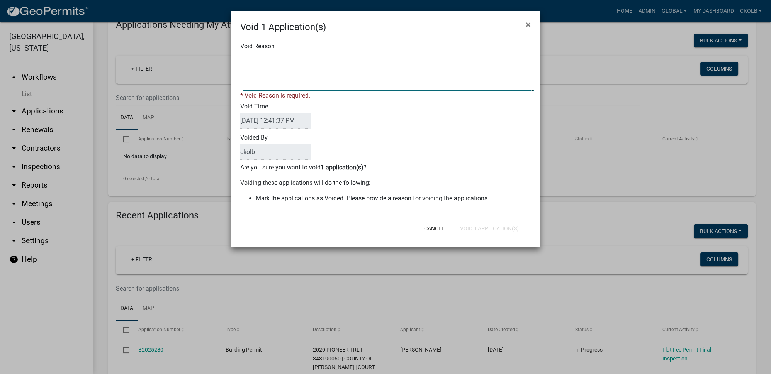
click at [330, 81] on textarea "Void Reason" at bounding box center [388, 72] width 291 height 39
type textarea "test"
click at [485, 225] on button "Void 1 Application(s)" at bounding box center [489, 229] width 71 height 14
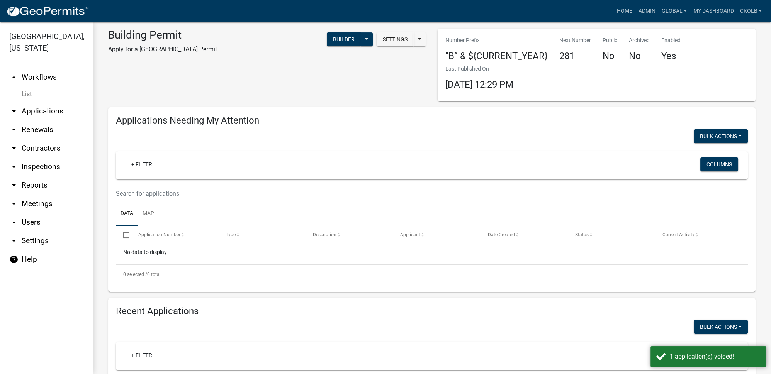
scroll to position [0, 0]
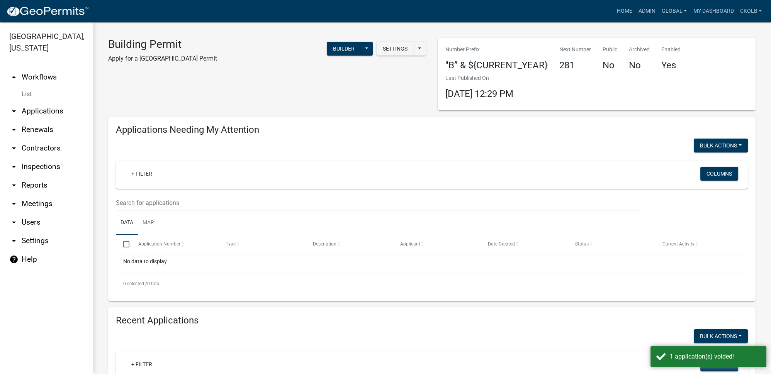
click at [33, 184] on link "arrow_drop_down Reports" at bounding box center [46, 185] width 93 height 19
select select "0: null"
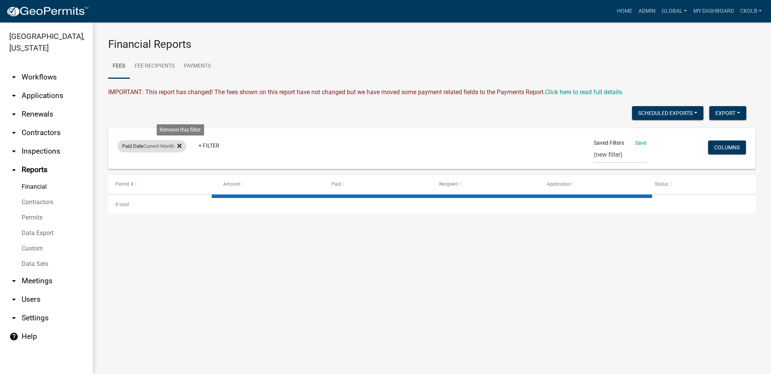
select select "3: 100"
click at [199, 70] on link "Payments" at bounding box center [197, 66] width 36 height 25
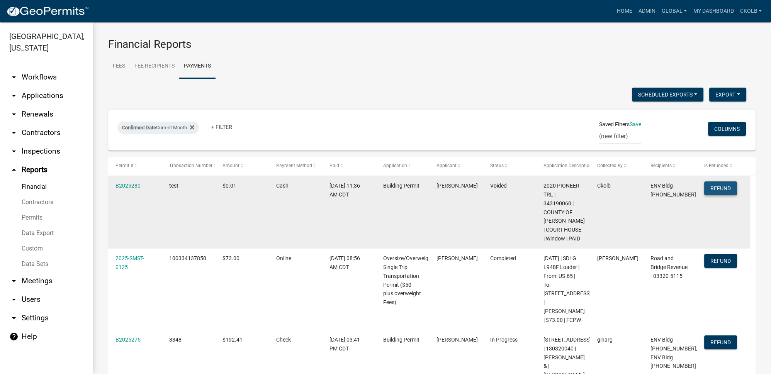
click at [725, 188] on button "Refund" at bounding box center [720, 189] width 33 height 14
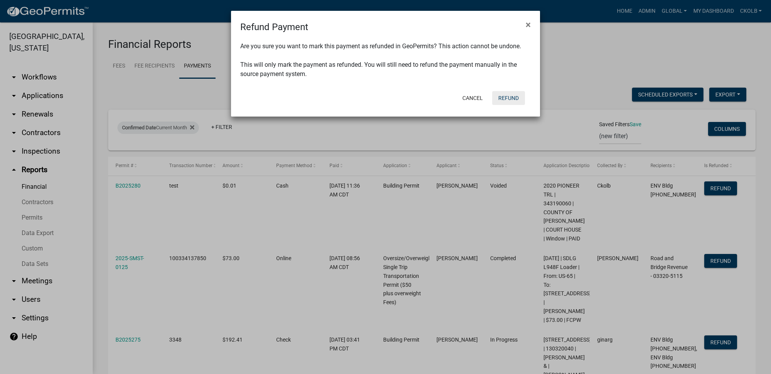
click at [517, 96] on button "Refund" at bounding box center [508, 98] width 33 height 14
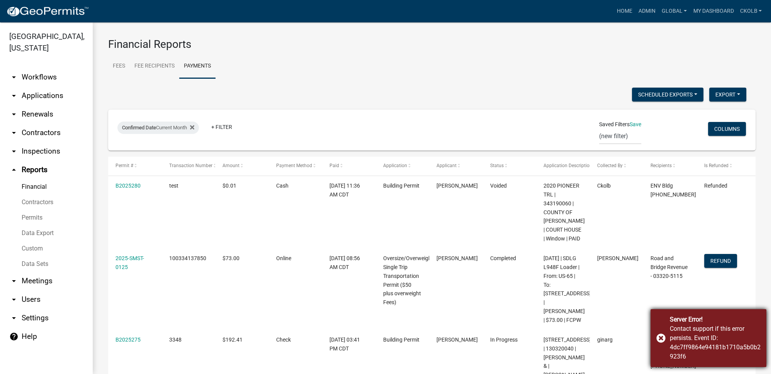
click at [663, 340] on div "Server Error! Contact support if this error persists. Event ID: 4dc7ff9864e9418…" at bounding box center [709, 339] width 116 height 58
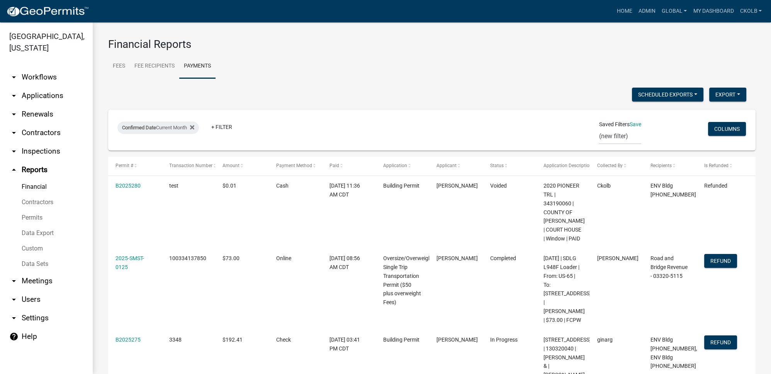
click at [194, 128] on icon at bounding box center [192, 127] width 4 height 6
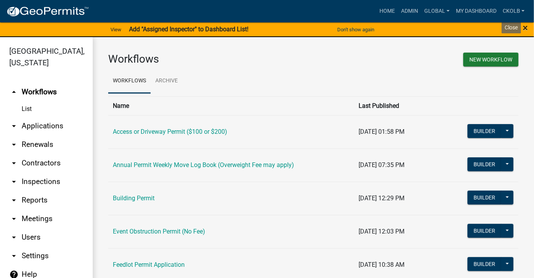
click at [526, 32] on span "×" at bounding box center [525, 27] width 5 height 11
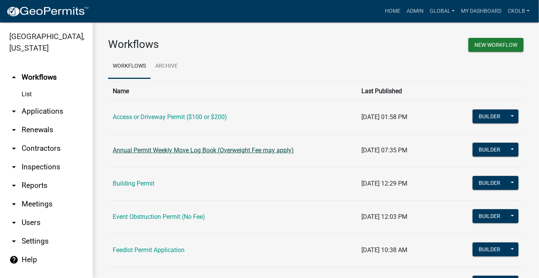
scroll to position [35, 0]
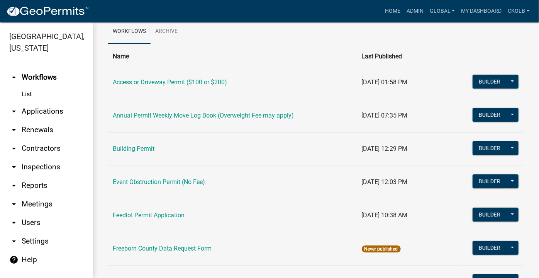
click at [134, 152] on td "Building Permit" at bounding box center [232, 148] width 249 height 33
click at [134, 150] on link "Building Permit" at bounding box center [134, 148] width 42 height 7
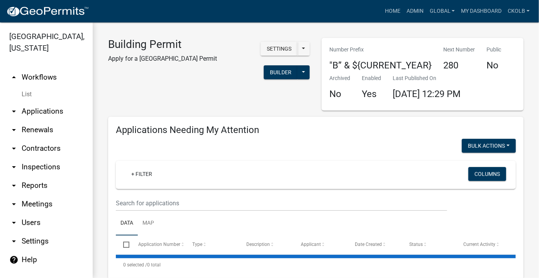
select select "3: 100"
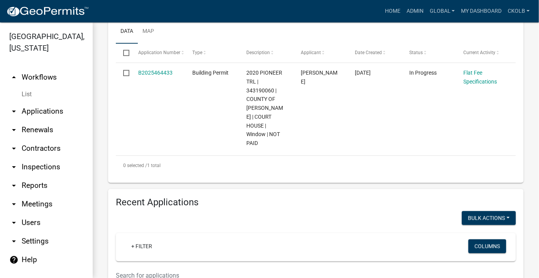
scroll to position [175, 0]
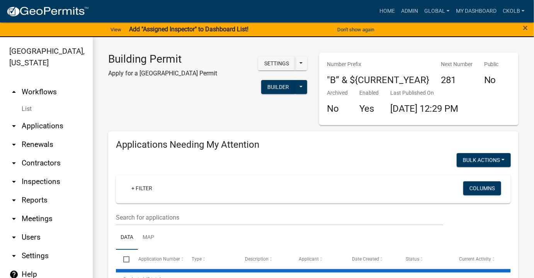
select select "3: 100"
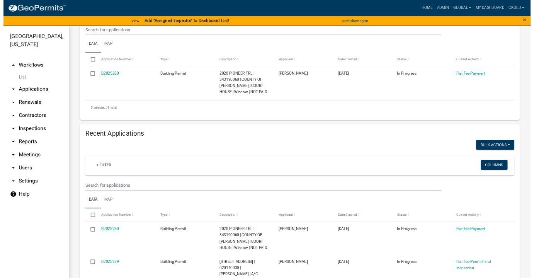
scroll to position [175, 0]
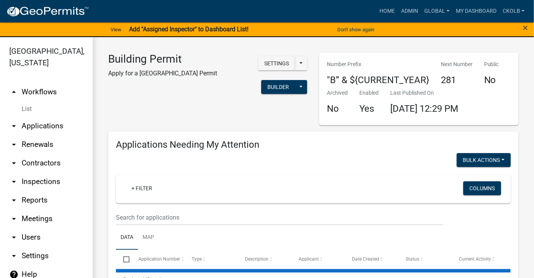
select select "3: 100"
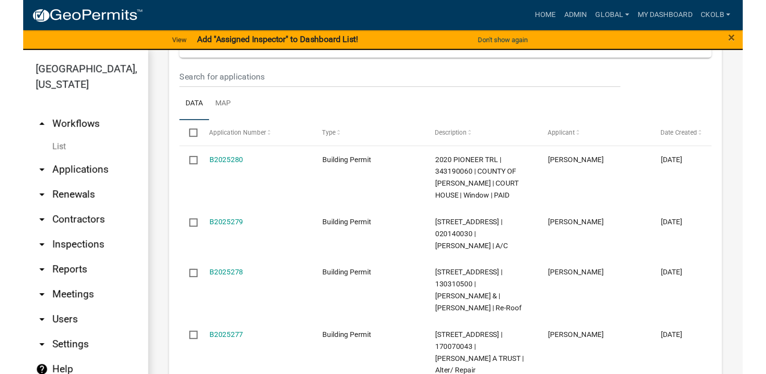
scroll to position [351, 0]
